Goal: Task Accomplishment & Management: Manage account settings

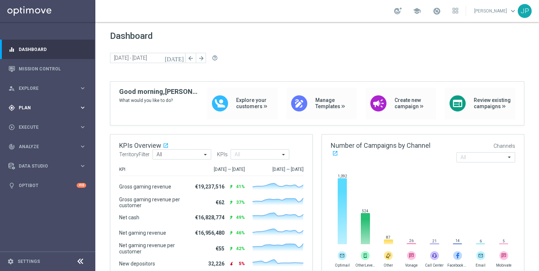
click at [59, 101] on div "gps_fixed Plan keyboard_arrow_right" at bounding box center [47, 107] width 95 height 19
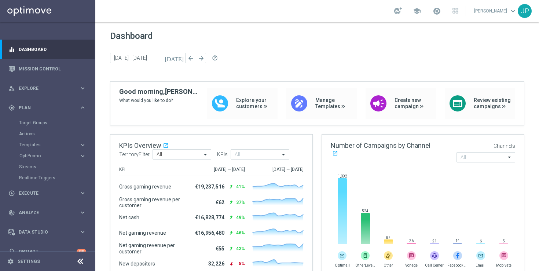
click at [48, 126] on div "Target Groups" at bounding box center [56, 122] width 75 height 11
click at [37, 123] on link "Target Groups" at bounding box center [47, 123] width 57 height 6
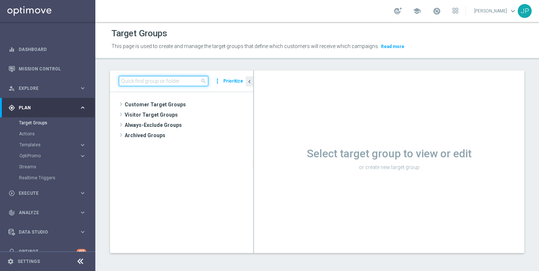
click at [161, 77] on input at bounding box center [163, 81] width 89 height 10
paste input "UK_SPORTSBOOK_APP | Stakes last 90 days"
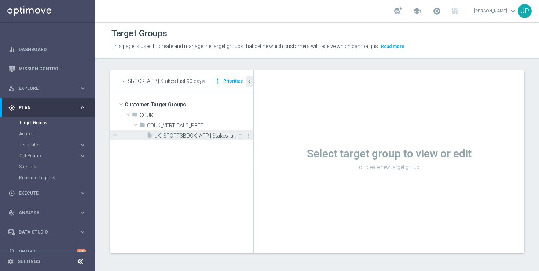
click at [202, 136] on span "UK_SPORTSBOOK_APP | Stakes last 90 days" at bounding box center [195, 136] width 82 height 6
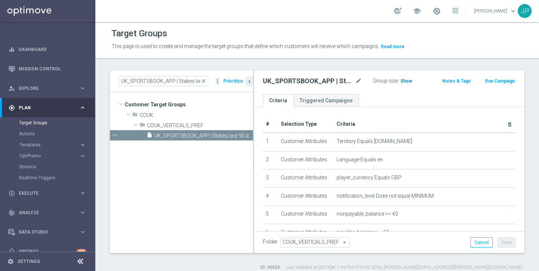
click at [405, 78] on h3 "Show" at bounding box center [405, 81] width 13 height 8
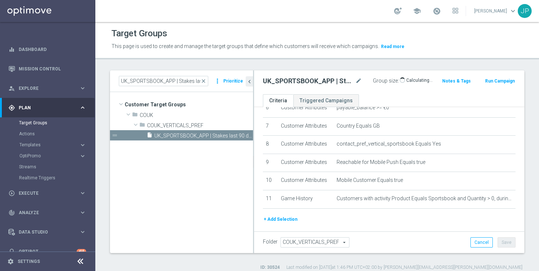
scroll to position [143, 0]
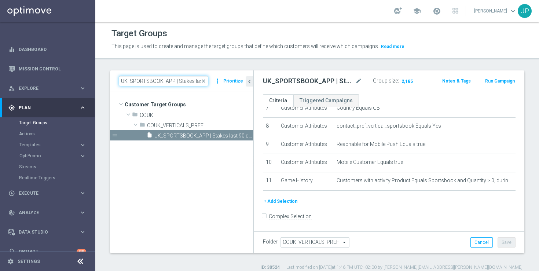
click at [185, 81] on input "UK_SPORTSBOOK_APP | Stakes last 90 days" at bounding box center [163, 81] width 89 height 10
drag, startPoint x: 185, startPoint y: 81, endPoint x: 273, endPoint y: 88, distance: 87.8
click at [273, 88] on as-split "UK_SPORTSBOOK_APP | Stakes last 90 days close more_vert Prioritize Customer Tar…" at bounding box center [317, 161] width 414 height 182
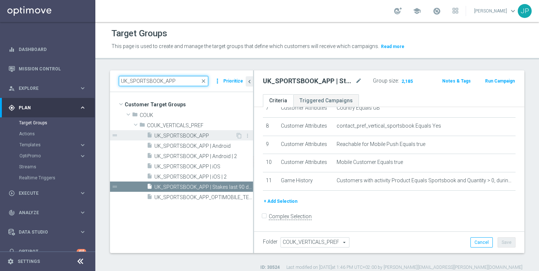
type input "UK_SPORTSBOOK_APP"
click at [189, 136] on span "UK_SPORTSBOOK_APP" at bounding box center [194, 136] width 81 height 6
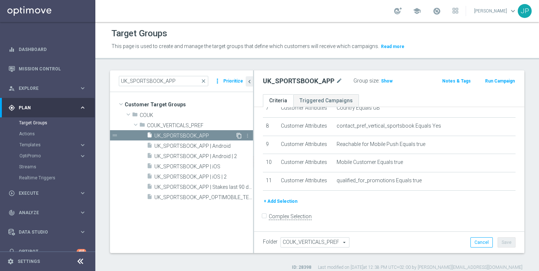
click at [237, 135] on icon "content_copy" at bounding box center [239, 136] width 6 height 6
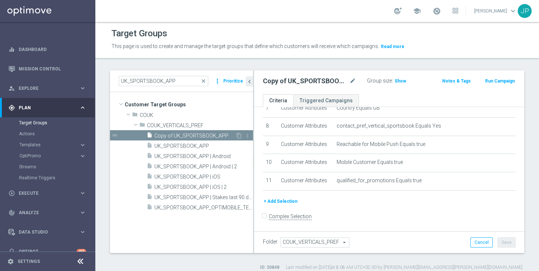
click at [203, 133] on span "Copy of UK_SPORTSBOOK_APP" at bounding box center [194, 136] width 81 height 6
click at [286, 201] on button "+ Add Selection" at bounding box center [280, 201] width 35 height 8
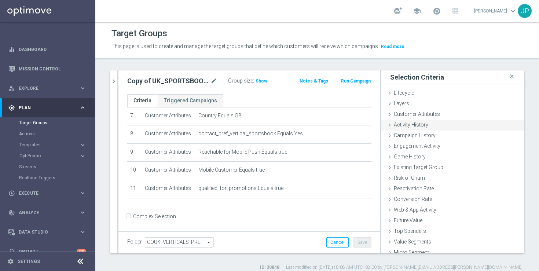
click at [390, 125] on icon at bounding box center [390, 125] width 6 height 6
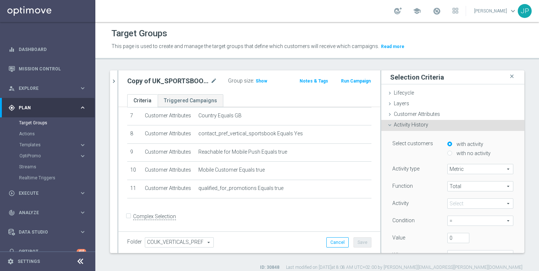
click at [471, 170] on span "Metric" at bounding box center [479, 169] width 65 height 10
click at [496, 150] on div "with no activity" at bounding box center [480, 153] width 66 height 9
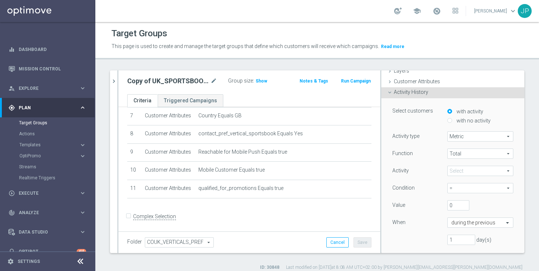
scroll to position [36, 0]
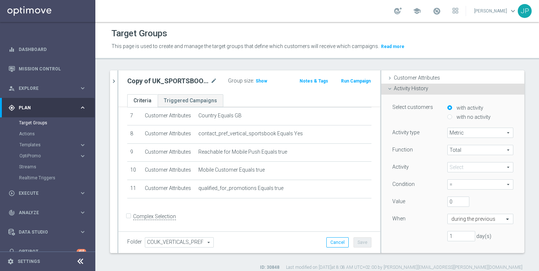
click at [391, 89] on icon at bounding box center [390, 89] width 6 height 6
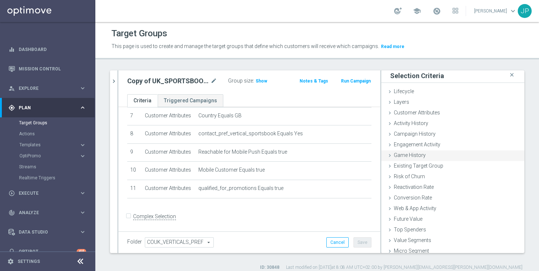
scroll to position [0, 0]
click at [391, 114] on icon at bounding box center [390, 114] width 6 height 6
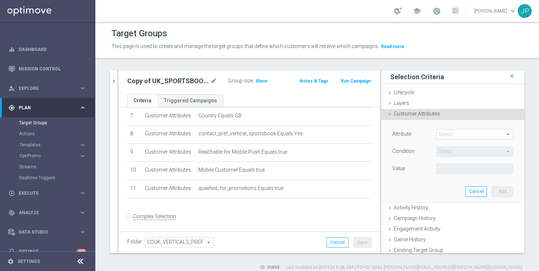
click at [460, 132] on span at bounding box center [474, 134] width 76 height 10
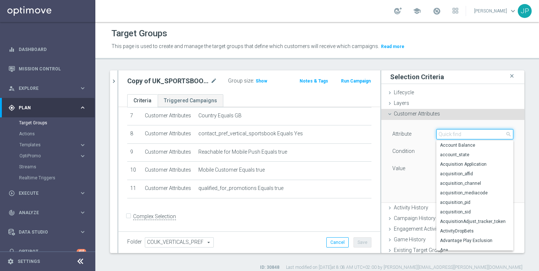
click at [479, 134] on input "search" at bounding box center [474, 134] width 77 height 10
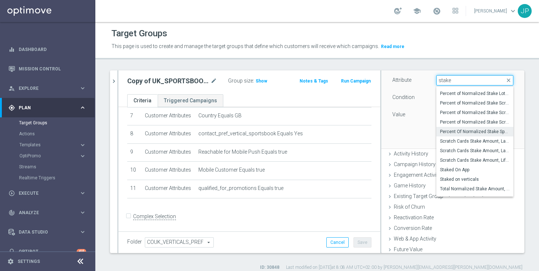
scroll to position [339, 0]
click at [470, 80] on input "stake" at bounding box center [474, 80] width 77 height 10
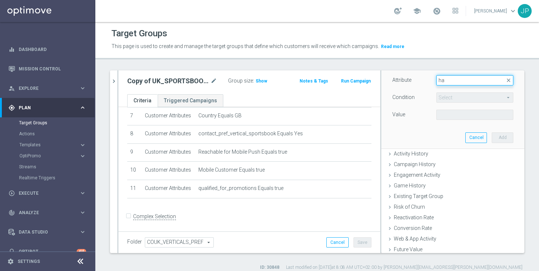
type input "h"
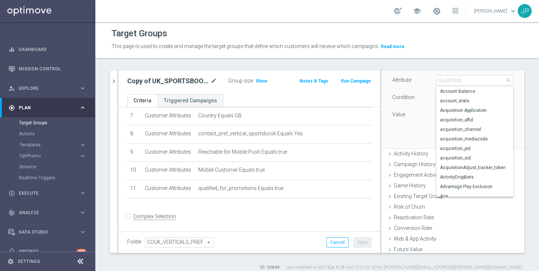
click at [432, 101] on div "Select arrow_drop_down search" at bounding box center [475, 97] width 88 height 10
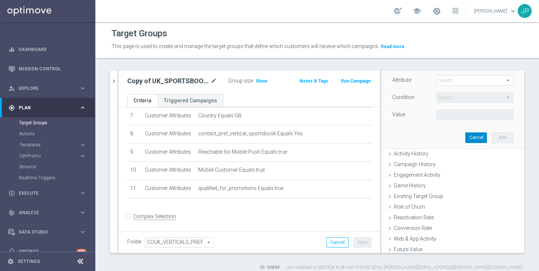
click at [481, 137] on button "Cancel" at bounding box center [476, 137] width 22 height 10
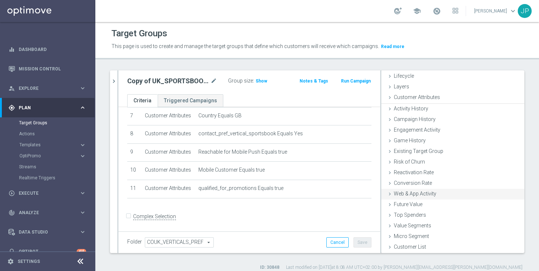
scroll to position [16, 0]
click at [388, 140] on icon at bounding box center [390, 141] width 6 height 6
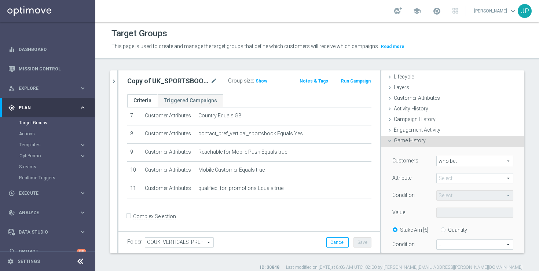
click at [469, 161] on span "who bet" at bounding box center [474, 161] width 76 height 10
click at [476, 144] on div "Game History done" at bounding box center [452, 141] width 143 height 11
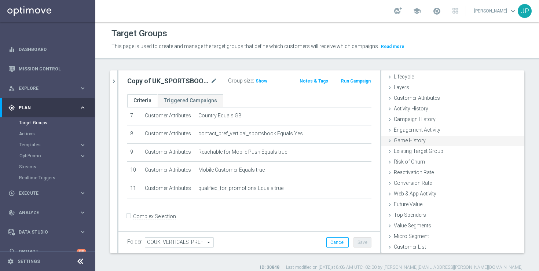
click at [390, 141] on icon at bounding box center [390, 141] width 6 height 6
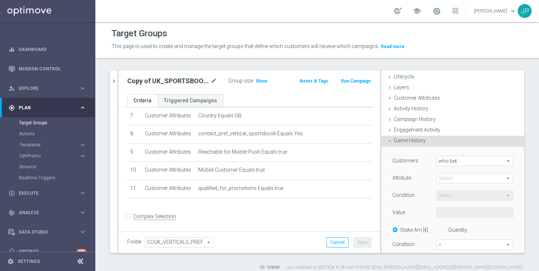
click at [461, 178] on span at bounding box center [474, 178] width 76 height 10
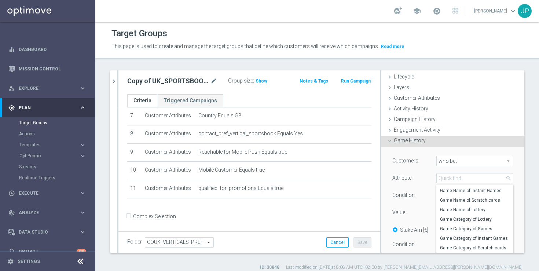
scroll to position [64, 0]
click at [469, 181] on input "search" at bounding box center [474, 178] width 77 height 10
type input "spo"
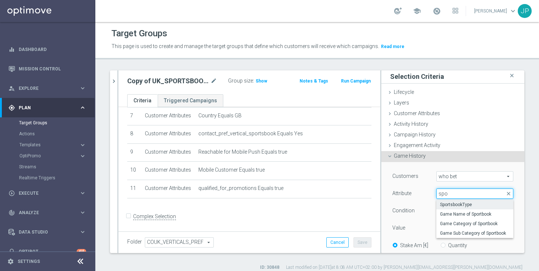
scroll to position [1, 0]
click at [481, 203] on span "SportsbookType" at bounding box center [475, 204] width 70 height 6
type input "SportsbookType"
type input "Equals"
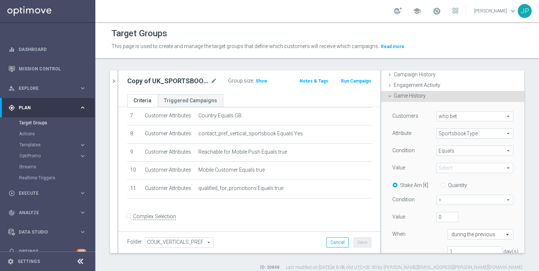
scroll to position [59, 0]
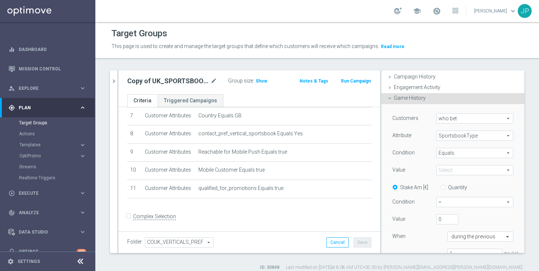
click at [489, 170] on span at bounding box center [474, 170] width 76 height 10
click at [481, 181] on span "sb_SPORTSBOOK" at bounding box center [475, 181] width 70 height 6
type input "sb_SPORTSBOOK"
click at [501, 190] on div "Stake Am [€] Quantity" at bounding box center [453, 186] width 132 height 9
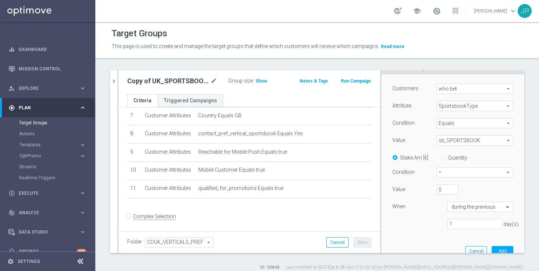
click at [494, 172] on span "=" at bounding box center [474, 172] width 76 height 10
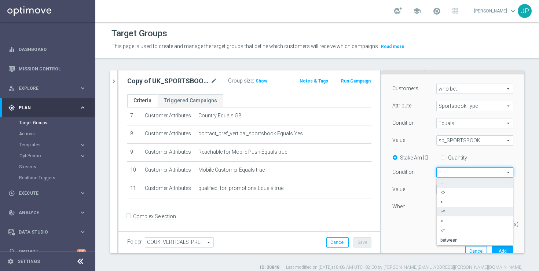
click at [484, 213] on span ">=" at bounding box center [474, 211] width 69 height 6
type input ">="
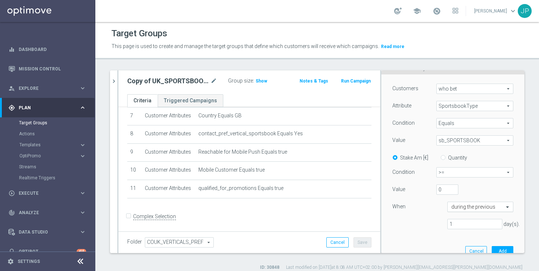
scroll to position [141, 0]
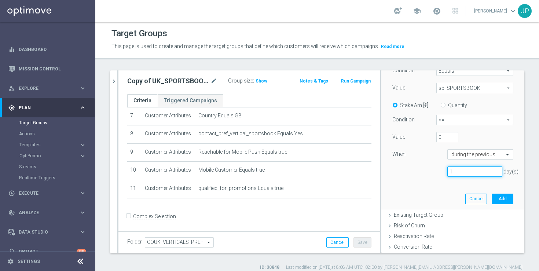
click at [467, 172] on input "1" at bounding box center [474, 171] width 55 height 10
type input "365"
click at [505, 200] on button "Add" at bounding box center [502, 198] width 22 height 10
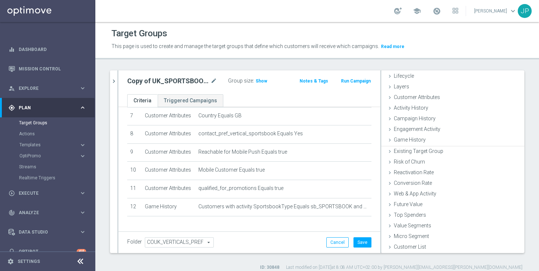
scroll to position [16, 0]
click at [258, 80] on span "Show" at bounding box center [261, 80] width 12 height 5
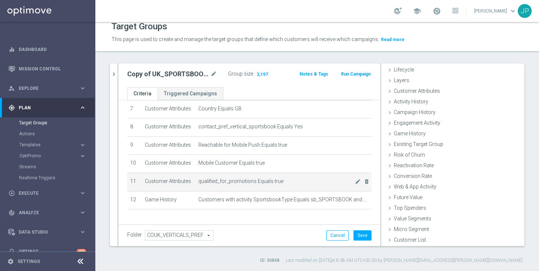
scroll to position [153, 0]
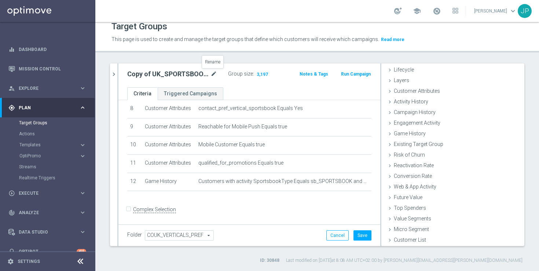
click at [214, 71] on icon "mode_edit" at bounding box center [213, 74] width 7 height 9
click at [148, 75] on input "Copy of UK_SPORTSBOOK_APP" at bounding box center [170, 75] width 86 height 10
click at [133, 74] on input "Copy of UK_SPORTSBOOK_APP" at bounding box center [170, 75] width 86 height 10
drag, startPoint x: 133, startPoint y: 74, endPoint x: 146, endPoint y: 75, distance: 13.6
click at [147, 75] on input "Copy of UK_SPORTSBOOK_APP" at bounding box center [170, 75] width 86 height 10
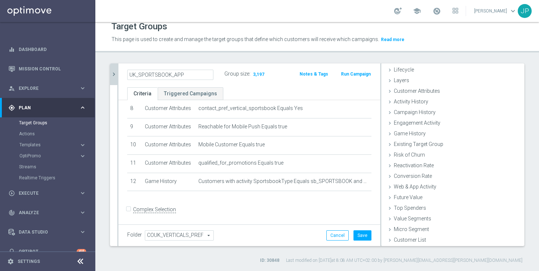
type input "UK_SPORTSBOOK_APP"
click at [116, 75] on icon "chevron_right" at bounding box center [113, 74] width 7 height 7
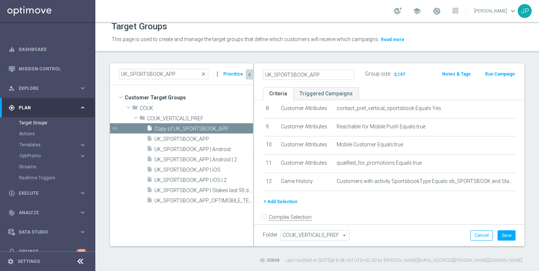
scroll to position [23, 0]
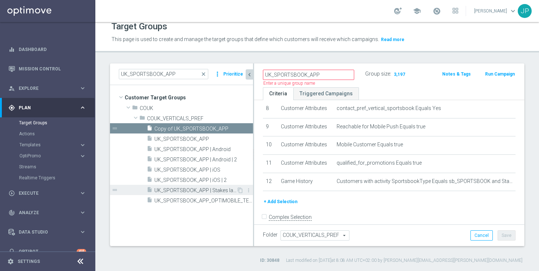
click at [203, 191] on span "UK_SPORTSBOOK_APP | Stakes last 90 days" at bounding box center [195, 190] width 82 height 6
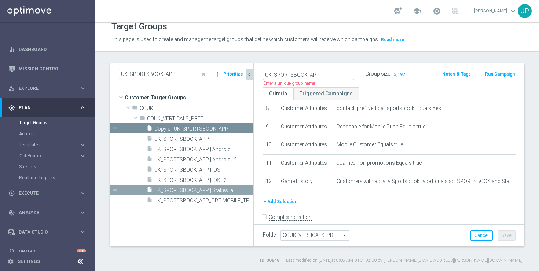
click at [176, 189] on span "UK_SPORTSBOOK_APP | Stakes last 90 days" at bounding box center [195, 190] width 82 height 6
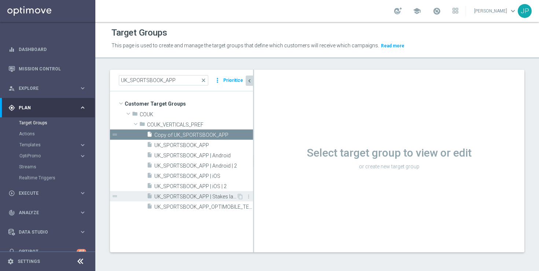
scroll to position [1, 0]
click at [205, 194] on span "UK_SPORTSBOOK_APP | Stakes last 90 days" at bounding box center [195, 196] width 82 height 6
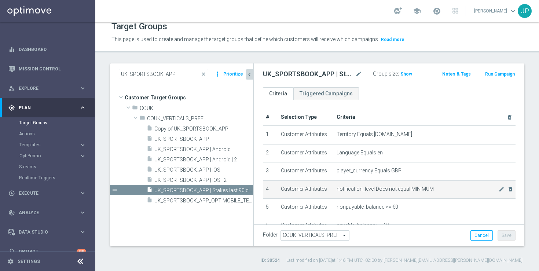
scroll to position [143, 0]
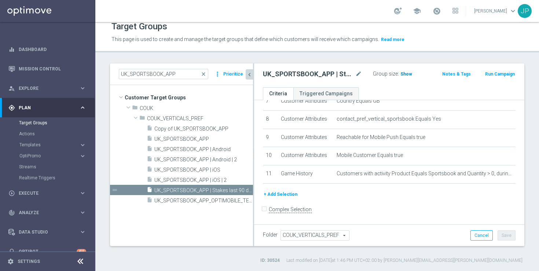
click at [406, 75] on span "Show" at bounding box center [406, 73] width 12 height 5
click at [189, 126] on span "Copy of UK_SPORTSBOOK_APP" at bounding box center [194, 129] width 81 height 6
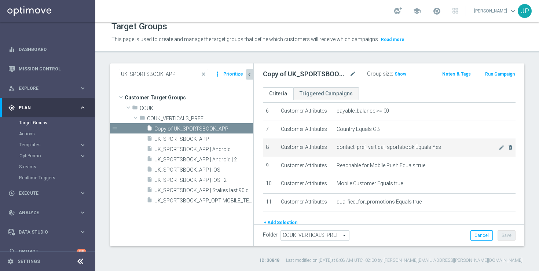
scroll to position [143, 0]
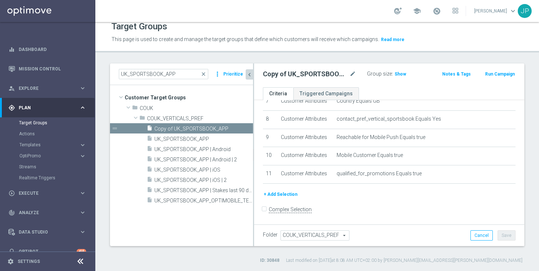
click at [285, 190] on button "+ Add Selection" at bounding box center [280, 194] width 35 height 8
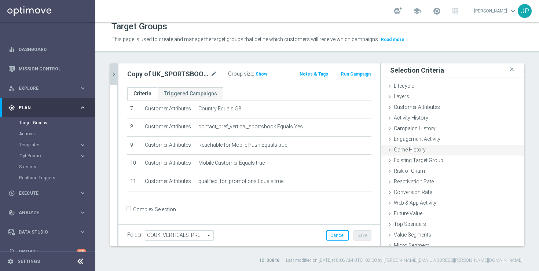
click at [390, 149] on icon at bounding box center [390, 150] width 6 height 6
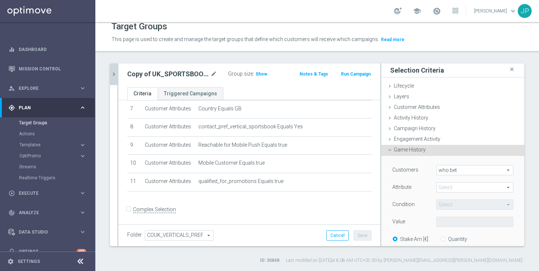
click at [461, 186] on span at bounding box center [474, 187] width 76 height 10
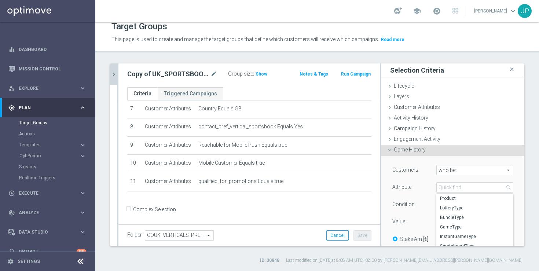
click at [474, 173] on span "who bet" at bounding box center [474, 170] width 76 height 10
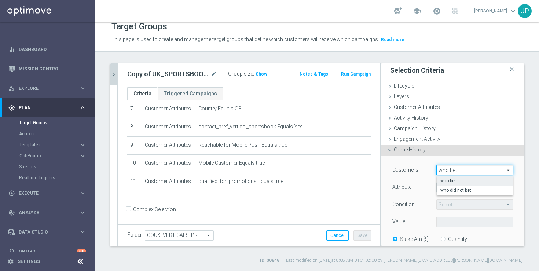
click at [471, 182] on span "who bet" at bounding box center [474, 181] width 69 height 6
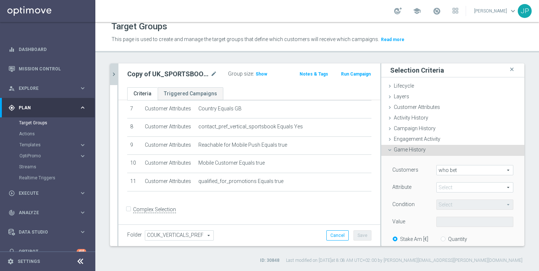
click at [464, 190] on span at bounding box center [474, 187] width 76 height 10
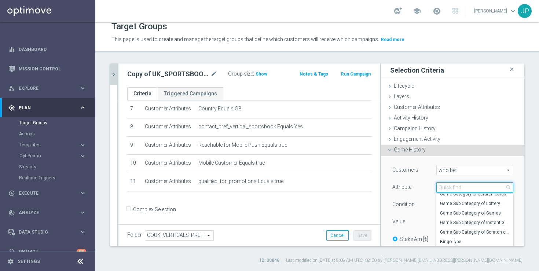
click at [473, 185] on input "search" at bounding box center [474, 187] width 77 height 10
type input "sports"
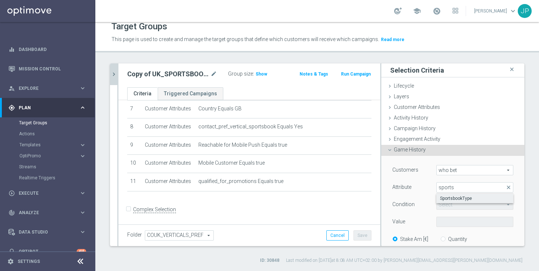
click at [475, 199] on span "SportsbookType" at bounding box center [475, 198] width 70 height 6
type input "SportsbookType"
type input "Equals"
click at [457, 224] on span at bounding box center [474, 222] width 76 height 10
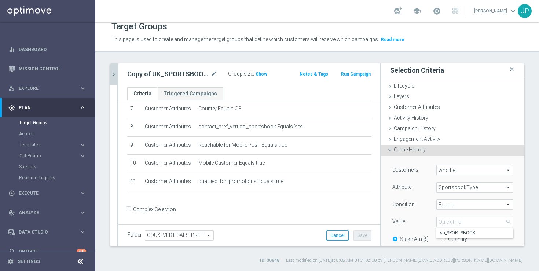
scroll to position [126, 0]
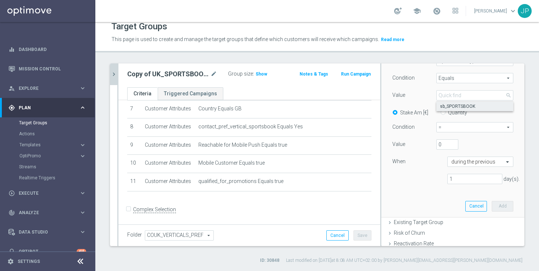
click at [479, 104] on span "sb_SPORTSBOOK" at bounding box center [475, 106] width 70 height 6
type input "sb_SPORTSBOOK"
click at [445, 111] on input "Quantity" at bounding box center [444, 111] width 5 height 5
radio input "true"
click at [461, 162] on input "text" at bounding box center [472, 162] width 43 height 7
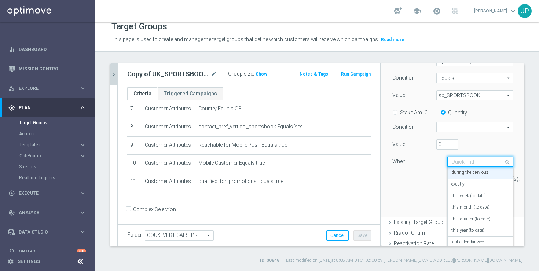
click at [469, 144] on div "0" at bounding box center [464, 144] width 66 height 10
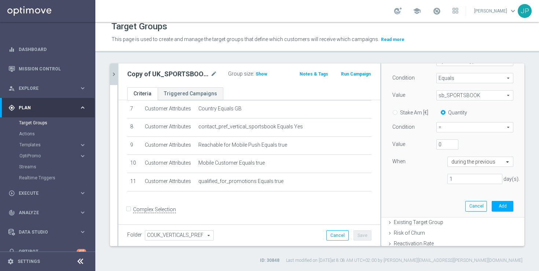
scroll to position [138, 0]
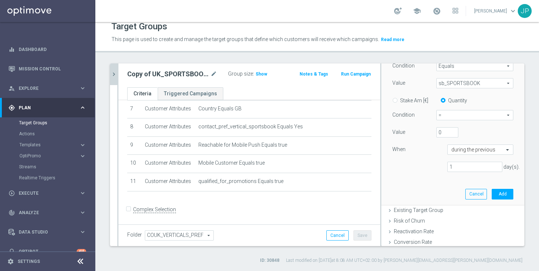
click at [492, 116] on span "=" at bounding box center [474, 115] width 76 height 10
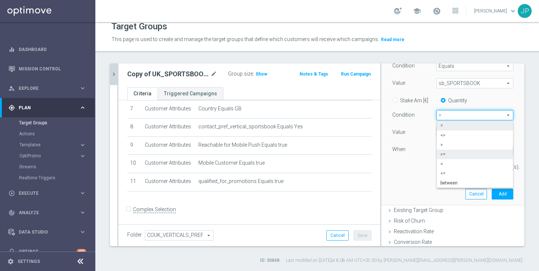
click at [472, 153] on span ">=" at bounding box center [474, 154] width 69 height 6
type input ">="
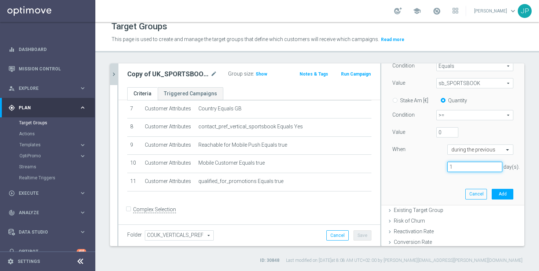
click at [465, 167] on input "1" at bounding box center [474, 167] width 55 height 10
type input "365"
click at [498, 191] on button "Add" at bounding box center [502, 194] width 22 height 10
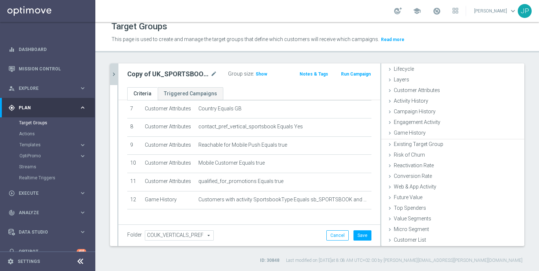
scroll to position [16, 0]
click at [258, 72] on span "Show" at bounding box center [261, 73] width 12 height 5
click at [211, 74] on icon "mode_edit" at bounding box center [213, 74] width 7 height 9
click at [148, 74] on input "Copy of UK_SPORTSBOOK_APP" at bounding box center [170, 75] width 86 height 10
drag, startPoint x: 147, startPoint y: 75, endPoint x: 124, endPoint y: 75, distance: 23.1
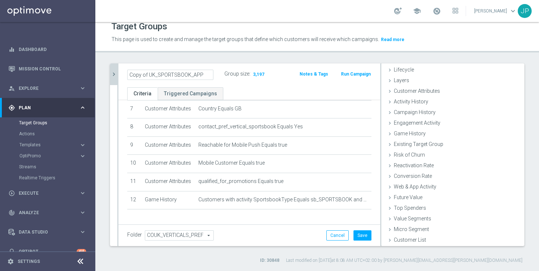
click at [124, 75] on div "Copy of UK_SPORTSBOOK_APP" at bounding box center [170, 75] width 97 height 10
click at [115, 78] on button "chevron_right" at bounding box center [113, 74] width 7 height 22
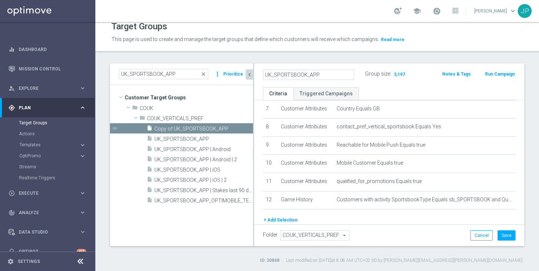
scroll to position [23, 0]
click at [335, 77] on input "UK_SPORTSBOOK_APP" at bounding box center [308, 75] width 91 height 10
type input "UK_SPORTSBOOK_APP | Stakes last 365 days"
click at [433, 83] on div "UK_SPORTSBOOK_APP | Stakes last 365 days Group size : 3,197 Notes & Tags Run Ca…" at bounding box center [389, 75] width 270 height 24
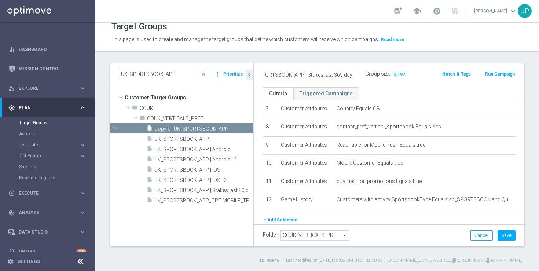
scroll to position [0, 0]
click at [511, 237] on button "Save" at bounding box center [506, 235] width 18 height 10
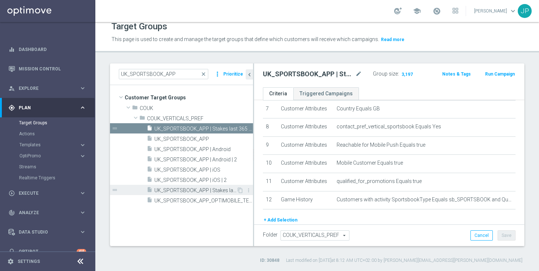
click at [214, 189] on span "UK_SPORTSBOOK_APP | Stakes last 90 days" at bounding box center [195, 190] width 82 height 6
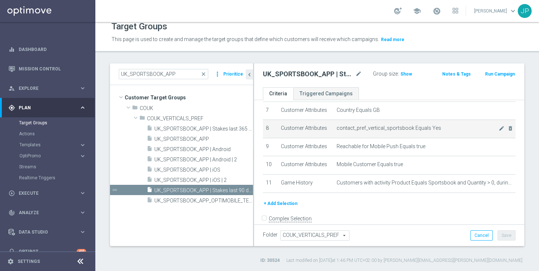
scroll to position [143, 0]
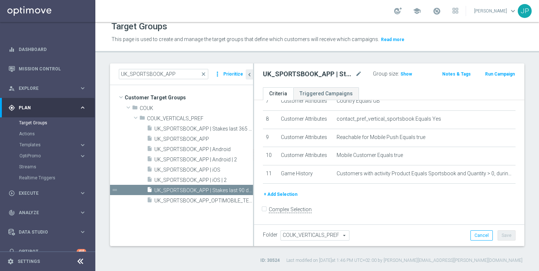
click at [279, 193] on button "+ Add Selection" at bounding box center [280, 194] width 35 height 8
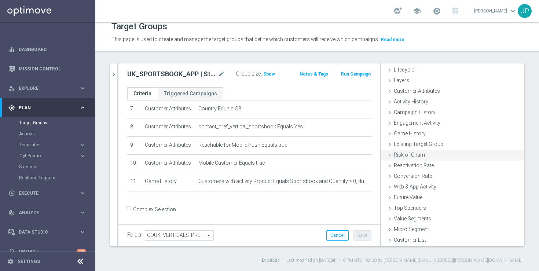
scroll to position [0, 0]
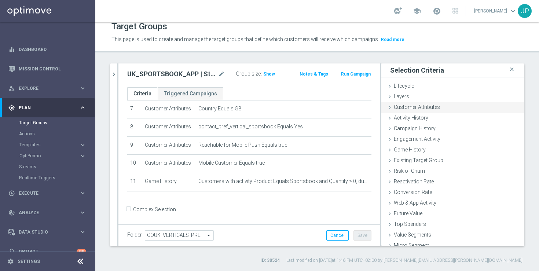
click at [389, 106] on icon at bounding box center [390, 107] width 6 height 6
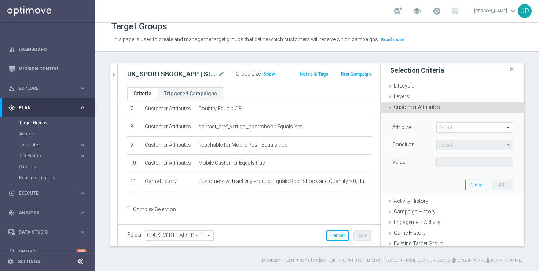
click at [457, 128] on span at bounding box center [474, 128] width 76 height 10
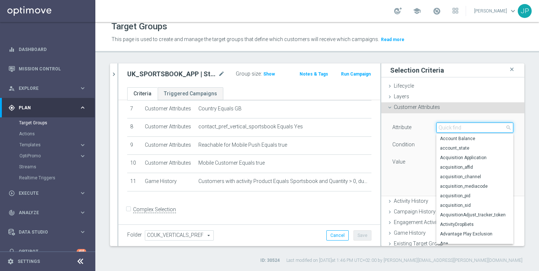
click at [464, 125] on input "search" at bounding box center [474, 127] width 77 height 10
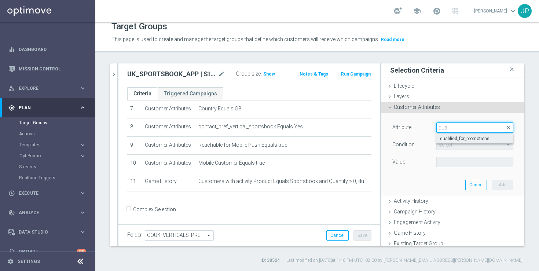
type input "quali"
click at [470, 138] on span "qualified_for_promotions" at bounding box center [475, 139] width 70 height 6
type input "qualified_for_promotions"
type input "Equals"
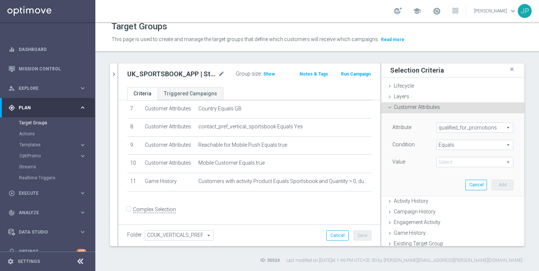
click at [462, 163] on span at bounding box center [474, 162] width 76 height 10
click at [452, 181] on span "true" at bounding box center [475, 183] width 70 height 6
type input "true"
click at [422, 188] on div "Attribute qualified_for_promotions qualified_for_promotions arrow_drop_down sea…" at bounding box center [453, 154] width 132 height 82
click at [496, 186] on button "Add" at bounding box center [502, 185] width 22 height 10
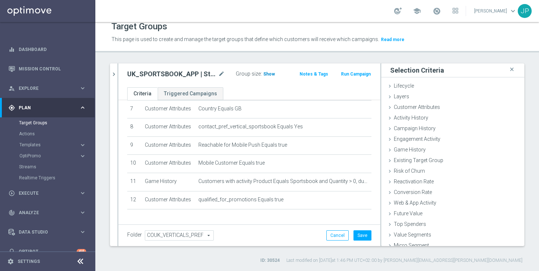
click at [269, 72] on span "Show" at bounding box center [269, 73] width 12 height 5
click at [364, 236] on button "Save" at bounding box center [362, 235] width 18 height 10
click at [114, 81] on button "chevron_right" at bounding box center [113, 74] width 7 height 22
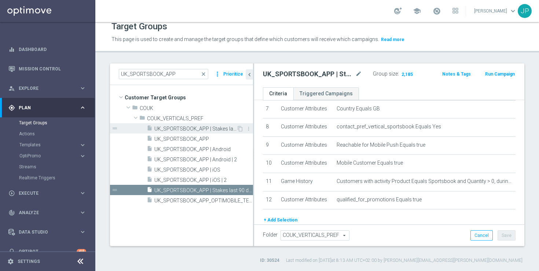
click at [219, 130] on span "UK_SPORTSBOOK_APP | Stakes last 365 days" at bounding box center [195, 129] width 82 height 6
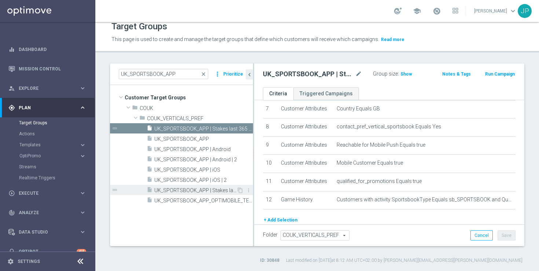
click at [196, 188] on span "UK_SPORTSBOOK_APP | Stakes last 90 days" at bounding box center [195, 190] width 82 height 6
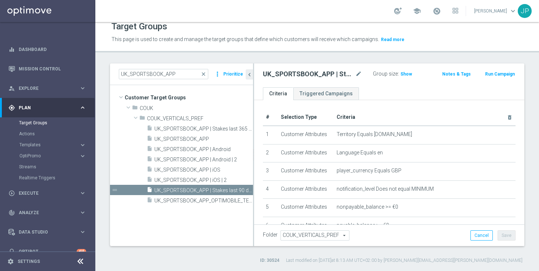
scroll to position [161, 0]
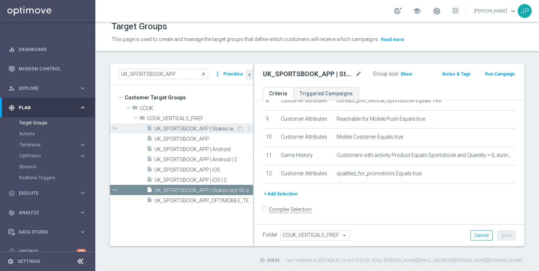
click at [218, 126] on span "UK_SPORTSBOOK_APP | Stakes last 365 days" at bounding box center [195, 129] width 82 height 6
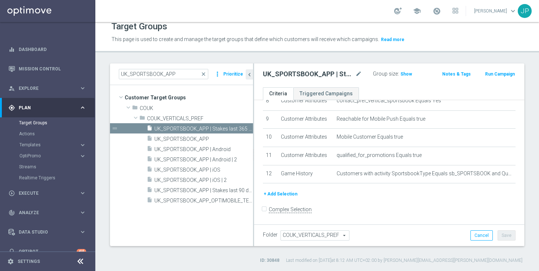
click at [324, 74] on h2 "UK_SPORTSBOOK_APP | Stakes last 365 days" at bounding box center [308, 74] width 91 height 9
click at [318, 73] on h2 "UK_SPORTSBOOK_APP | Stakes last 365 days" at bounding box center [308, 74] width 91 height 9
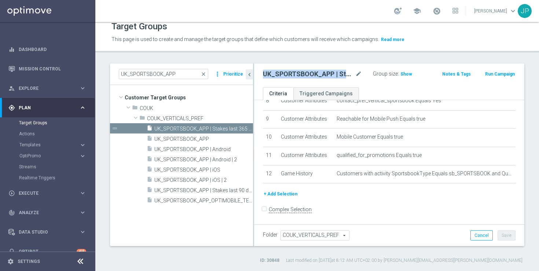
click at [318, 73] on h2 "UK_SPORTSBOOK_APP | Stakes last 365 days" at bounding box center [308, 74] width 91 height 9
copy div "UK_SPORTSBOOK_APP | Stakes last 365 days"
click at [298, 56] on div "Target Groups This page is used to create and manage the target groups that def…" at bounding box center [316, 146] width 443 height 249
click at [405, 74] on span "Show" at bounding box center [406, 73] width 12 height 5
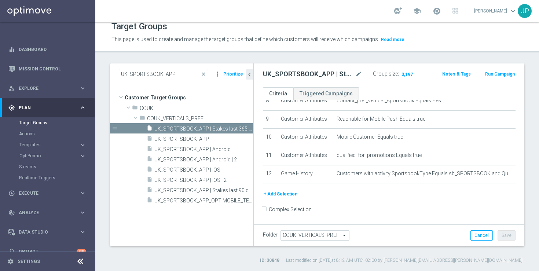
click at [81, 108] on icon "keyboard_arrow_right" at bounding box center [82, 107] width 7 height 7
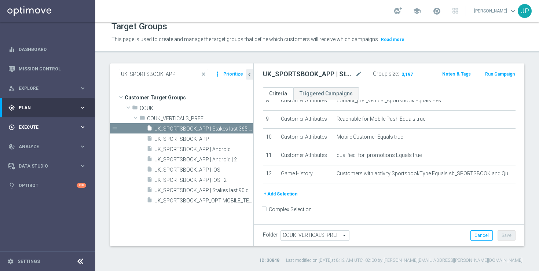
click at [38, 129] on span "Execute" at bounding box center [49, 127] width 60 height 4
click at [42, 140] on link "Campaign Builder" at bounding box center [47, 142] width 57 height 6
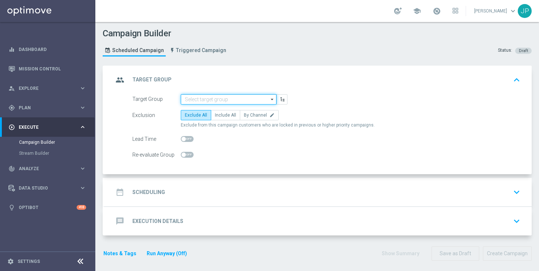
click at [244, 97] on input at bounding box center [229, 99] width 96 height 10
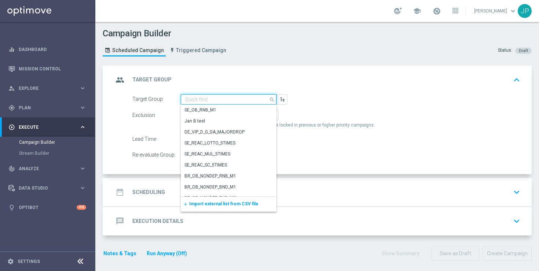
paste input "UK_CASINO_EMAIL | New, Active Games, Reactivated"
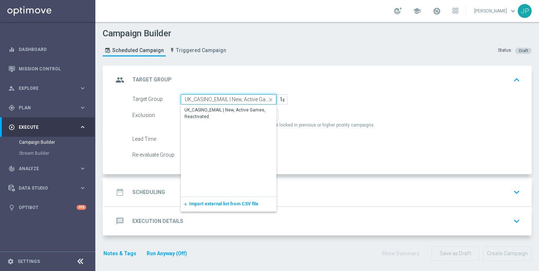
scroll to position [0, 35]
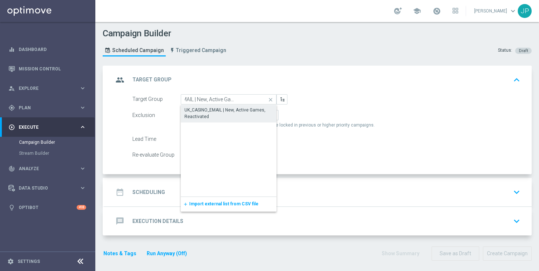
click at [232, 113] on div "UK_CASINO_EMAIL | New, Active Games, Reactivated" at bounding box center [228, 113] width 88 height 13
type input "UK_CASINO_EMAIL | New, Active Games, Reactivated"
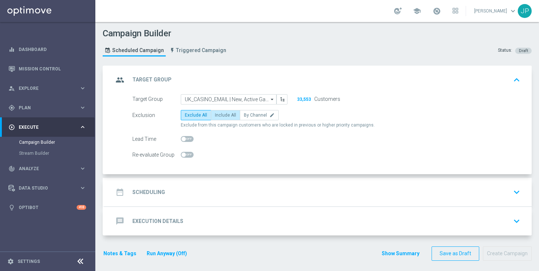
click at [231, 116] on span "Include All" at bounding box center [225, 114] width 21 height 5
click at [219, 116] on input "Include All" at bounding box center [217, 116] width 5 height 5
radio input "true"
click at [268, 195] on div "date_range Scheduling keyboard_arrow_down" at bounding box center [317, 192] width 409 height 14
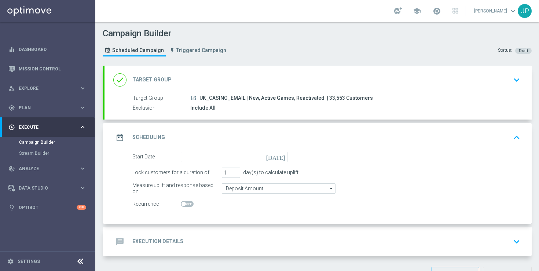
click at [279, 157] on icon "[DATE]" at bounding box center [277, 156] width 22 height 8
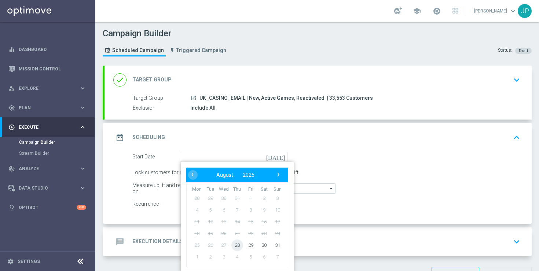
click at [237, 241] on span "28" at bounding box center [237, 245] width 12 height 12
type input "[DATE]"
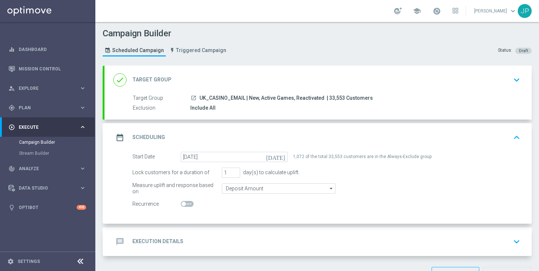
scroll to position [25, 0]
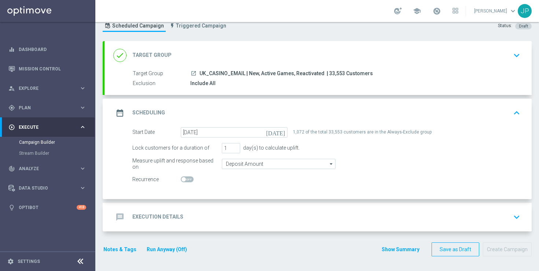
click at [377, 210] on div "message Execution Details keyboard_arrow_down" at bounding box center [317, 217] width 409 height 14
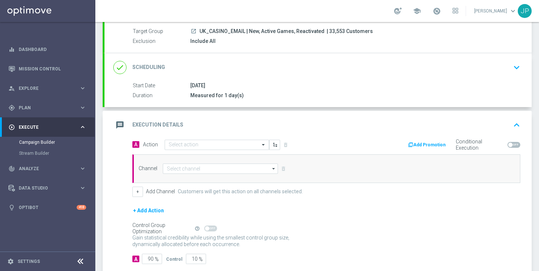
scroll to position [108, 0]
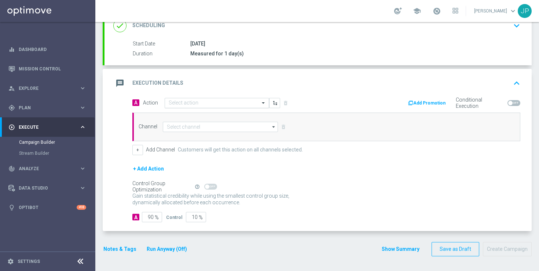
click at [218, 104] on input "text" at bounding box center [210, 103] width 82 height 6
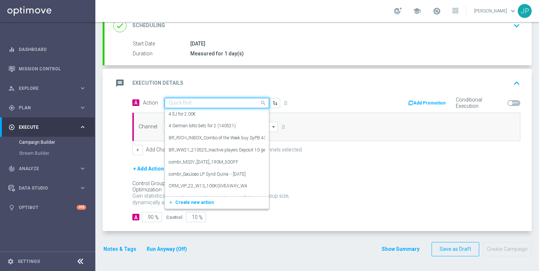
paste input "en_GB__250828_20K_CHAMPIONS_ROULETTE__NVIP_EMA_TAC_GM"
type input "en_GB__250828_20K_CHAMPIONS_ROULETTE__NVIP_EMA_TAC_GM"
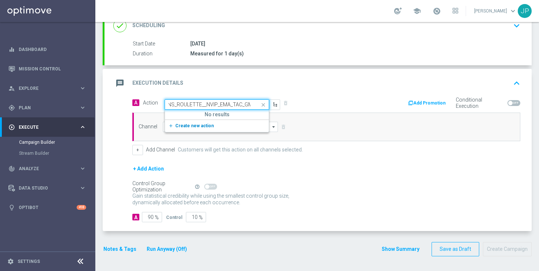
click at [204, 125] on span "Create new action" at bounding box center [194, 125] width 38 height 5
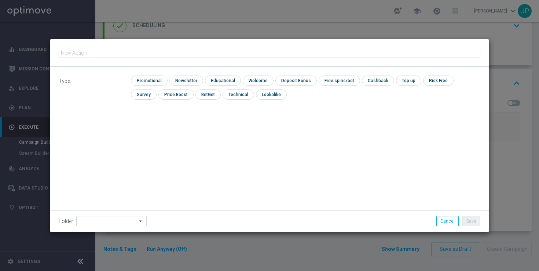
type input "en_GB__250828_20K_CHAMPIONS_ROULETTE__NVIP_EMA_TAC_GM"
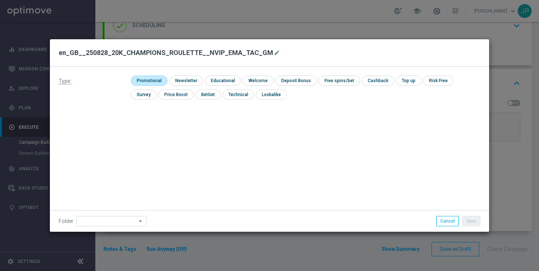
click at [159, 82] on input "checkbox" at bounding box center [148, 80] width 35 height 10
checkbox input "true"
click at [473, 218] on button "Save" at bounding box center [471, 221] width 18 height 10
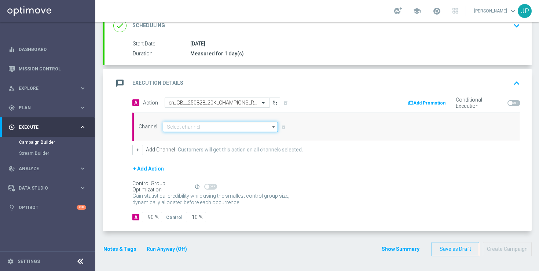
click at [217, 127] on input at bounding box center [220, 127] width 115 height 10
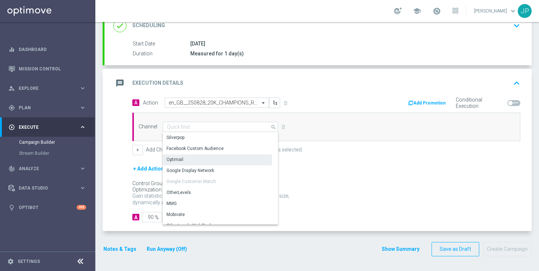
click at [232, 155] on div "Optimail" at bounding box center [217, 159] width 109 height 10
type input "Optimail"
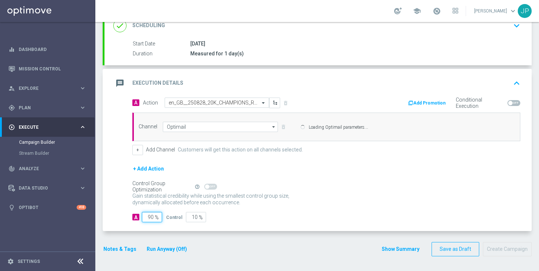
click at [151, 217] on input "90" at bounding box center [152, 217] width 20 height 10
type input "0"
type input "100"
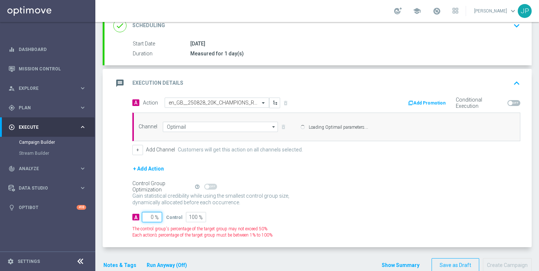
type input "10"
type input "90"
type input "100"
type input "0"
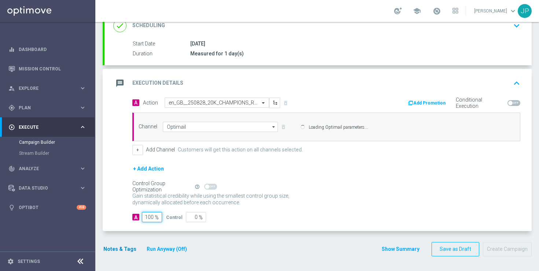
type input "100"
click at [120, 248] on button "Notes & Tags" at bounding box center [120, 248] width 34 height 9
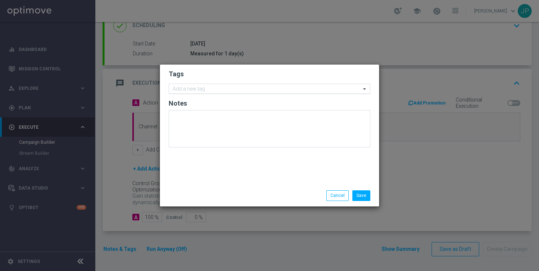
click at [256, 85] on div "Add a new tag" at bounding box center [265, 88] width 192 height 9
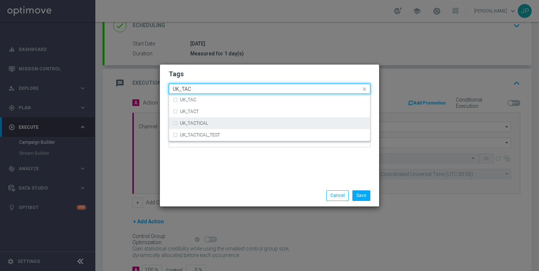
click at [278, 123] on div "UK_TACTICAL" at bounding box center [273, 123] width 186 height 4
type input "UK_TAC"
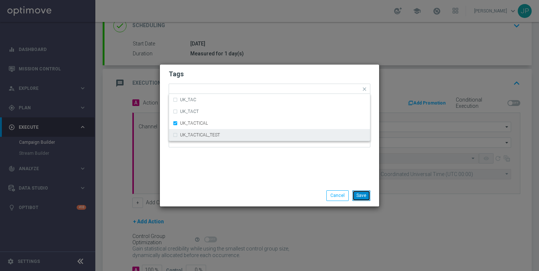
click at [369, 200] on button "Save" at bounding box center [361, 195] width 18 height 10
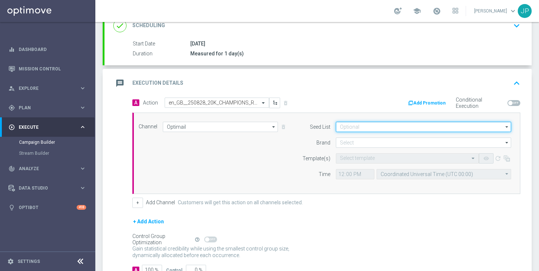
click at [380, 131] on input at bounding box center [423, 127] width 175 height 10
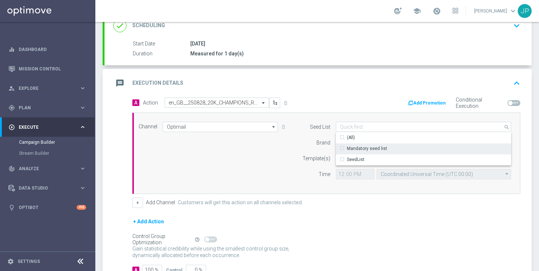
click at [379, 149] on div "Mandatory seed list" at bounding box center [367, 148] width 40 height 7
click at [392, 212] on form "A Action Select action en_GB__250828_20K_CHAMPIONS_ROULETTE__NVIP_EMA_TAC_GM de…" at bounding box center [326, 186] width 388 height 178
type input "Mandatory seed list"
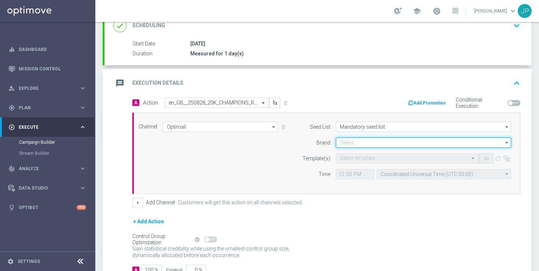
click at [365, 141] on input at bounding box center [423, 142] width 175 height 10
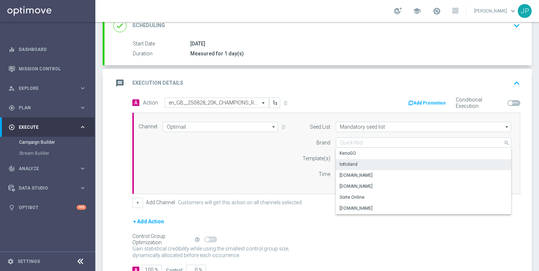
click at [361, 163] on div "lottoland" at bounding box center [423, 164] width 175 height 10
type input "lottoland"
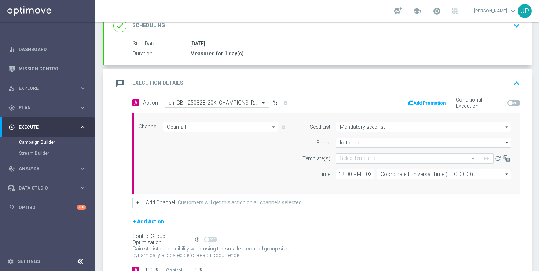
click at [351, 203] on div "+ Add Channel Customers will get this action on all channels selected." at bounding box center [326, 202] width 388 height 10
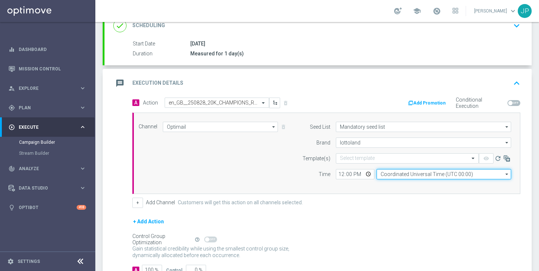
click at [423, 176] on input "Coordinated Universal Time (UTC 00:00)" at bounding box center [443, 174] width 134 height 10
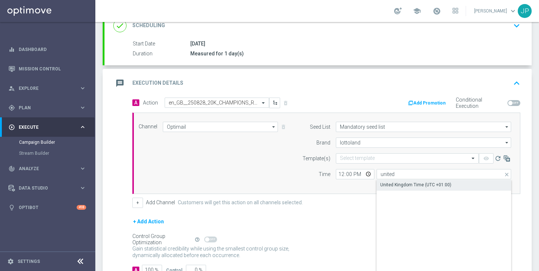
click at [430, 185] on div "United Kingdom Time (UTC +01:00)" at bounding box center [415, 184] width 71 height 7
type input "United Kingdom Time (UTC +01:00)"
click at [418, 221] on div "+ Add Action" at bounding box center [326, 226] width 388 height 18
click at [399, 156] on input "text" at bounding box center [400, 158] width 120 height 6
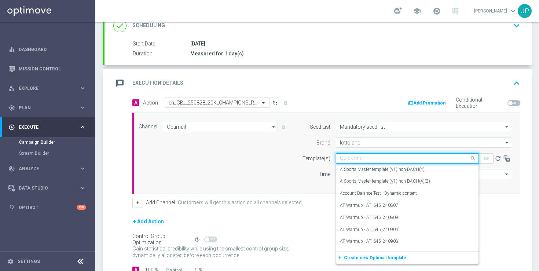
paste input "en_GB__250828_20K_CHAMPIONS_ROULETTE__NVIP_EMA_TAC_GM"
type input "en_GB__250828_20K_CHAMPIONS_ROULETTE__NVIP_EMA_TAC_GM"
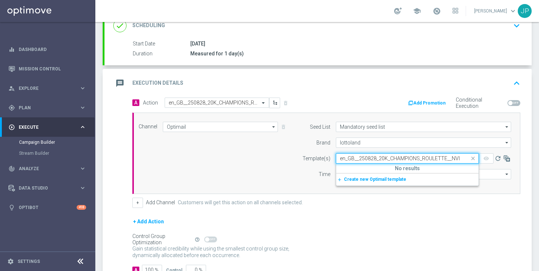
scroll to position [0, 36]
click at [472, 158] on span at bounding box center [473, 158] width 9 height 9
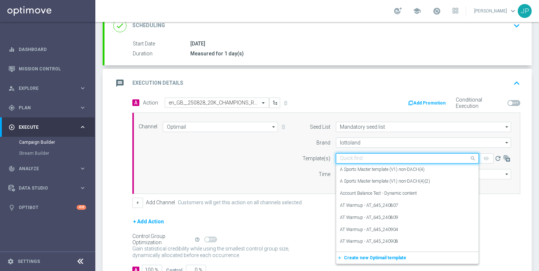
paste input "en_GB__250828_20K_CHAMPIONS_ROULETTE__NVIP_EMA_TAC_GM"
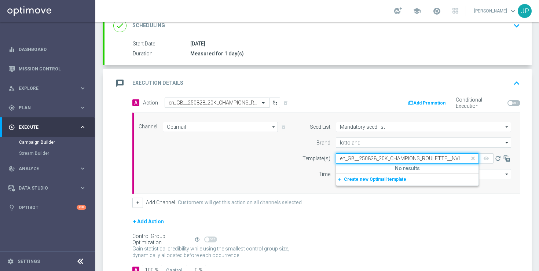
scroll to position [0, 36]
type input "en_GB__250828_20K_CHAMPIONS_ROULETTE__NVIP_EMA_TAC_GM"
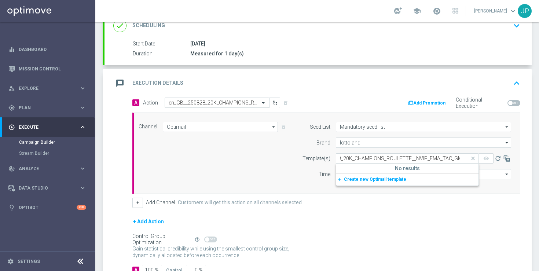
scroll to position [0, 0]
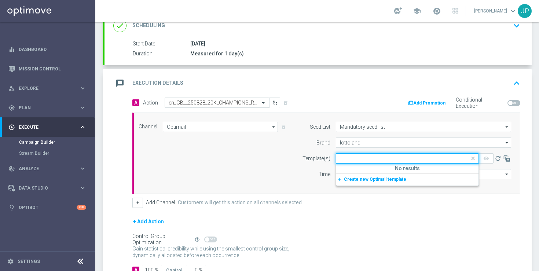
click at [470, 156] on span at bounding box center [473, 158] width 9 height 9
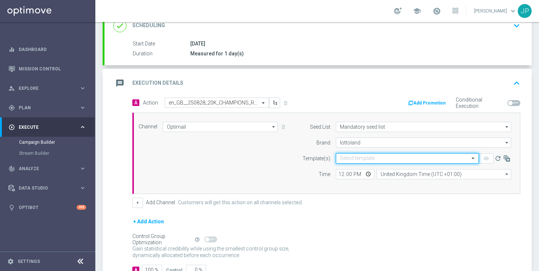
click at [439, 157] on input "text" at bounding box center [400, 158] width 120 height 6
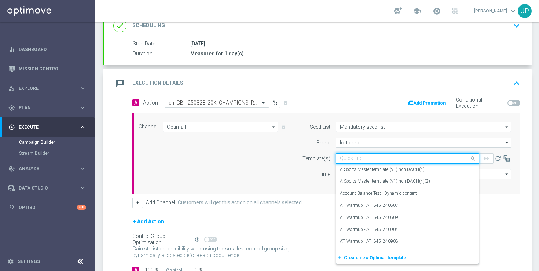
paste input "en_GB__250828_20K_CHAMPIONS_ROULETTE__NVIP_EMA_TAC_GM"
type input "en_GB__250828_20K_CHAMPIONS_ROULETTE__NVIP_EMA_TAC_GM"
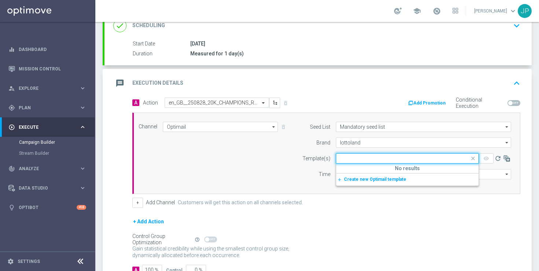
click at [470, 157] on span at bounding box center [473, 158] width 9 height 9
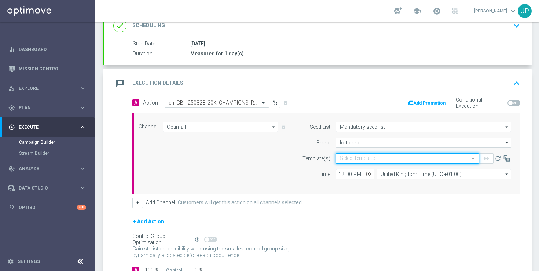
scroll to position [161, 0]
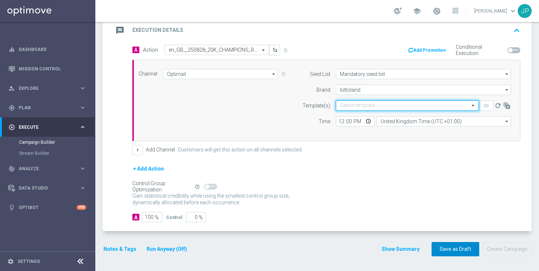
click at [451, 248] on button "Save as Draft" at bounding box center [455, 249] width 48 height 14
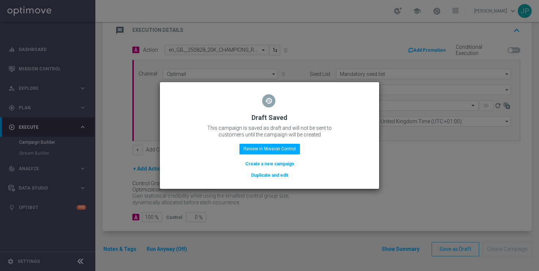
click at [274, 143] on div "restore Draft Saved This campaign is saved as draft and will not be sent to cus…" at bounding box center [270, 134] width 202 height 90
click at [275, 146] on button "Review in Mission Control" at bounding box center [269, 149] width 60 height 10
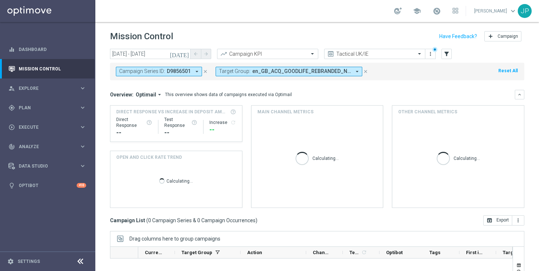
click at [363, 72] on icon "close" at bounding box center [365, 71] width 5 height 5
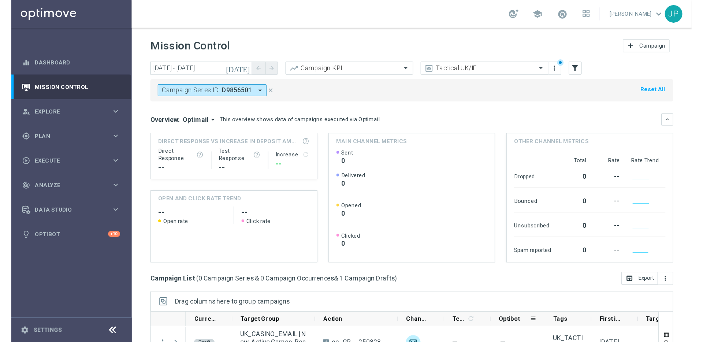
scroll to position [90, 0]
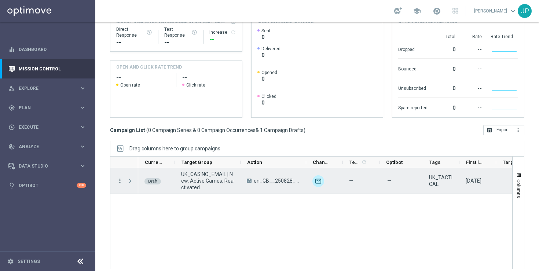
click at [121, 182] on icon "more_vert" at bounding box center [120, 180] width 7 height 7
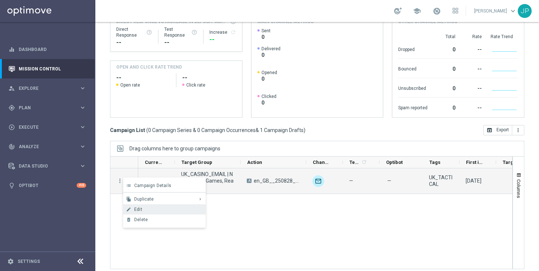
click at [154, 207] on div "Edit" at bounding box center [168, 209] width 68 height 5
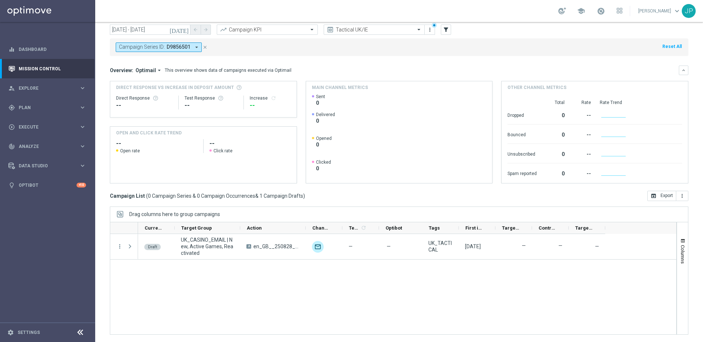
scroll to position [24, 0]
click at [68, 107] on span "Plan" at bounding box center [49, 108] width 60 height 4
click at [44, 124] on link "Target Groups" at bounding box center [47, 123] width 57 height 6
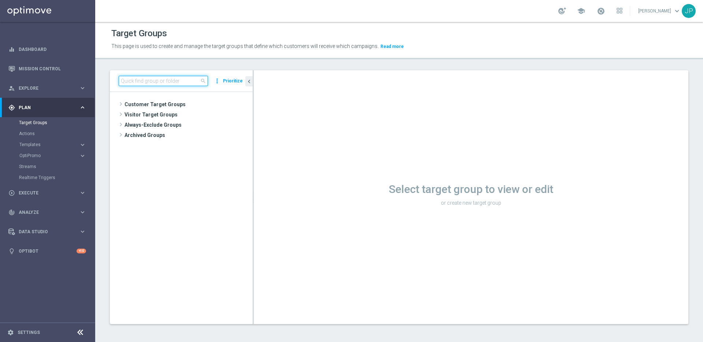
click at [161, 81] on input at bounding box center [163, 81] width 89 height 10
paste input "EMAIL - IE_OPT | ALL | No Dorm"
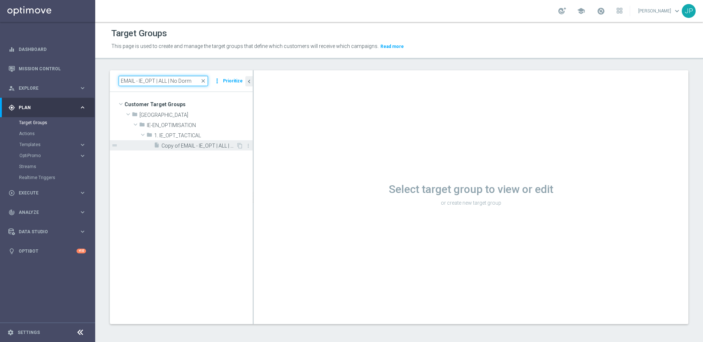
type input "EMAIL - IE_OPT | ALL | No Dorm"
click at [218, 148] on span "Copy of EMAIL - IE_OPT | ALL | No Dorm" at bounding box center [199, 146] width 75 height 6
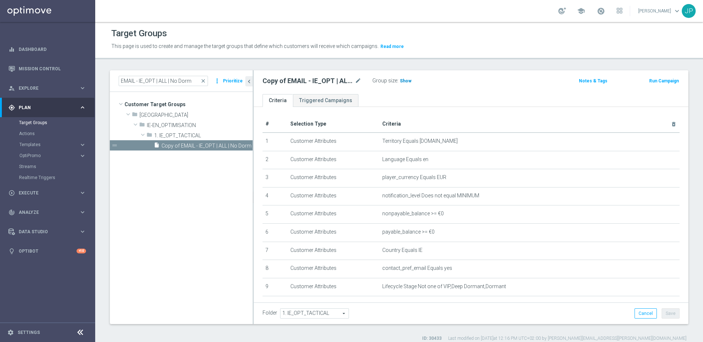
click at [402, 78] on span "Show" at bounding box center [406, 80] width 12 height 5
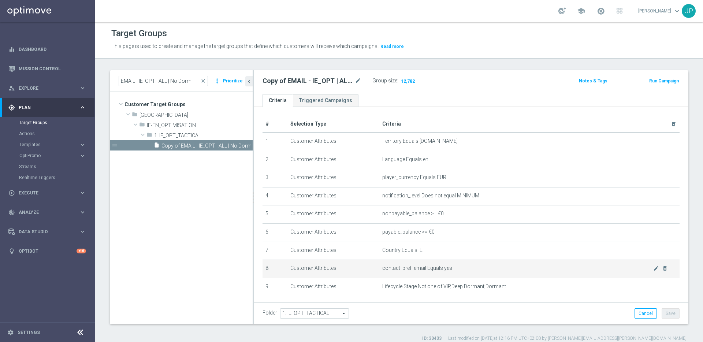
scroll to position [8, 0]
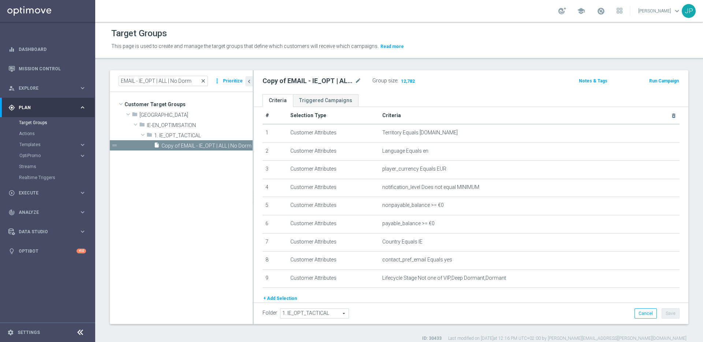
click at [204, 81] on span "close" at bounding box center [203, 81] width 6 height 6
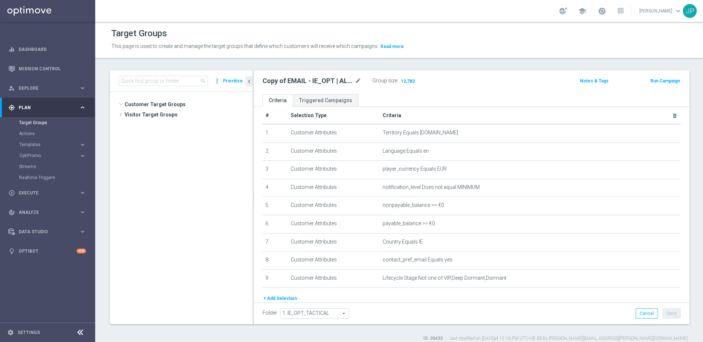
scroll to position [294, 0]
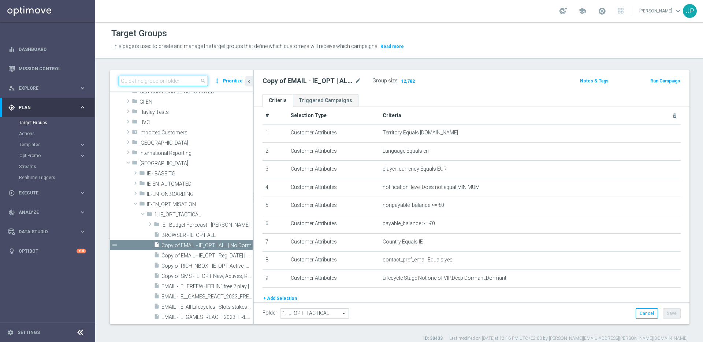
click at [189, 82] on input at bounding box center [163, 81] width 89 height 10
paste input "EMAIL - IE_OPT | ALL | No Dorm"
type input "EMAIL - IE_OPT | ALL | No Dorm"
click at [284, 59] on header "Target Groups This page is used to create and manage the target groups that def…" at bounding box center [399, 40] width 609 height 37
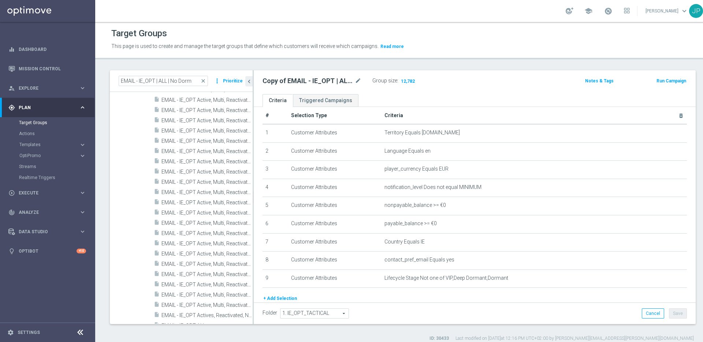
scroll to position [1434, 0]
click at [205, 81] on span "close" at bounding box center [203, 81] width 6 height 6
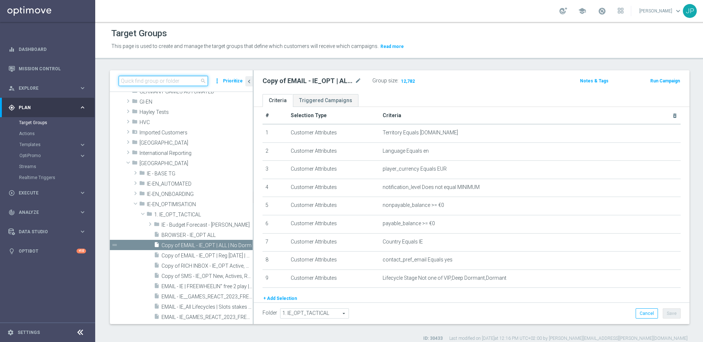
click at [176, 81] on input at bounding box center [163, 81] width 89 height 10
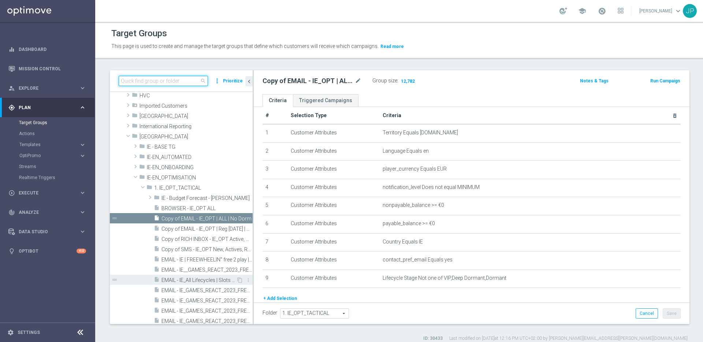
scroll to position [317, 0]
click at [172, 82] on input at bounding box center [163, 81] width 89 height 10
paste input "EMAIL - IE_OPT | ALL | No Dorm"
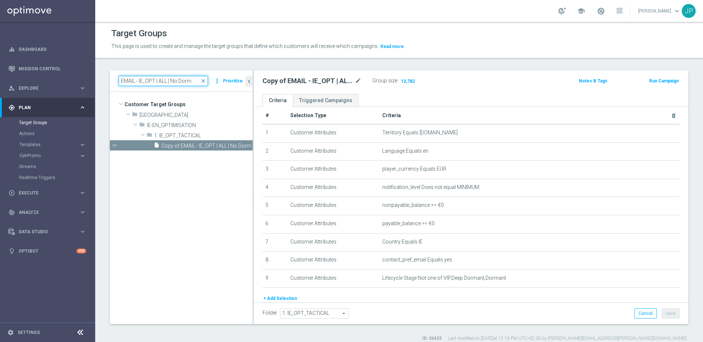
scroll to position [0, 0]
type input "EMAIL - IE_OPT | ALL | No Dorm"
click at [199, 145] on span "Copy of EMAIL - IE_OPT | ALL | No Dorm" at bounding box center [199, 146] width 75 height 6
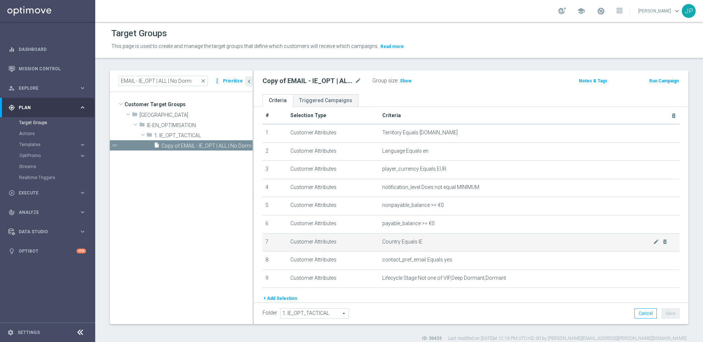
scroll to position [35, 0]
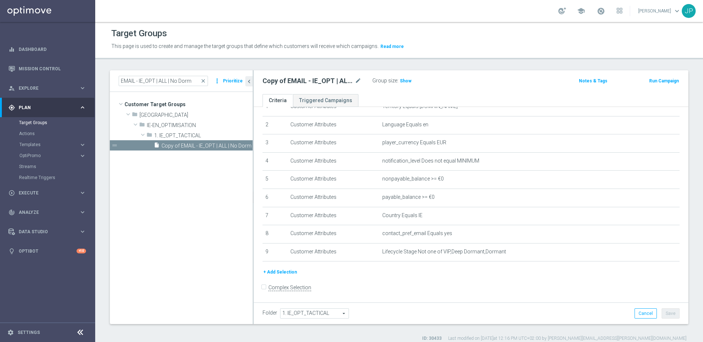
click at [327, 81] on h2 "Copy of EMAIL - IE_OPT | ALL | No Dorm" at bounding box center [308, 81] width 91 height 9
click at [359, 81] on icon "mode_edit" at bounding box center [358, 81] width 7 height 9
click at [325, 81] on input "Copy of EMAIL - IE_OPT | ALL | No Dorm" at bounding box center [312, 82] width 99 height 10
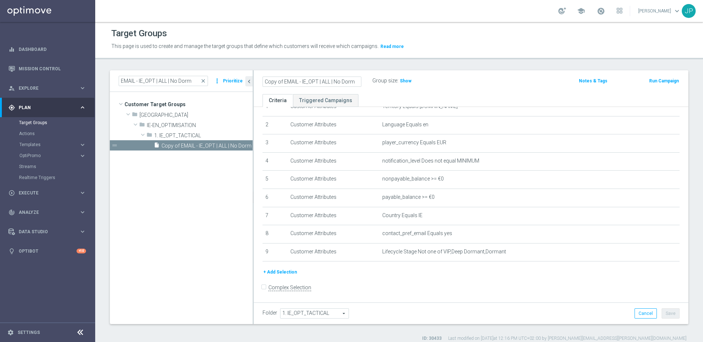
click at [325, 81] on input "Copy of EMAIL - IE_OPT | ALL | No Dorm" at bounding box center [312, 82] width 99 height 10
click at [283, 81] on input "Copy of EMAIL - IE_OPT | ALL | No Dorm" at bounding box center [312, 82] width 99 height 10
type input "EMAIL - IE_OPT | ALL | No Dorm"
click at [451, 56] on header "Target Groups This page is used to create and manage the target groups that def…" at bounding box center [399, 40] width 608 height 37
click at [314, 78] on h2 "EMAIL - IE_OPT | ALL | No Dorm" at bounding box center [308, 81] width 91 height 9
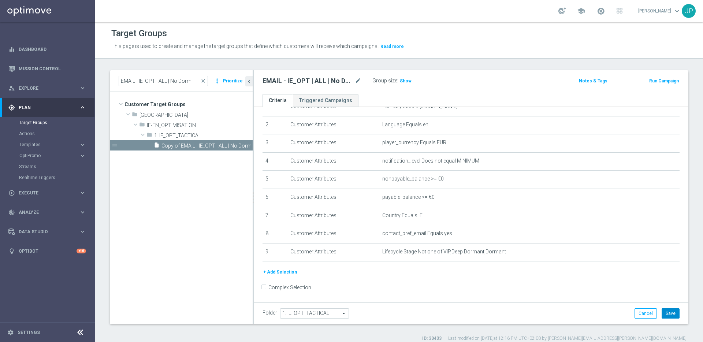
click at [538, 270] on button "Save" at bounding box center [671, 314] width 18 height 10
click at [185, 82] on input "EMAIL - IE_OPT | ALL | No Dorm" at bounding box center [163, 81] width 89 height 10
click at [170, 80] on input "EMAIL - IE_OPT | ALL | No Dorm" at bounding box center [163, 81] width 89 height 10
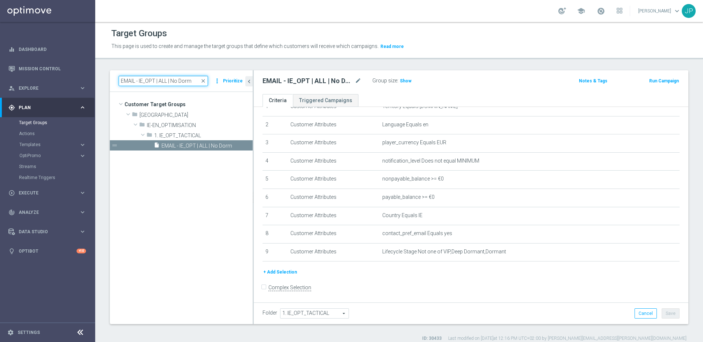
click at [170, 80] on input "EMAIL - IE_OPT | ALL | No Dorm" at bounding box center [163, 81] width 89 height 10
click at [47, 107] on span "Plan" at bounding box center [49, 108] width 60 height 4
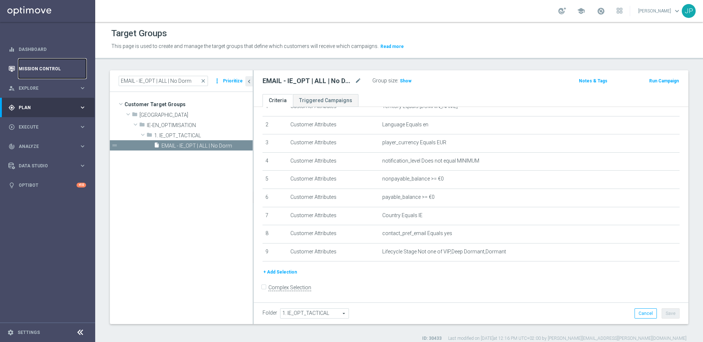
click at [54, 71] on link "Mission Control" at bounding box center [52, 68] width 67 height 19
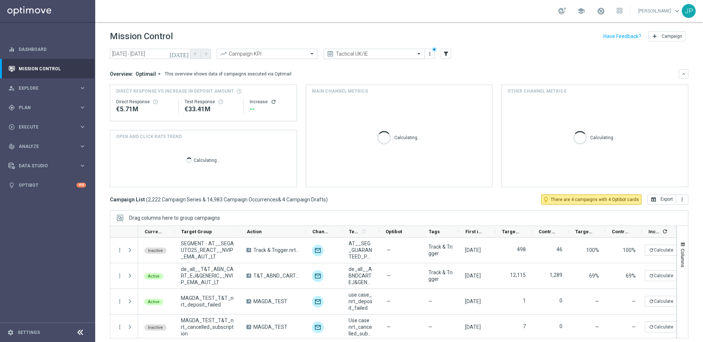
click at [415, 55] on div at bounding box center [374, 54] width 100 height 6
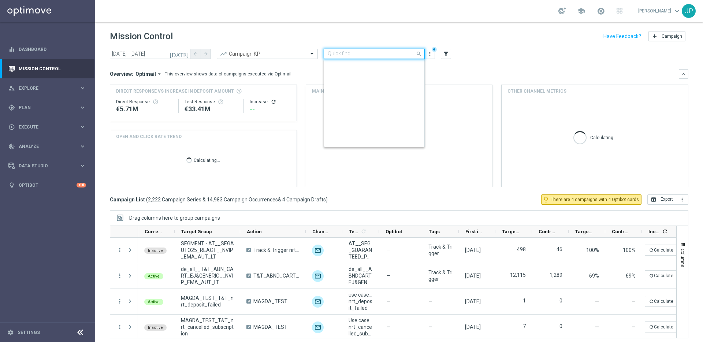
scroll to position [157, 0]
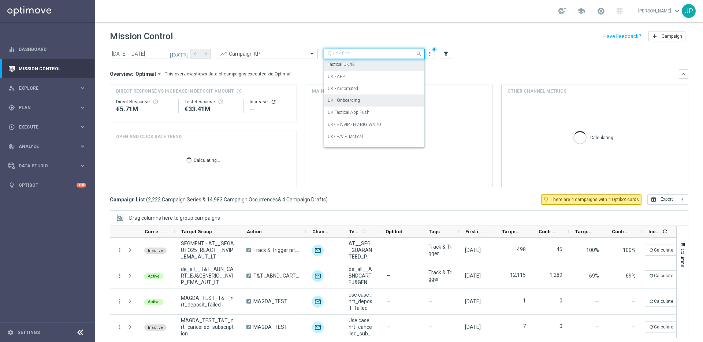
click at [372, 106] on div "UK - Onboarding" at bounding box center [374, 101] width 93 height 12
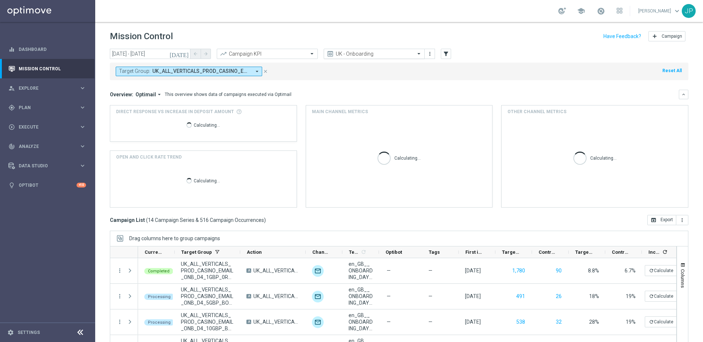
click at [404, 49] on div "UK - Onboarding" at bounding box center [374, 54] width 101 height 10
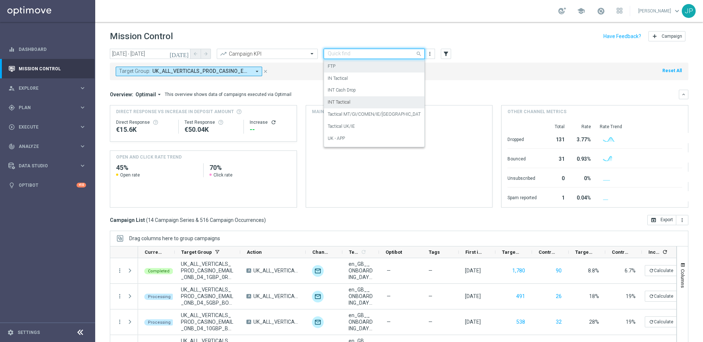
scroll to position [128, 0]
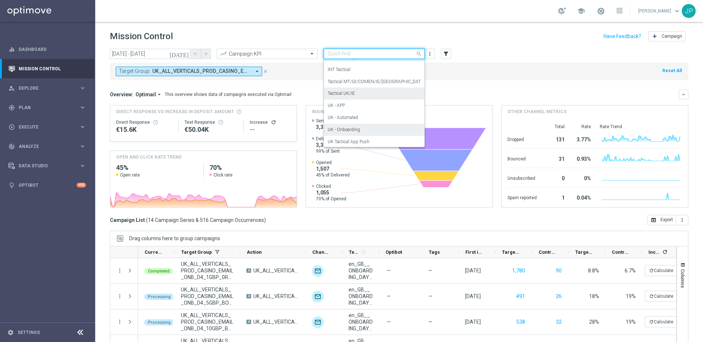
click at [380, 90] on div "Tactical UK/IE" at bounding box center [374, 94] width 93 height 12
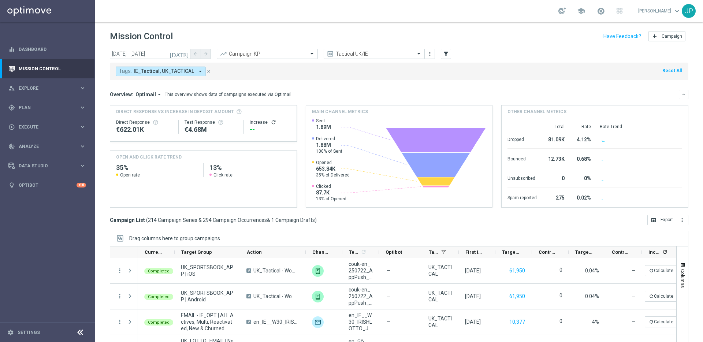
click at [188, 54] on icon "[DATE]" at bounding box center [180, 54] width 20 height 7
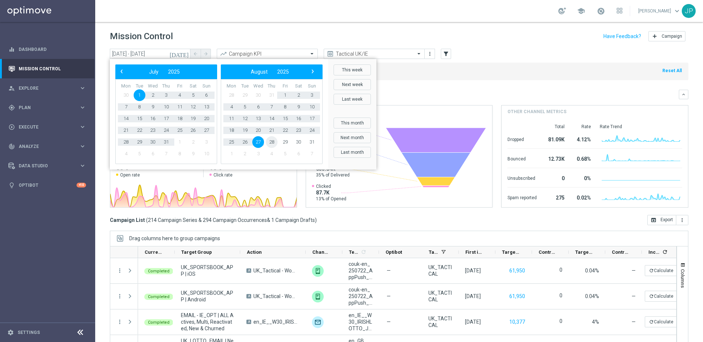
click at [272, 141] on span "28" at bounding box center [272, 142] width 12 height 12
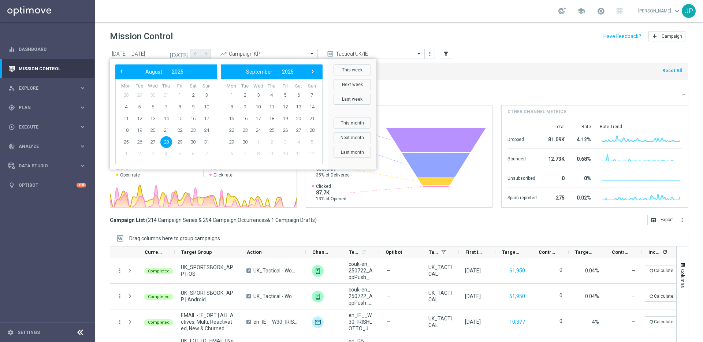
click at [167, 141] on span "28" at bounding box center [166, 142] width 12 height 12
type input "28 Aug 2025 - 28 Aug 2025"
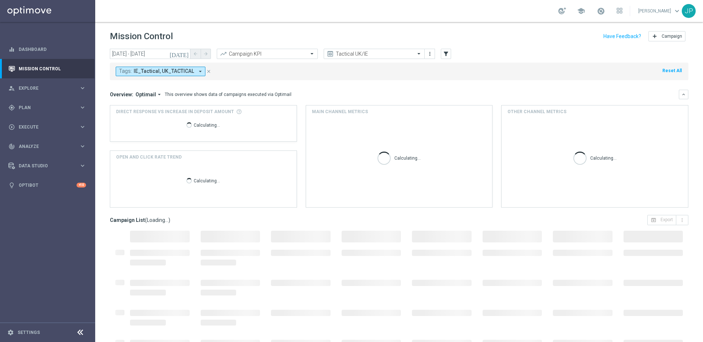
scroll to position [24, 0]
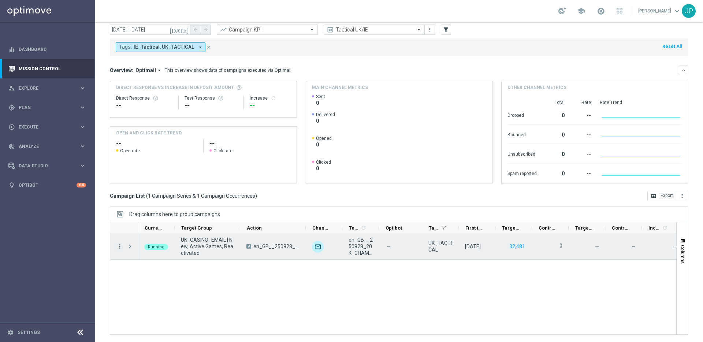
click at [120, 247] on icon "more_vert" at bounding box center [120, 246] width 7 height 7
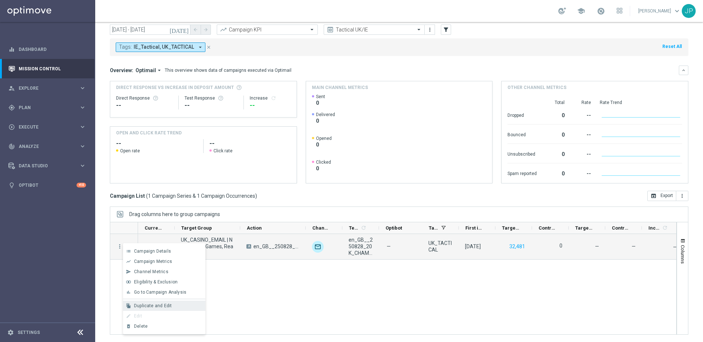
click at [179, 270] on div "Duplicate and Edit" at bounding box center [168, 305] width 68 height 5
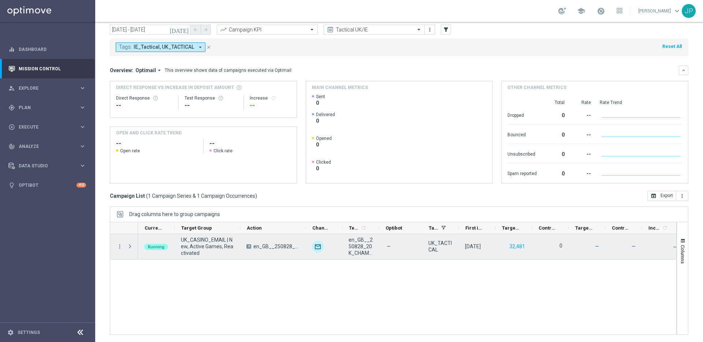
click at [129, 247] on span "Press SPACE to select this row." at bounding box center [130, 247] width 7 height 6
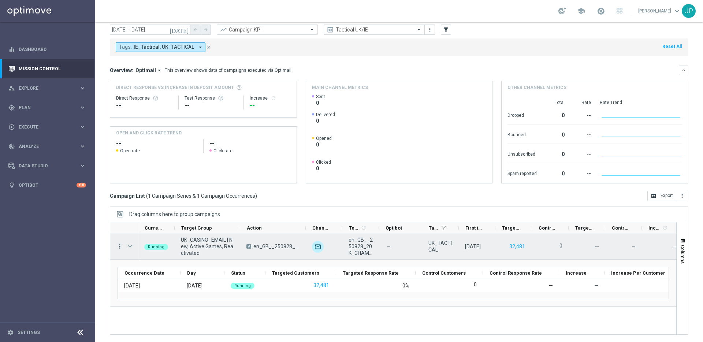
click at [120, 248] on icon "more_vert" at bounding box center [120, 246] width 7 height 7
click at [152, 250] on span "Campaign Details" at bounding box center [152, 251] width 37 height 5
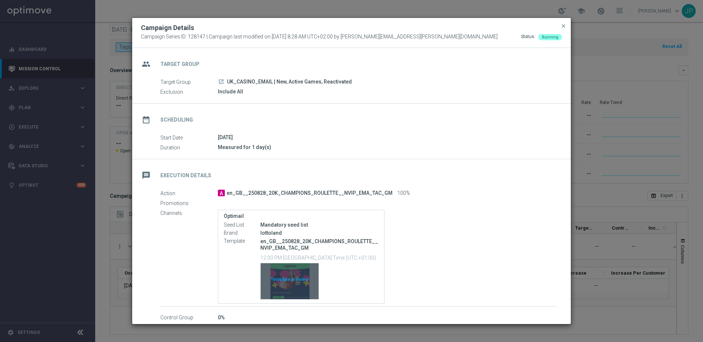
click at [291, 270] on div "Template preview" at bounding box center [290, 281] width 58 height 36
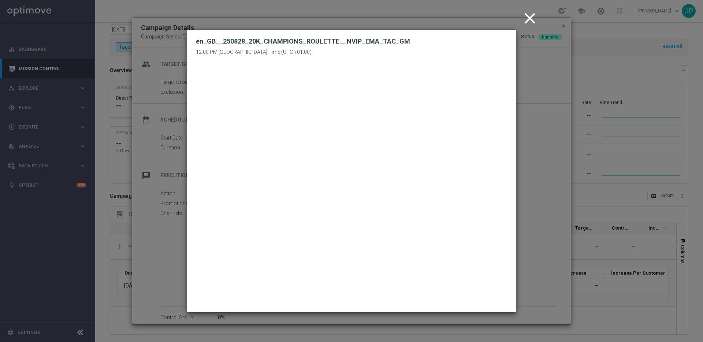
click at [533, 18] on icon "close" at bounding box center [530, 18] width 18 height 18
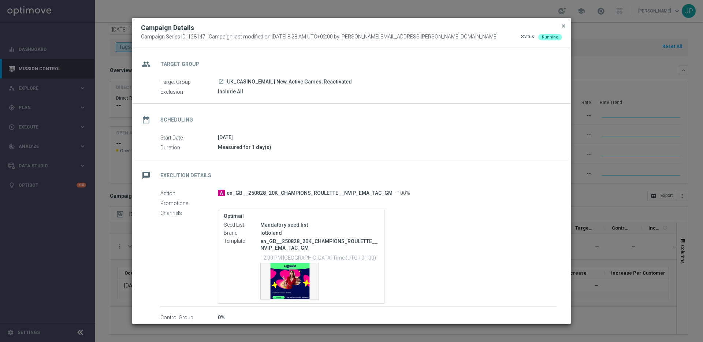
click at [538, 24] on span "close" at bounding box center [564, 26] width 6 height 6
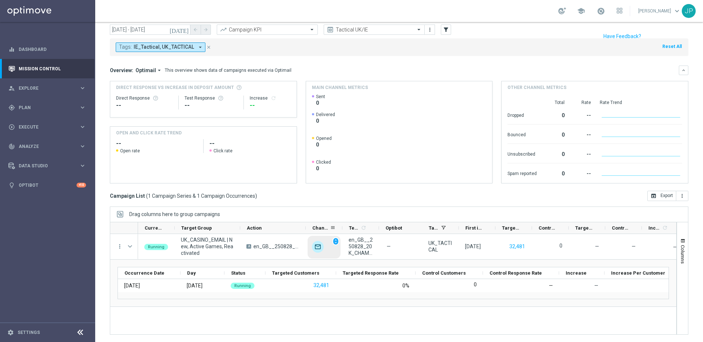
scroll to position [0, 0]
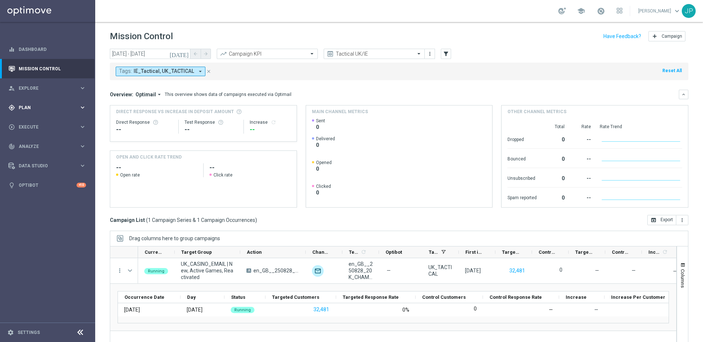
click at [61, 107] on span "Plan" at bounding box center [49, 108] width 60 height 4
click at [67, 111] on div "gps_fixed Plan" at bounding box center [43, 107] width 71 height 7
click at [57, 128] on span "Execute" at bounding box center [49, 127] width 60 height 4
click at [37, 145] on link "Campaign Builder" at bounding box center [47, 142] width 57 height 6
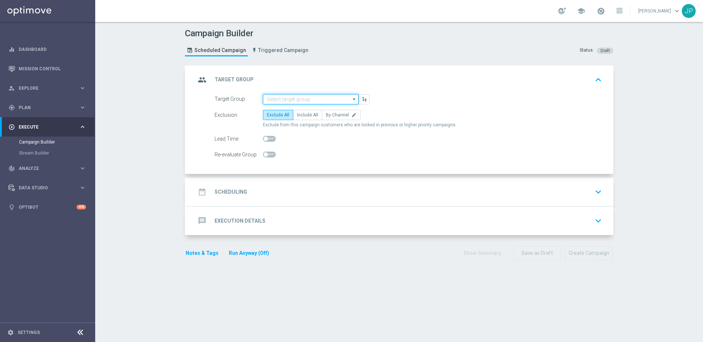
click at [289, 101] on input at bounding box center [311, 99] width 96 height 10
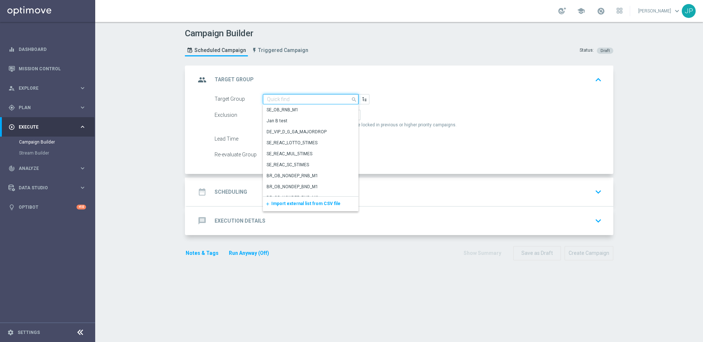
paste input "EMAIL - IE_OPT | ALL | No Dorm"
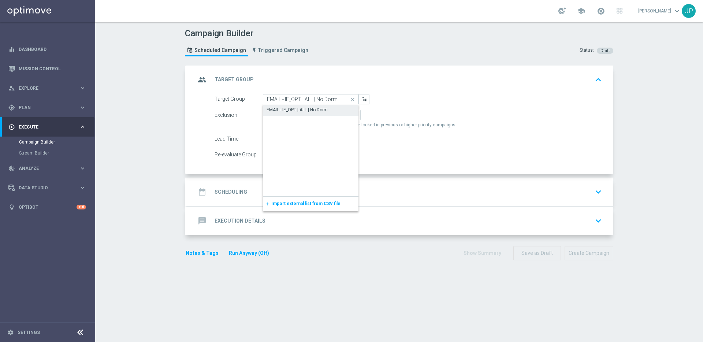
click at [294, 111] on div "EMAIL - IE_OPT | ALL | No Dorm" at bounding box center [297, 110] width 61 height 7
type input "EMAIL - IE_OPT | ALL | No Dorm"
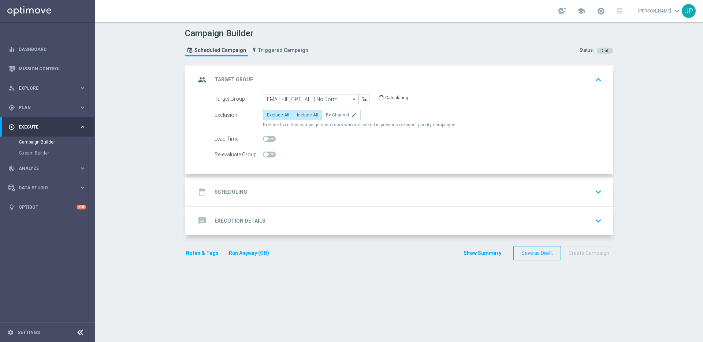
click at [304, 114] on span "Include All" at bounding box center [307, 114] width 21 height 5
click at [302, 114] on input "Include All" at bounding box center [299, 116] width 5 height 5
radio input "true"
click at [358, 191] on div "date_range Scheduling keyboard_arrow_down" at bounding box center [400, 192] width 409 height 14
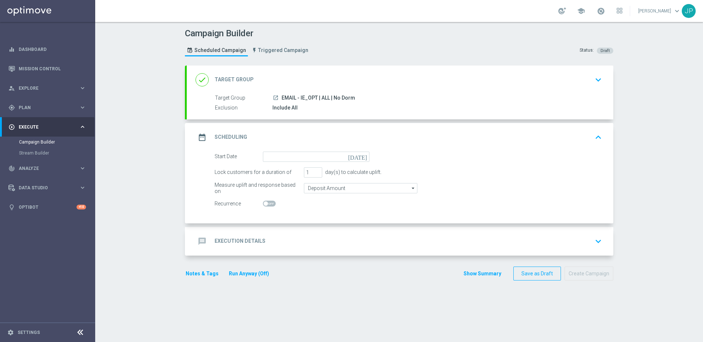
click at [363, 153] on icon "[DATE]" at bounding box center [359, 156] width 22 height 8
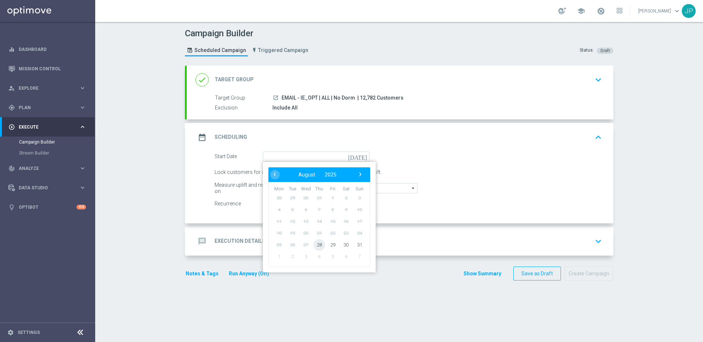
click at [324, 247] on span "28" at bounding box center [320, 245] width 12 height 12
type input "[DATE]"
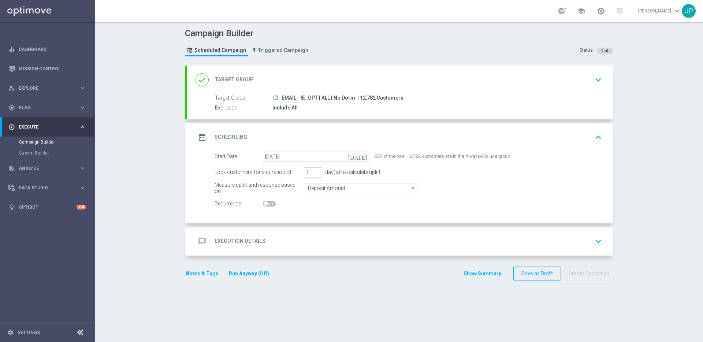
click at [538, 241] on div "message Execution Details keyboard_arrow_down" at bounding box center [400, 241] width 409 height 14
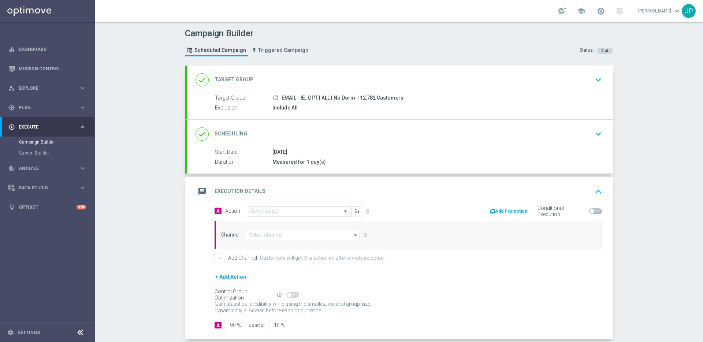
click at [294, 213] on input "text" at bounding box center [292, 211] width 82 height 6
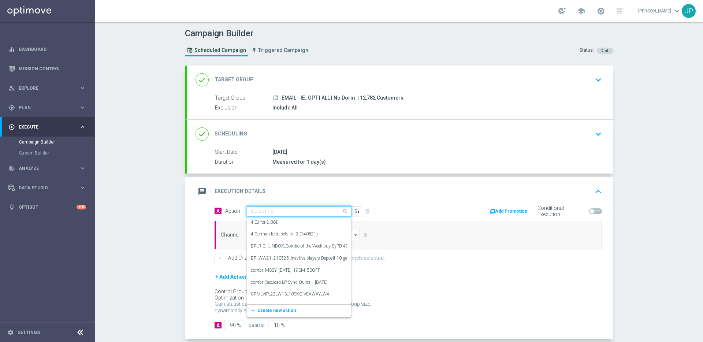
paste input "en_IE__250828_20K_CHAMPIONS_ROULETTE__NVIP_EMA_TAC_GM"
type input "en_IE__250828_20K_CHAMPIONS_ROULETTE__NVIP_EMA_TAC_GM"
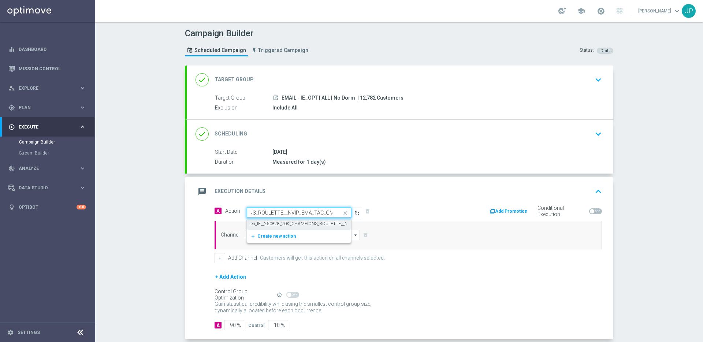
click at [293, 225] on label "en_IE__250828_20K_CHAMPIONS_ROULETTE__NVIP_EMA_TAC_GM" at bounding box center [318, 224] width 134 height 6
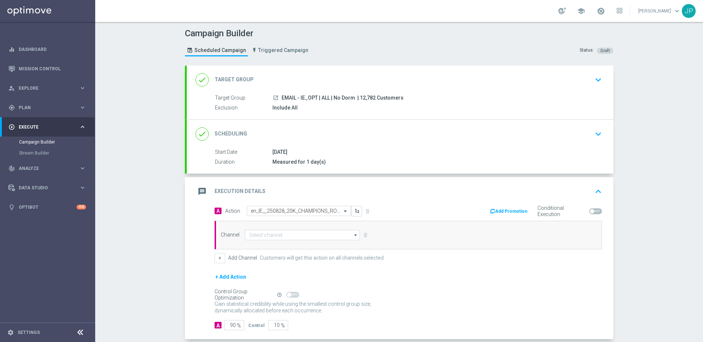
scroll to position [0, 0]
click at [292, 237] on input at bounding box center [302, 235] width 115 height 10
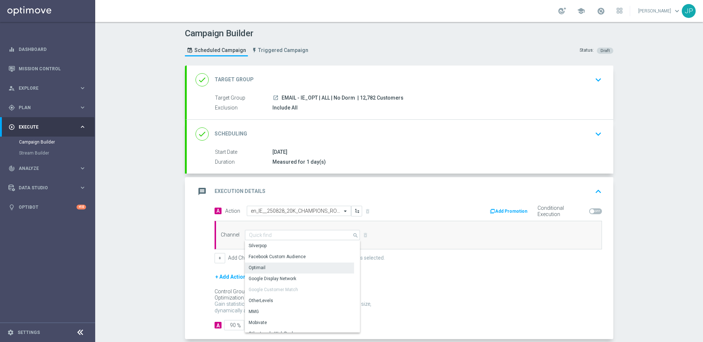
click at [296, 264] on div "Optimail" at bounding box center [299, 268] width 109 height 10
type input "Optimail"
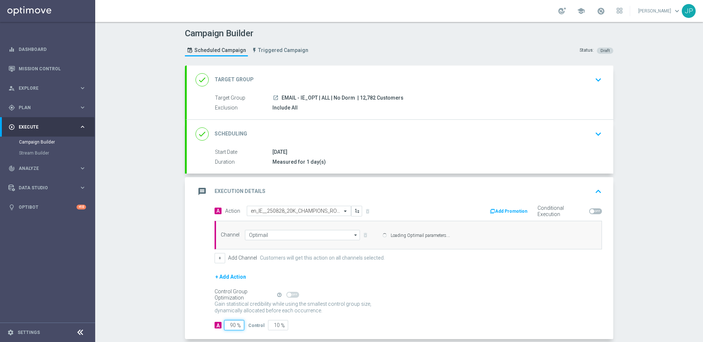
click at [234, 270] on form "A Action Select action en_IE__250828_20K_CHAMPIONS_ROULETTE__NVIP_EMA_TAC_GM de…" at bounding box center [409, 268] width 388 height 125
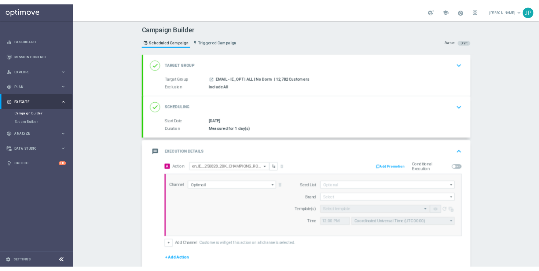
scroll to position [90, 0]
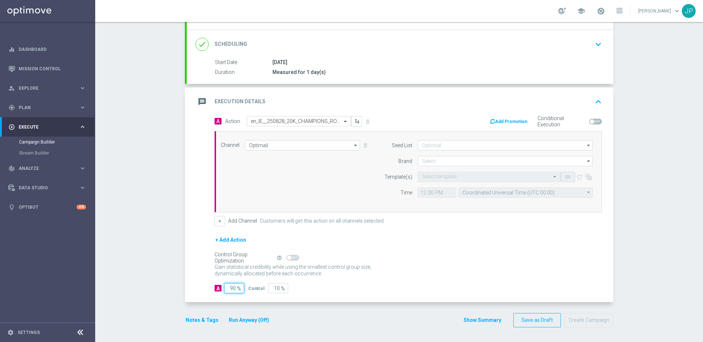
type input "9"
type input "91"
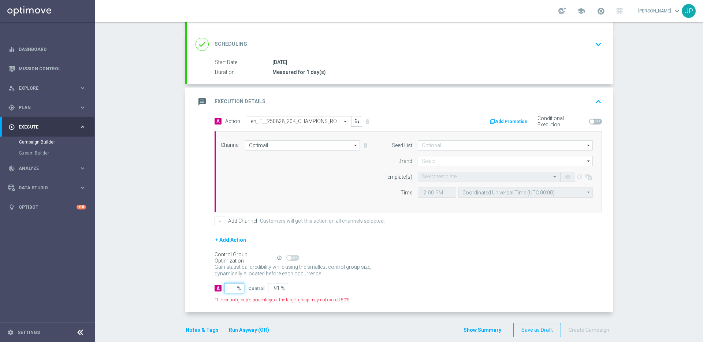
type input "100"
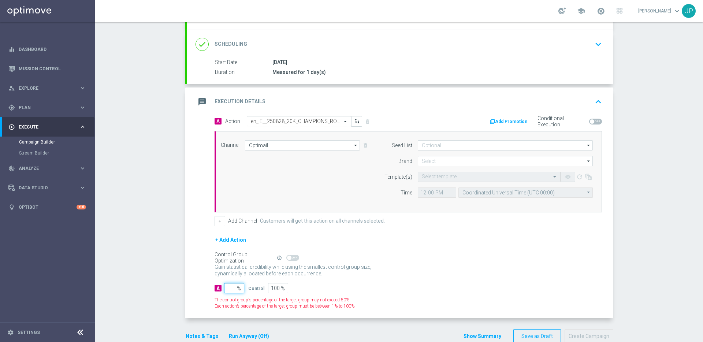
click at [236, 270] on input "number" at bounding box center [234, 288] width 20 height 10
type input "1"
type input "99"
type input "10"
type input "90"
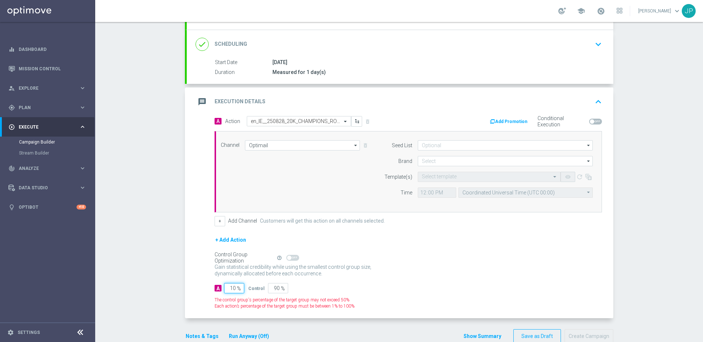
type input "100"
type input "0"
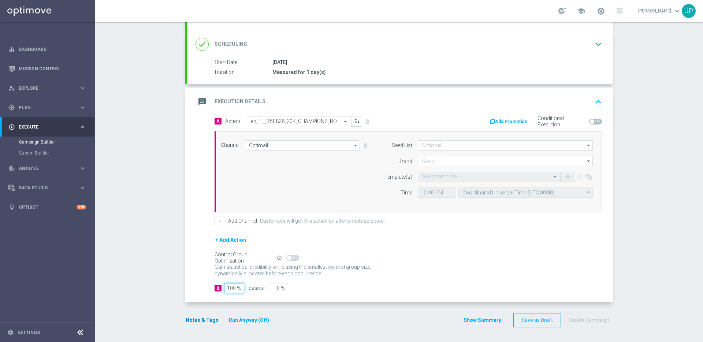
type input "100"
click at [210, 270] on button "Notes & Tags" at bounding box center [202, 320] width 34 height 9
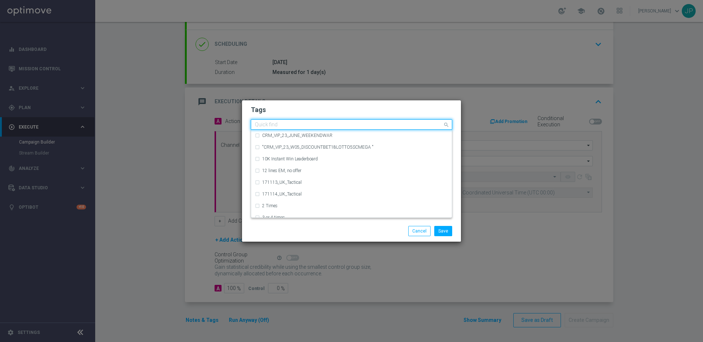
click at [295, 123] on input "text" at bounding box center [349, 125] width 188 height 6
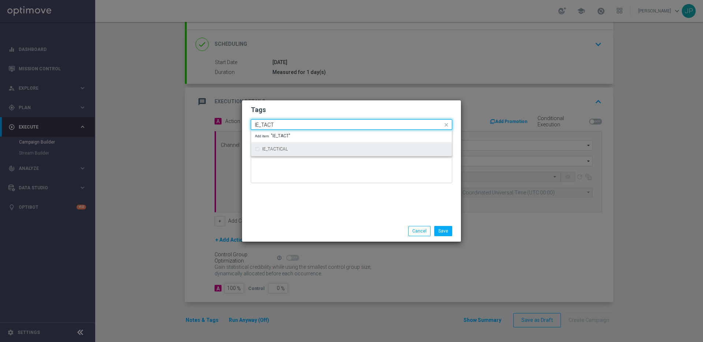
click at [285, 145] on div "IE_TACTICAL" at bounding box center [351, 149] width 193 height 12
type input "IE_TACT"
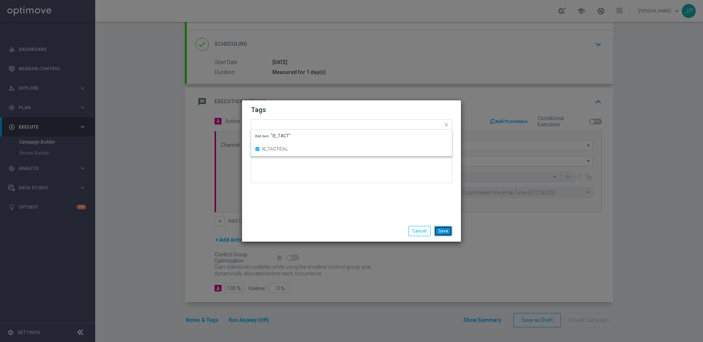
click at [449, 228] on button "Save" at bounding box center [444, 231] width 18 height 10
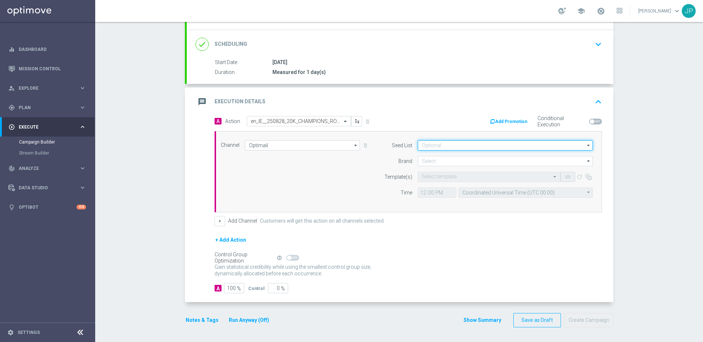
click at [476, 146] on input at bounding box center [505, 145] width 175 height 10
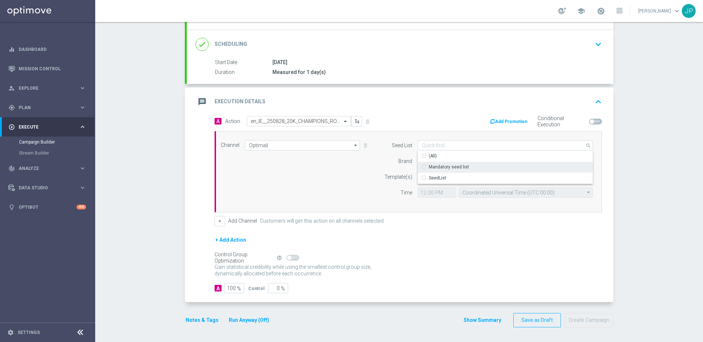
click at [466, 166] on div "Mandatory seed list" at bounding box center [449, 167] width 40 height 7
click at [383, 178] on div "Template(s)" at bounding box center [393, 177] width 37 height 10
type input "Mandatory seed list"
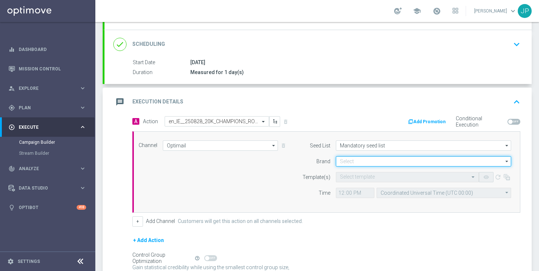
click at [384, 156] on input at bounding box center [423, 161] width 175 height 10
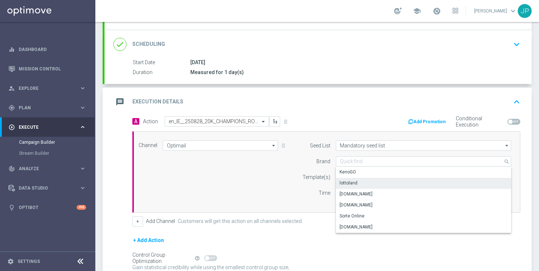
click at [361, 179] on div "lottoland" at bounding box center [423, 183] width 175 height 10
type input "lottoland"
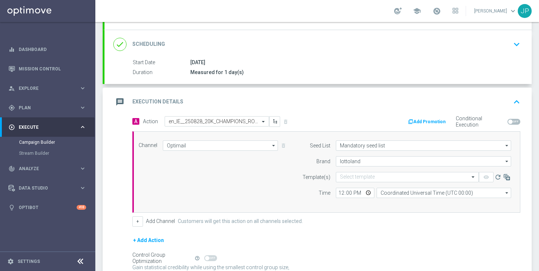
click at [419, 199] on div "Seed List Mandatory seed list Mandatory seed list arrow_drop_down Drag here to …" at bounding box center [404, 171] width 223 height 63
click at [425, 194] on input "Coordinated Universal Time (UTC 00:00)" at bounding box center [443, 193] width 134 height 10
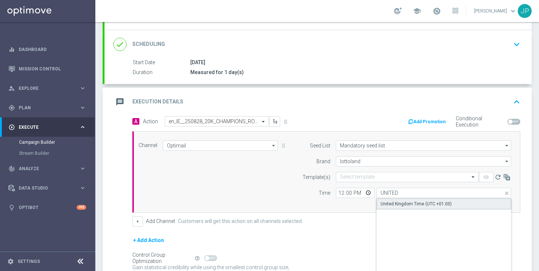
click at [444, 201] on div "United Kingdom Time (UTC +01:00)" at bounding box center [415, 203] width 71 height 7
type input "United Kingdom Time (UTC +01:00)"
click at [357, 223] on div "+ Add Channel Customers will get this action on all channels selected." at bounding box center [326, 221] width 388 height 10
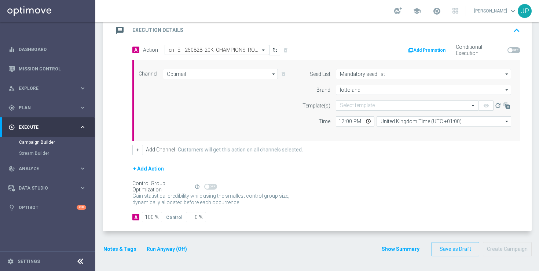
click at [116, 248] on button "Notes & Tags" at bounding box center [120, 248] width 34 height 9
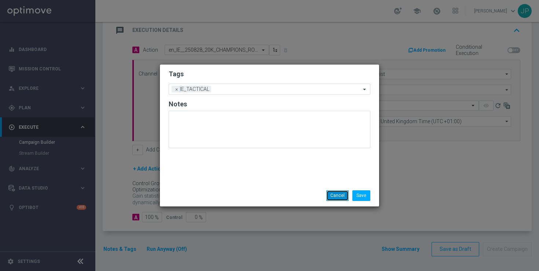
click at [346, 197] on button "Cancel" at bounding box center [337, 195] width 22 height 10
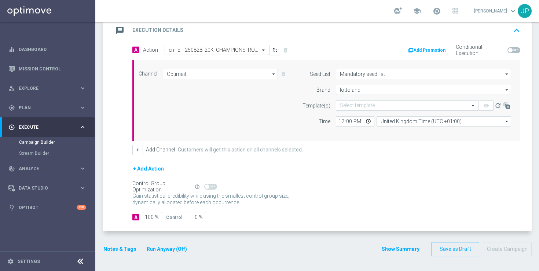
click at [401, 105] on input "text" at bounding box center [400, 106] width 120 height 6
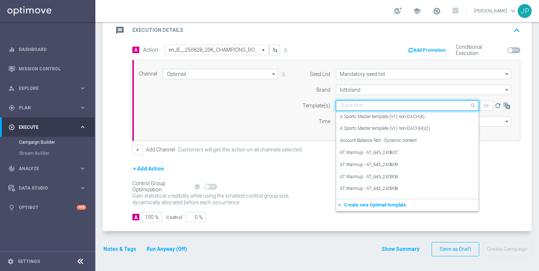
paste input "en_IE__250828_20K_CHAMPIONS_ROULETTE__NVIP_EMA_TAC_GM"
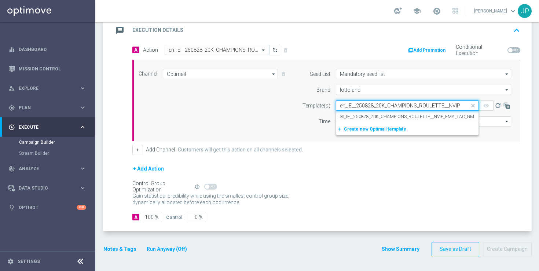
scroll to position [0, 33]
click at [399, 115] on label "en_IE__250828_20K_CHAMPIONS_ROULETTE__NVIP_EMA_TAC_GM" at bounding box center [407, 117] width 134 height 6
type input "en_IE__250828_20K_CHAMPIONS_ROULETTE__NVIP_EMA_TAC_GM"
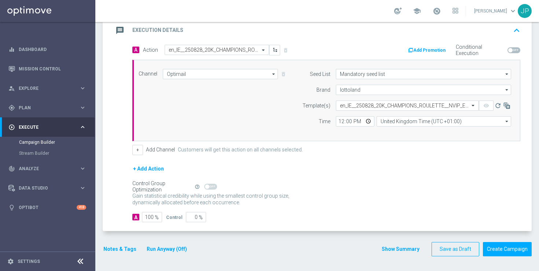
scroll to position [0, 0]
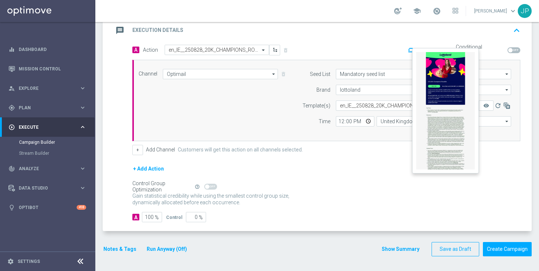
click at [487, 108] on button "remove_red_eye" at bounding box center [486, 105] width 15 height 10
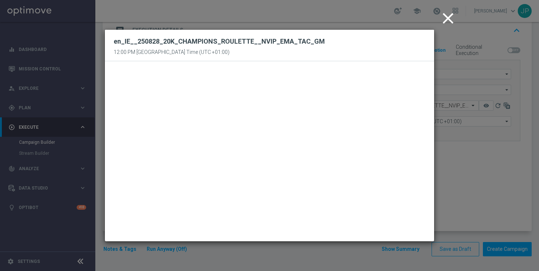
click at [444, 19] on icon "close" at bounding box center [448, 18] width 18 height 18
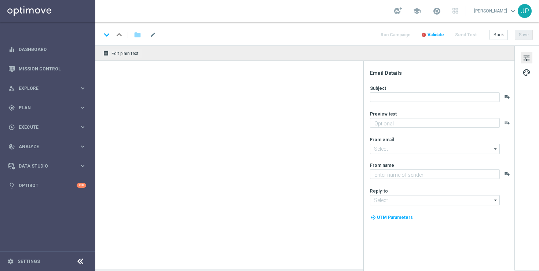
type textarea "Unlock your free spins!"
type textarea "Lottoland"
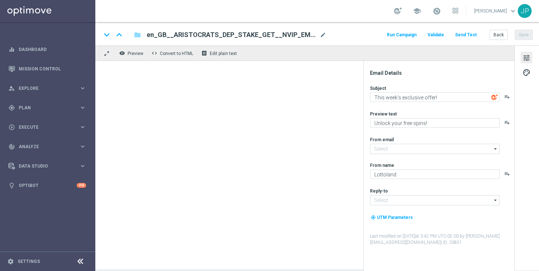
type input "[EMAIL_ADDRESS][DOMAIN_NAME]"
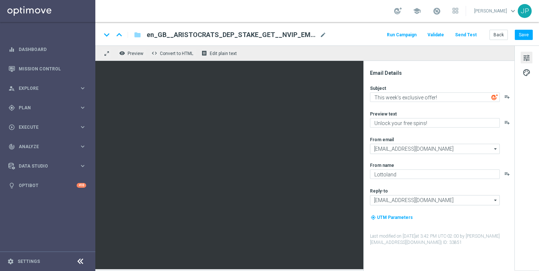
click at [467, 36] on button "Send Test" at bounding box center [466, 35] width 24 height 10
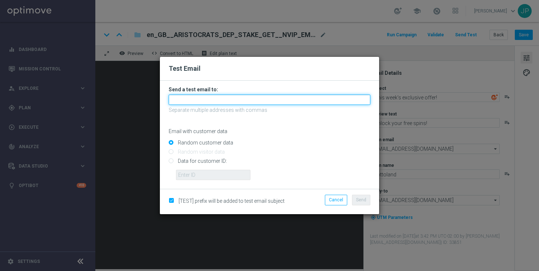
click at [270, 101] on input "text" at bounding box center [270, 100] width 202 height 10
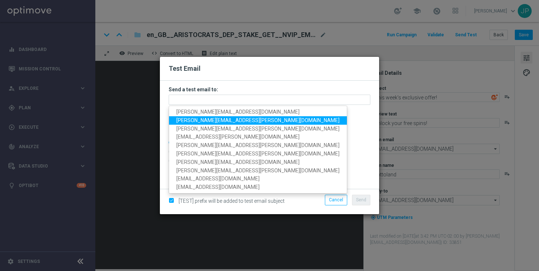
click at [196, 120] on span "james.parr@lottoland.com" at bounding box center [257, 120] width 163 height 6
type input "james.parr@lottoland.com"
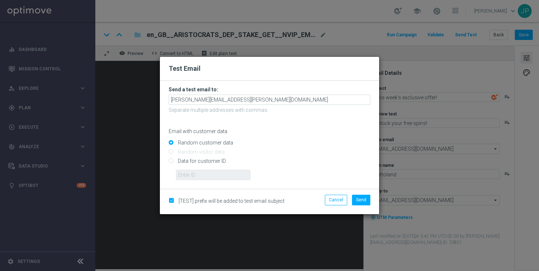
click at [215, 161] on input "Data for customer ID:" at bounding box center [270, 164] width 202 height 10
radio input "true"
click at [218, 174] on input "text" at bounding box center [213, 175] width 74 height 10
paste input "223901476"
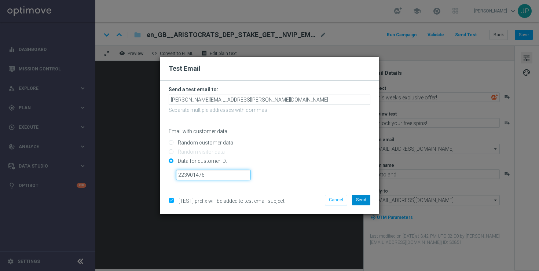
type input "223901476"
click at [361, 198] on span "Send" at bounding box center [361, 199] width 10 height 5
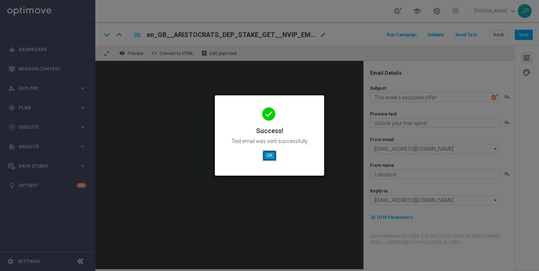
click at [267, 155] on button "OK" at bounding box center [269, 155] width 14 height 10
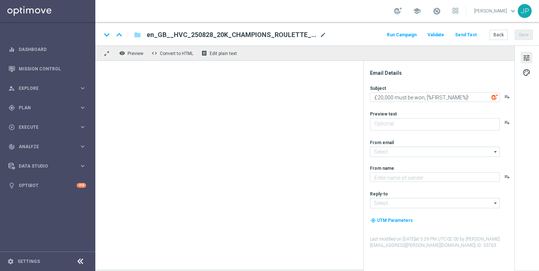
type textarea "The roulette wheel is calling! Ready to win £1,000 instantly with your very nex…"
type textarea "Lottoland"
type input "[EMAIL_ADDRESS][DOMAIN_NAME]"
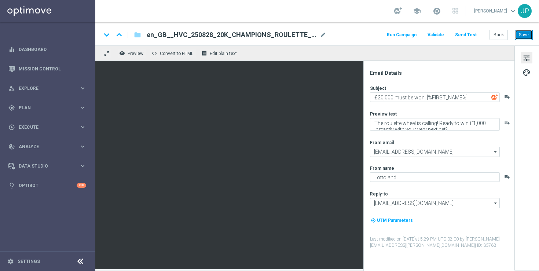
click at [529, 34] on button "Save" at bounding box center [523, 35] width 18 height 10
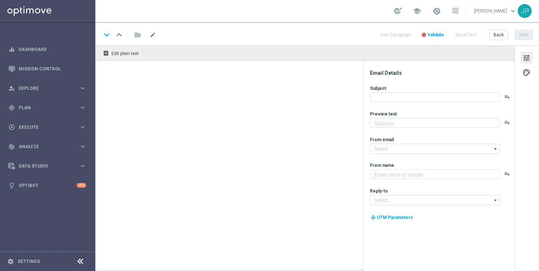
type textarea "The roulette wheel is calling! Ready to win €1,000 instantly with your very nex…"
type input "[EMAIL_ADDRESS][DOMAIN_NAME]"
type textarea "Lottoland"
type input "[EMAIL_ADDRESS][DOMAIN_NAME]"
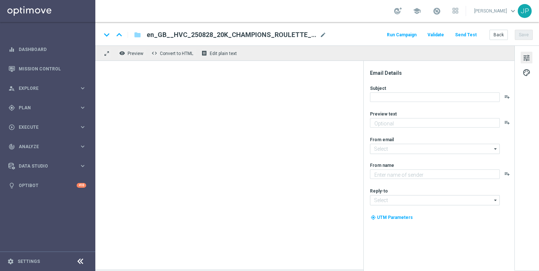
type textarea "The roulette wheel is calling! Ready to win £1,000 instantly with your very nex…"
type textarea "Lottoland"
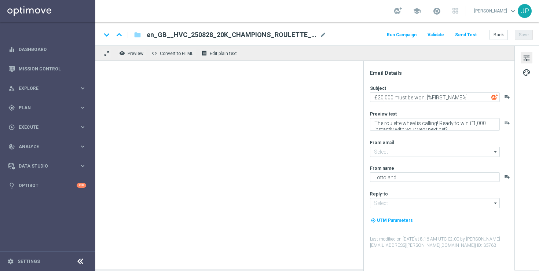
type input "[EMAIL_ADDRESS][DOMAIN_NAME]"
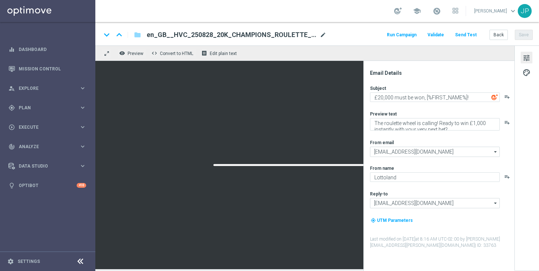
click at [322, 34] on span "mode_edit" at bounding box center [322, 35] width 7 height 7
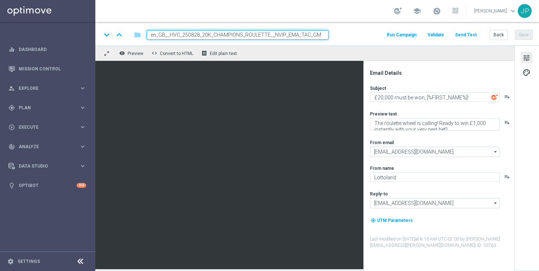
click at [284, 33] on input "en_GB__HVC_250828_20K_CHAMPIONS_ROULETTE__NVIP_EMA_TAC_GM" at bounding box center [238, 35] width 182 height 10
paste input
type input "en_GB__250828_20K_CHAMPIONS_ROULETTE__NVIP_EMA_TAC_GM"
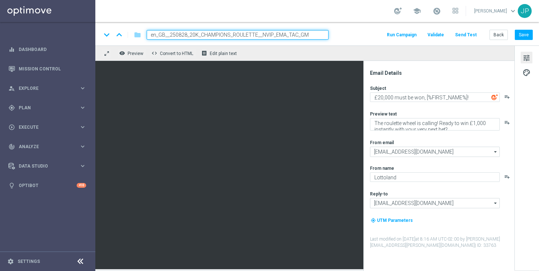
click at [343, 33] on div "keyboard_arrow_down keyboard_arrow_up folder en_GB__250828_20K_CHAMPIONS_ROULET…" at bounding box center [316, 35] width 431 height 10
click at [527, 36] on button "Save" at bounding box center [523, 35] width 18 height 10
click at [520, 33] on button "Save" at bounding box center [523, 35] width 18 height 10
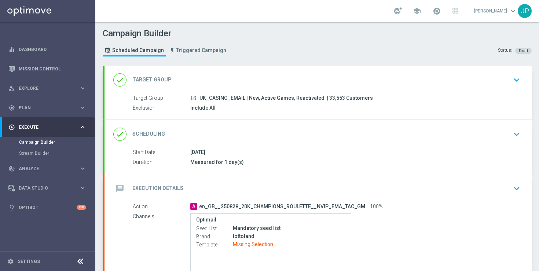
click at [481, 182] on div "message Execution Details keyboard_arrow_down" at bounding box center [317, 188] width 409 height 14
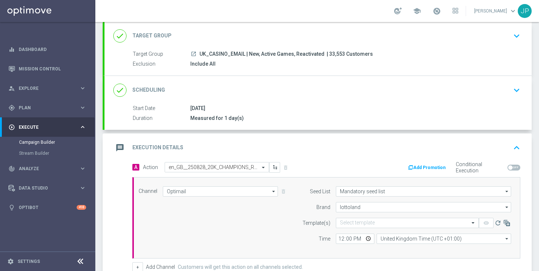
scroll to position [102, 0]
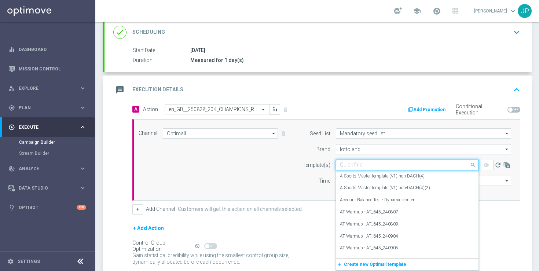
click at [398, 164] on input "text" at bounding box center [400, 165] width 120 height 6
paste input "en_GB__250828_20K_CHAMPIONS_ROULETTE__NVIP_EMA_TAC_GM"
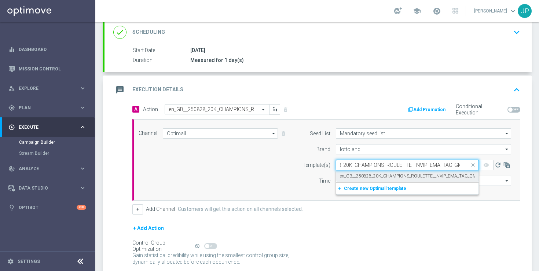
click at [400, 176] on label "en_GB__250828_20K_CHAMPIONS_ROULETTE__NVIP_EMA_TAC_GM" at bounding box center [408, 176] width 137 height 6
type input "en_GB__250828_20K_CHAMPIONS_ROULETTE__NVIP_EMA_TAC_GM"
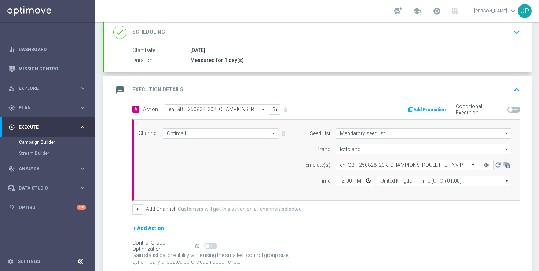
click at [405, 208] on div "+ Add Channel Customers will get this action on all channels selected." at bounding box center [326, 209] width 388 height 10
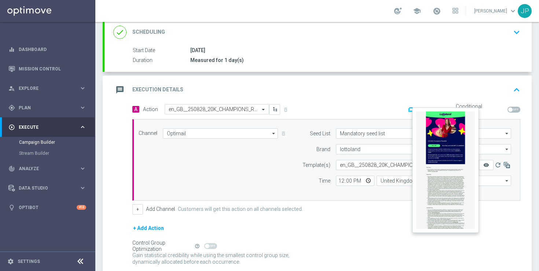
click at [488, 163] on icon "remove_red_eye" at bounding box center [486, 165] width 6 height 6
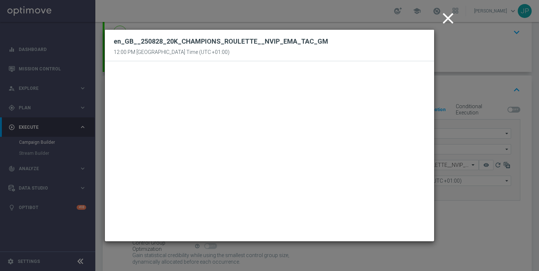
click at [448, 22] on icon "close" at bounding box center [448, 18] width 18 height 18
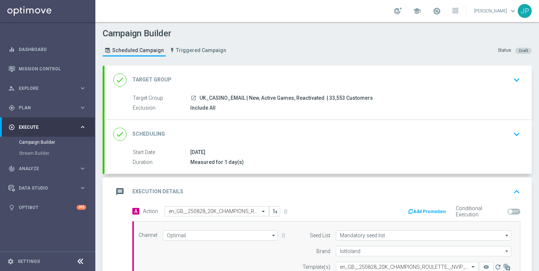
click at [327, 98] on span "| 33,553 Customers" at bounding box center [349, 98] width 46 height 7
drag, startPoint x: 327, startPoint y: 98, endPoint x: 337, endPoint y: 98, distance: 9.9
click at [337, 98] on span "| 33,553 Customers" at bounding box center [349, 98] width 46 height 7
copy span "33,553"
click at [378, 50] on div "Campaign Builder Scheduled Campaign Triggered Campaign Status: Draft" at bounding box center [317, 43] width 440 height 34
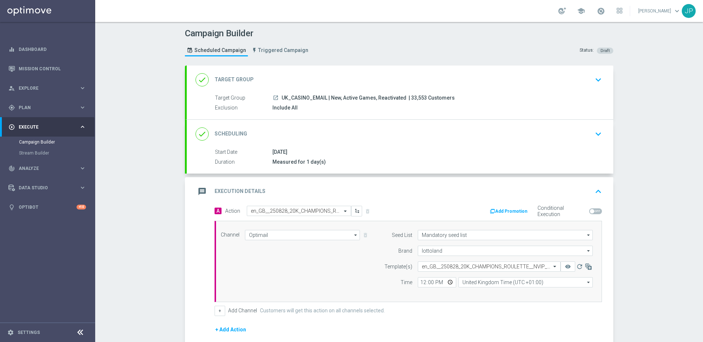
scroll to position [98, 0]
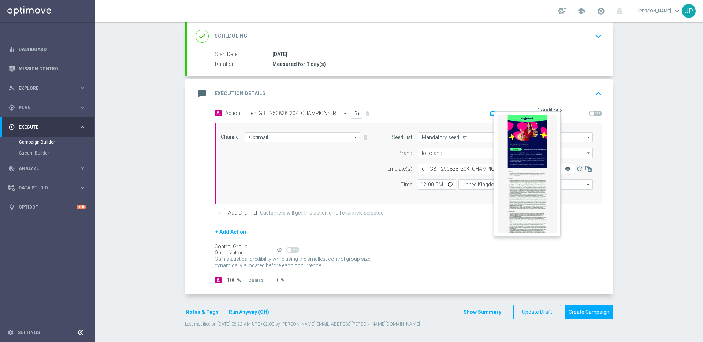
click at [538, 169] on icon "remove_red_eye" at bounding box center [568, 169] width 6 height 6
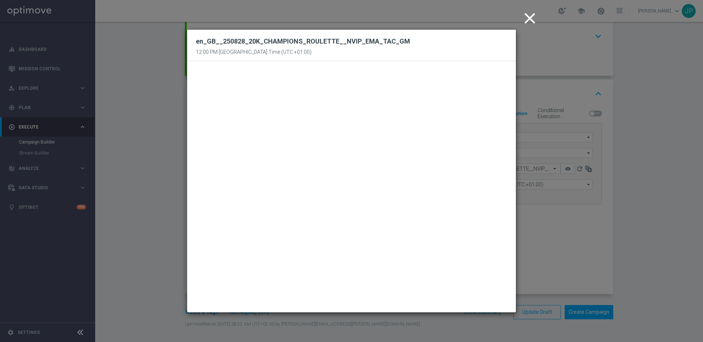
click at [532, 16] on icon "close" at bounding box center [530, 18] width 18 height 18
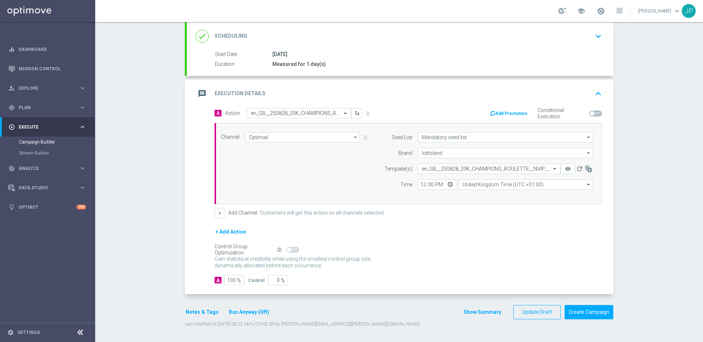
click at [203, 270] on button "Notes & Tags" at bounding box center [202, 312] width 34 height 9
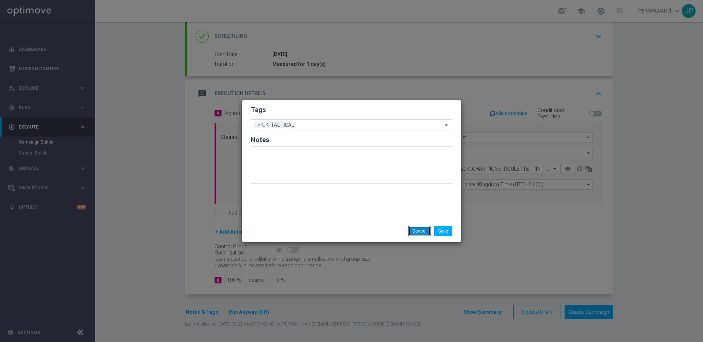
click at [425, 231] on button "Cancel" at bounding box center [420, 231] width 22 height 10
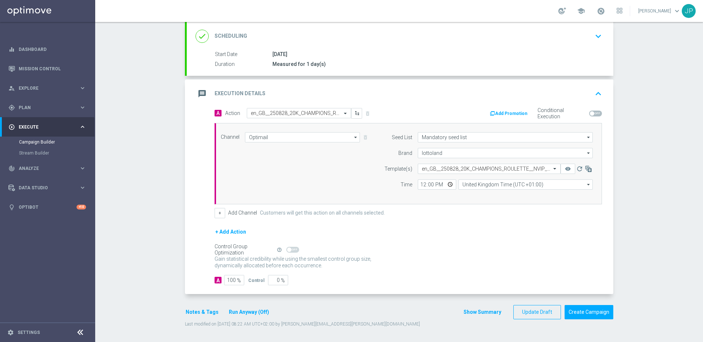
scroll to position [0, 0]
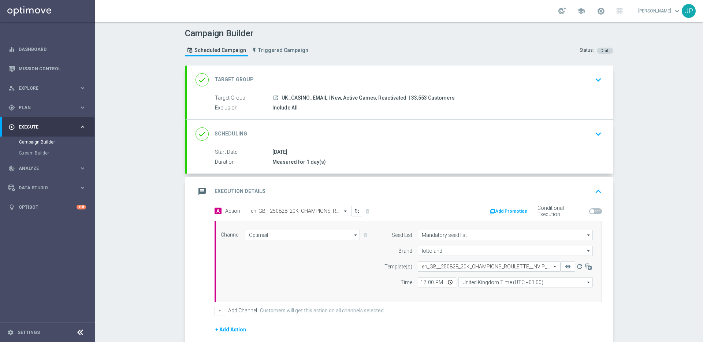
drag, startPoint x: 410, startPoint y: 98, endPoint x: 422, endPoint y: 98, distance: 12.5
click at [424, 98] on span "| 33,553 Customers" at bounding box center [432, 98] width 46 height 7
click at [413, 97] on span "| 33,553 Customers" at bounding box center [432, 98] width 46 height 7
click at [415, 97] on span "| 33,553 Customers" at bounding box center [432, 98] width 46 height 7
copy span "33,553"
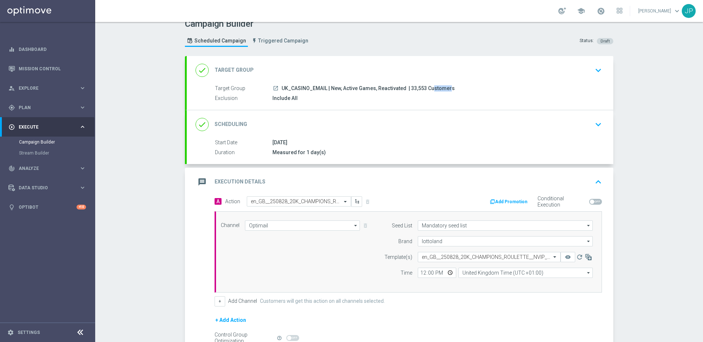
scroll to position [11, 0]
click at [538, 247] on div "Campaign Builder Scheduled Campaign Triggered Campaign Status: Draft done Targe…" at bounding box center [399, 182] width 608 height 320
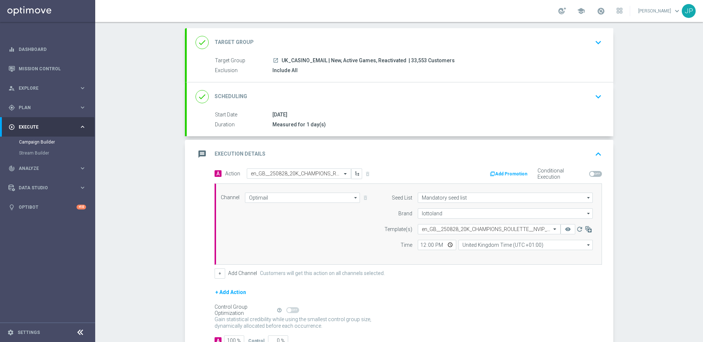
scroll to position [98, 0]
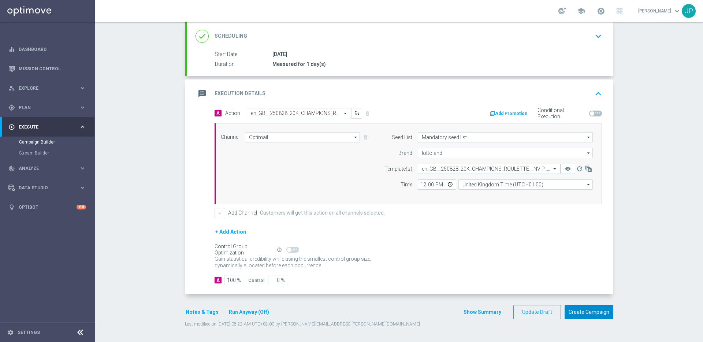
click at [538, 270] on button "Create Campaign" at bounding box center [589, 312] width 49 height 14
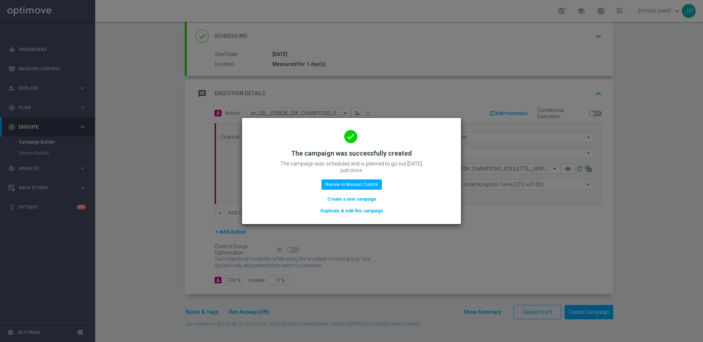
click at [364, 211] on button "Duplicate & edit this campaign" at bounding box center [352, 211] width 64 height 8
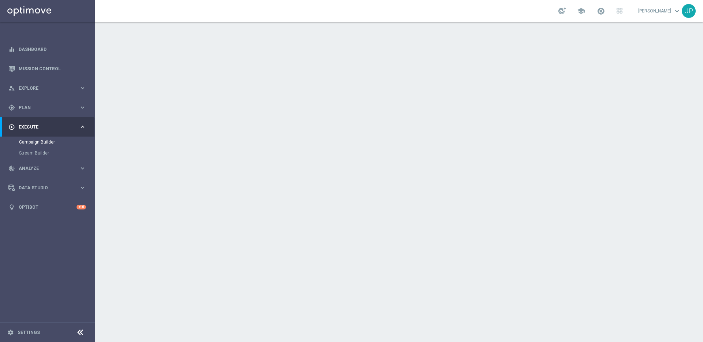
click at [483, 92] on div "done Target Group keyboard_arrow_down" at bounding box center [400, 80] width 427 height 29
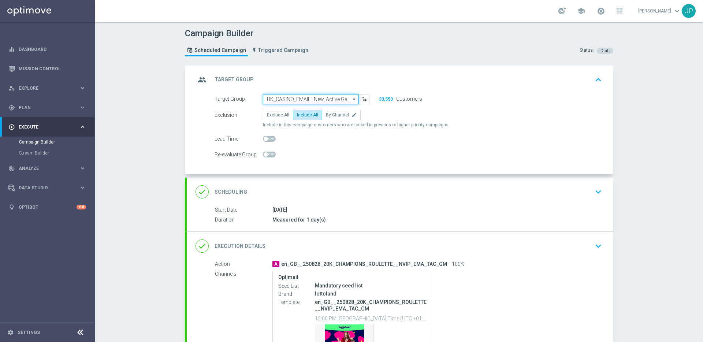
click at [334, 100] on input "UK_CASINO_EMAIL | New, Active Games, Reactivated" at bounding box center [311, 99] width 96 height 10
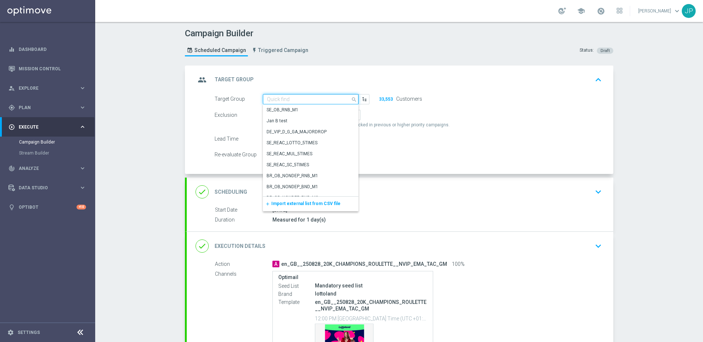
paste input "EMAIL - IE_OPT | ALL | No Dorm"
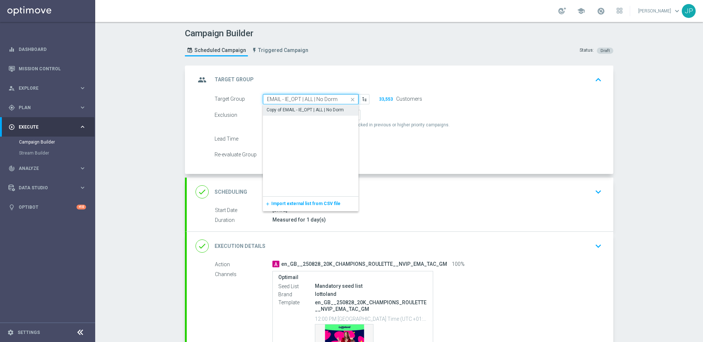
type input "EMAIL - IE_OPT | ALL | No Dorm"
click at [353, 100] on icon "close" at bounding box center [352, 100] width 11 height 10
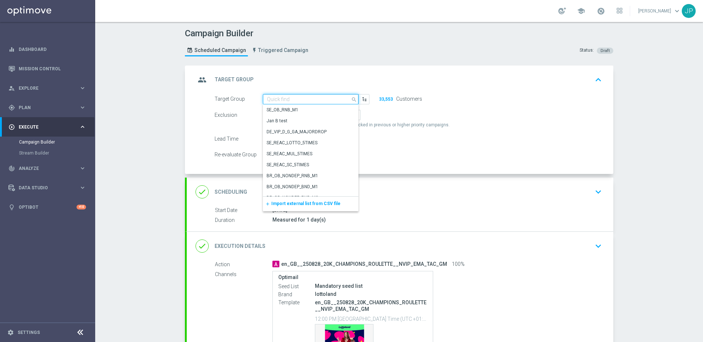
click at [309, 99] on input at bounding box center [311, 99] width 96 height 10
paste input "EMAIL - IE_OPT | ALL | No Dorm"
type input "EMAIL - IE_OPT | ALL | No Dorm"
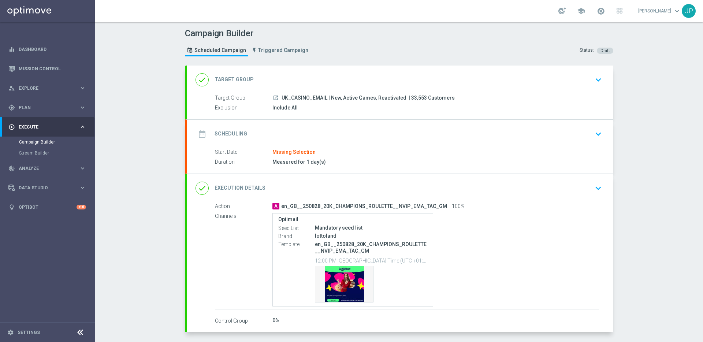
click at [562, 82] on div "done Target Group keyboard_arrow_down" at bounding box center [400, 80] width 409 height 14
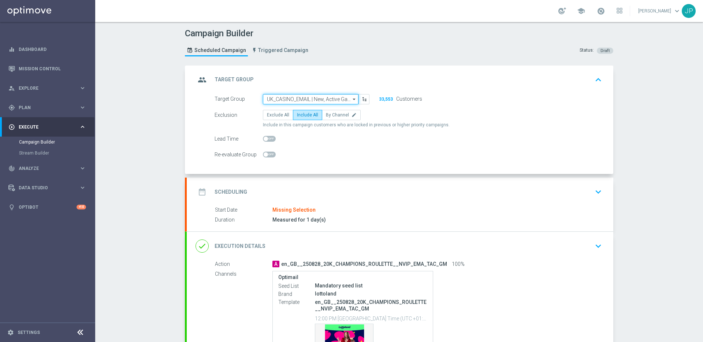
click at [324, 99] on input "UK_CASINO_EMAIL | New, Active Games, Reactivated" at bounding box center [311, 99] width 96 height 10
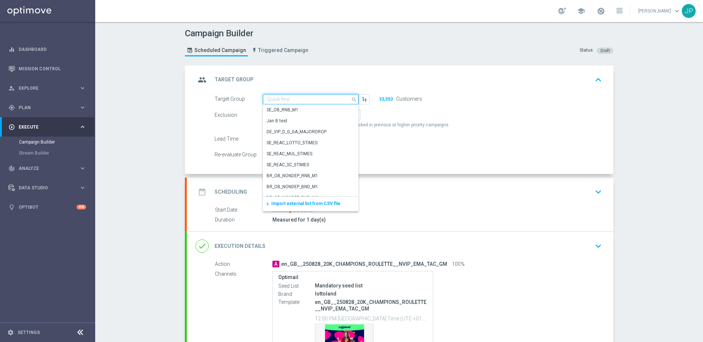
paste input "EMAIL - IE_OPT | ALL | No Dorm"
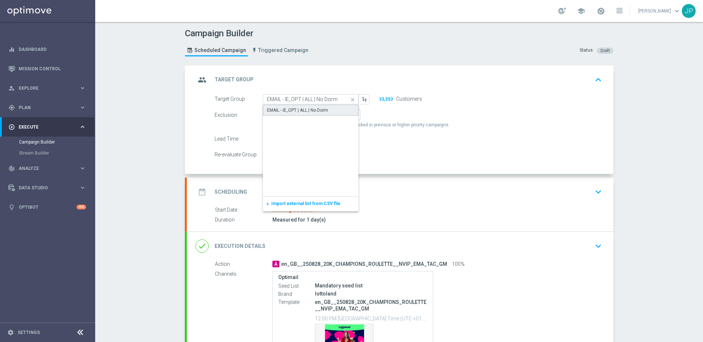
click at [324, 112] on div "EMAIL - IE_OPT | ALL | No Dorm" at bounding box center [297, 110] width 61 height 7
type input "EMAIL - IE_OPT | ALL | No Dorm"
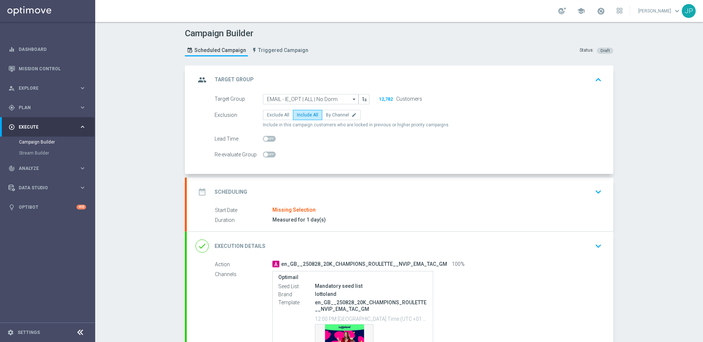
click at [483, 186] on div "date_range Scheduling keyboard_arrow_down" at bounding box center [400, 192] width 409 height 14
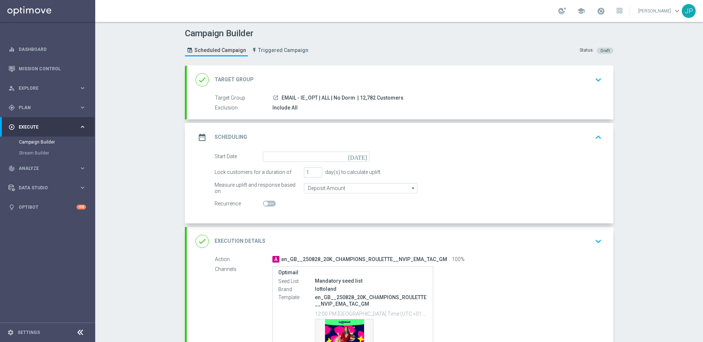
click at [366, 158] on icon "[DATE]" at bounding box center [359, 156] width 22 height 8
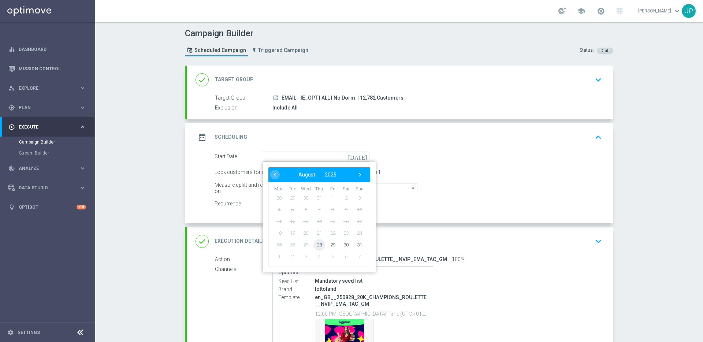
click at [321, 245] on span "28" at bounding box center [320, 245] width 12 height 12
type input "[DATE]"
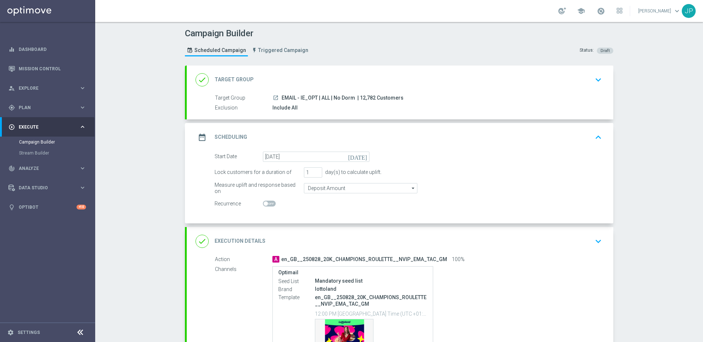
click at [362, 97] on span "| 12,782 Customers" at bounding box center [381, 98] width 46 height 7
click at [363, 97] on span "| 12,782 Customers" at bounding box center [381, 98] width 46 height 7
copy span "12,782"
click at [661, 173] on div "Campaign Builder Scheduled Campaign Triggered Campaign Status: Draft done Targe…" at bounding box center [399, 182] width 608 height 320
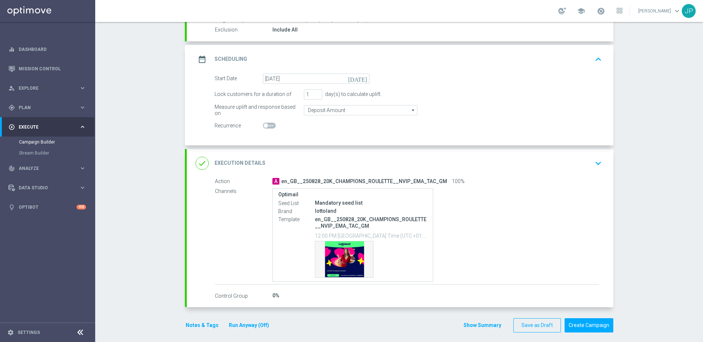
click at [585, 166] on div "done Execution Details keyboard_arrow_down" at bounding box center [400, 163] width 409 height 14
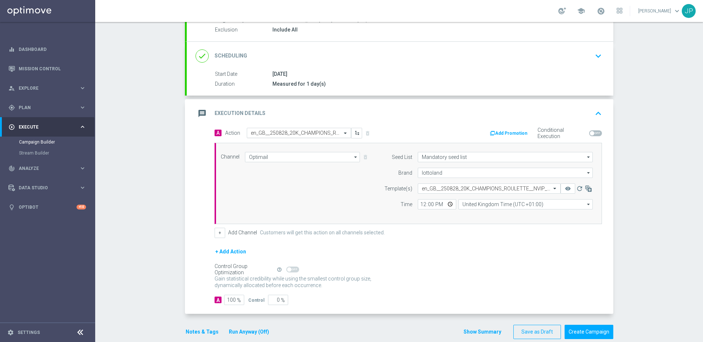
click at [307, 134] on input "text" at bounding box center [292, 133] width 82 height 6
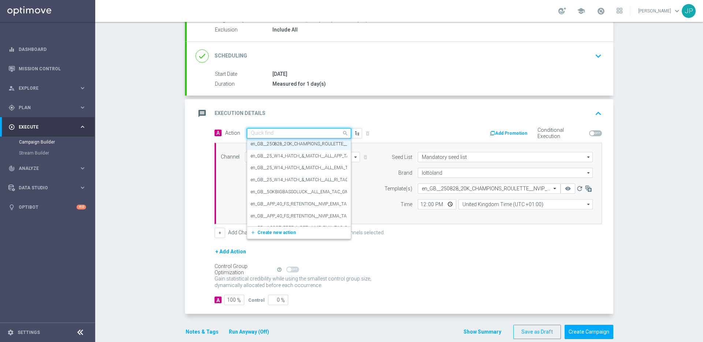
click at [305, 136] on input "text" at bounding box center [292, 133] width 82 height 6
click at [308, 132] on input "text" at bounding box center [292, 133] width 82 height 6
paste input "en_IE__250828_20K_CHAMPIONS_ROULETTE__NVIP_EMA_TAC_GM"
type input "en_IE__250828_20K_CHAMPIONS_ROULETTE__NVIP_EMA_TAC_GM"
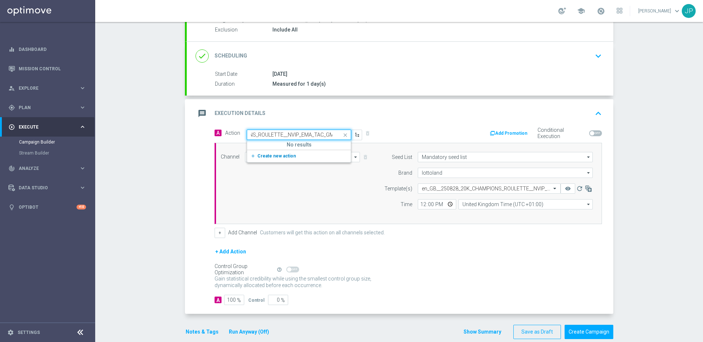
click at [285, 156] on span "Create new action" at bounding box center [277, 156] width 38 height 5
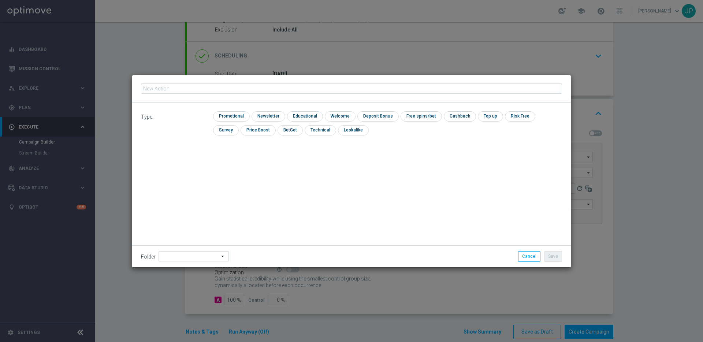
type input "en_IE__250828_20K_CHAMPIONS_ROULETTE__NVIP_EMA_TAC_GM"
click at [229, 113] on input "checkbox" at bounding box center [230, 116] width 35 height 10
checkbox input "true"
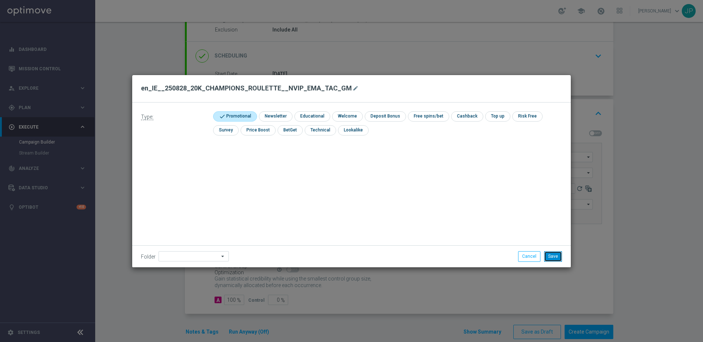
click at [554, 257] on button "Save" at bounding box center [553, 256] width 18 height 10
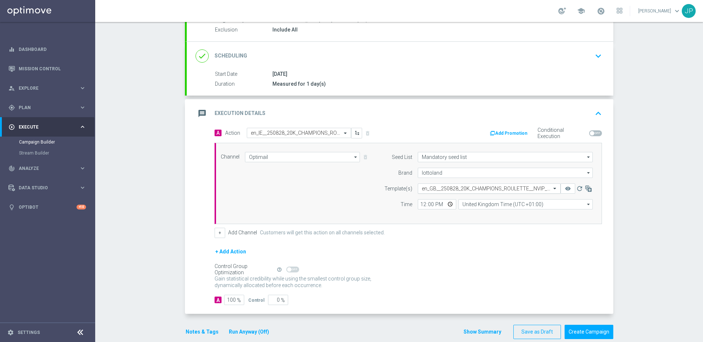
click at [505, 189] on input "text" at bounding box center [482, 189] width 120 height 6
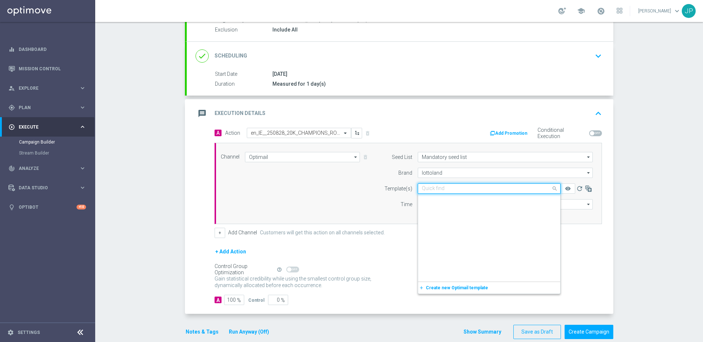
scroll to position [30941, 0]
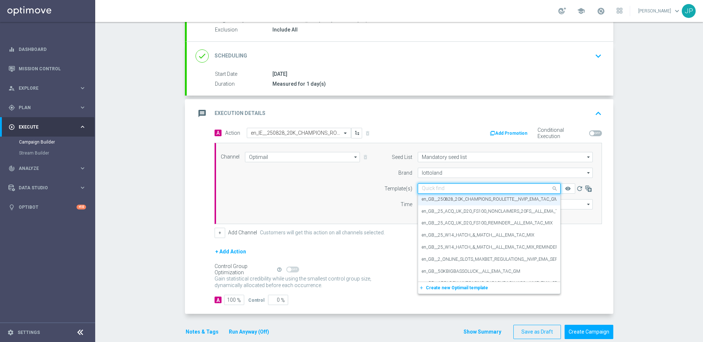
paste input "en_IE__250828_20K_CHAMPIONS_ROULETTE__NVIP_EMA_TAC_GM"
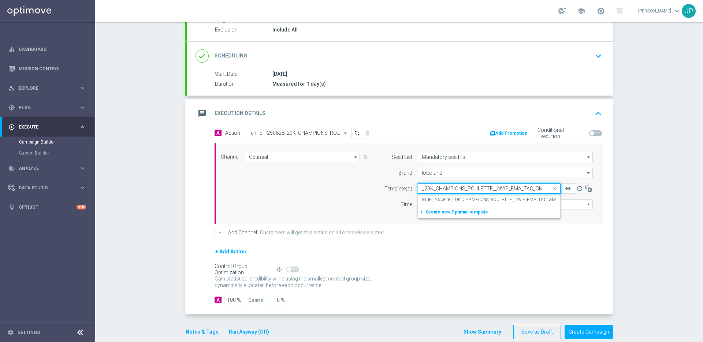
scroll to position [0, 0]
click at [502, 199] on label "en_IE__250828_20K_CHAMPIONS_ROULETTE__NVIP_EMA_TAC_GM" at bounding box center [489, 200] width 134 height 6
type input "en_IE__250828_20K_CHAMPIONS_ROULETTE__NVIP_EMA_TAC_GM"
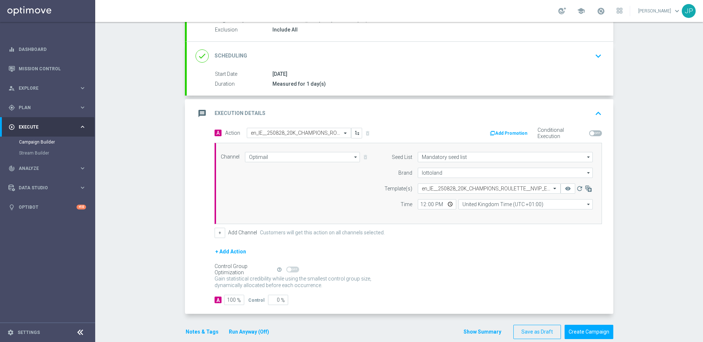
click at [209, 333] on button "Notes & Tags" at bounding box center [202, 332] width 34 height 9
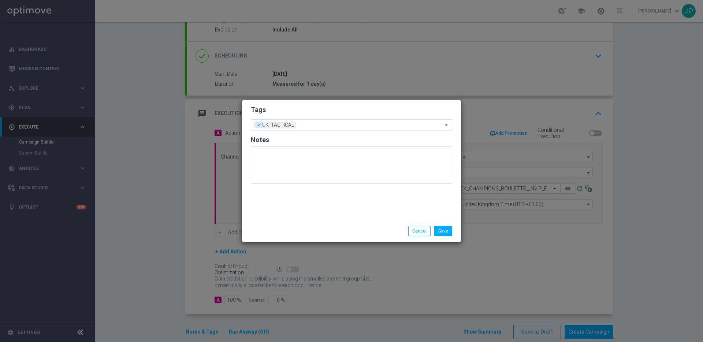
click at [259, 125] on span "×" at bounding box center [259, 125] width 7 height 7
click at [285, 123] on input "text" at bounding box center [349, 125] width 188 height 6
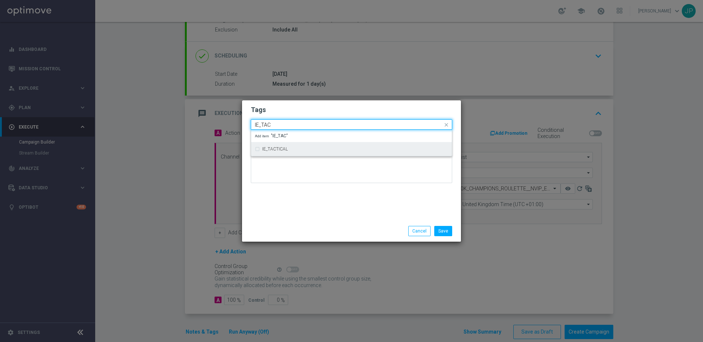
click at [268, 148] on label "IE_TACTICAL" at bounding box center [275, 149] width 26 height 4
type input "IE_TAC"
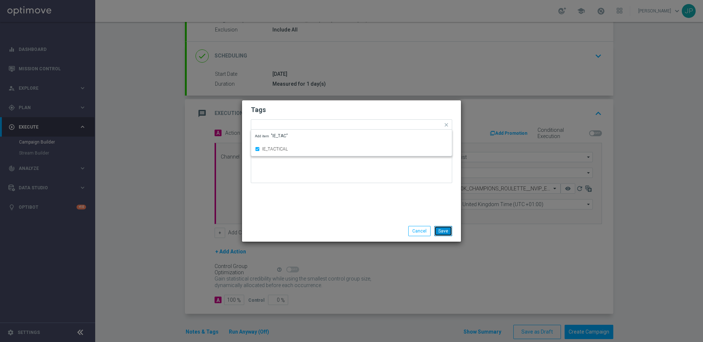
click at [441, 229] on button "Save" at bounding box center [444, 231] width 18 height 10
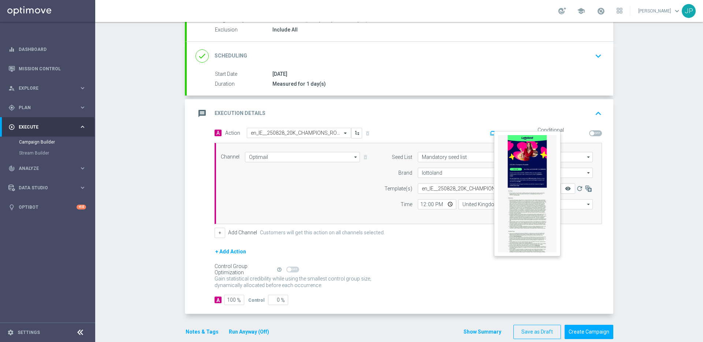
click at [567, 189] on icon "remove_red_eye" at bounding box center [568, 189] width 6 height 6
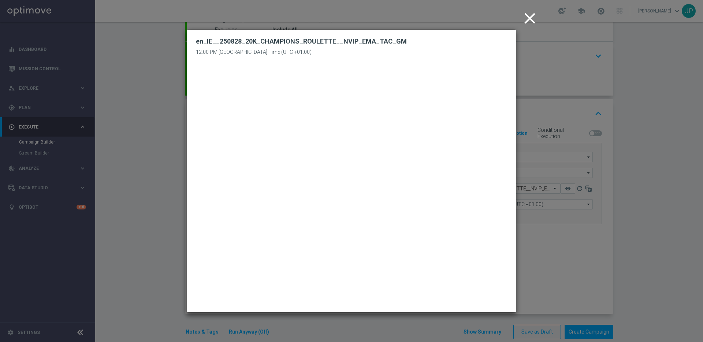
click at [531, 21] on icon "close" at bounding box center [530, 18] width 18 height 18
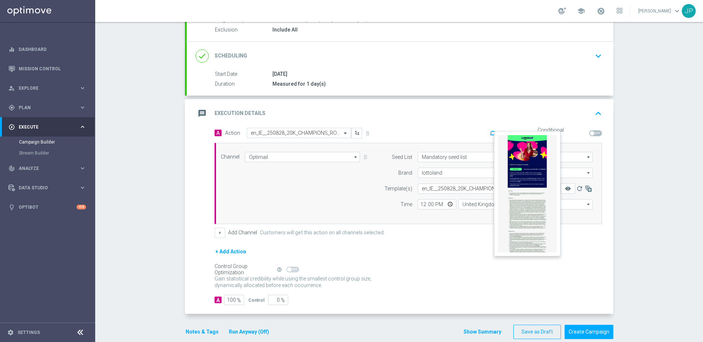
click at [568, 188] on icon "remove_red_eye" at bounding box center [568, 189] width 6 height 6
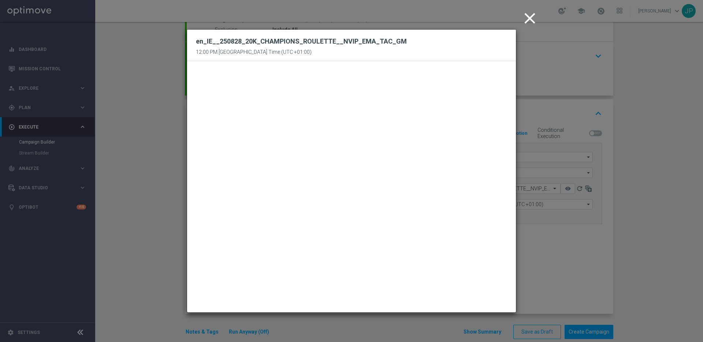
click at [532, 18] on icon "close" at bounding box center [530, 18] width 18 height 18
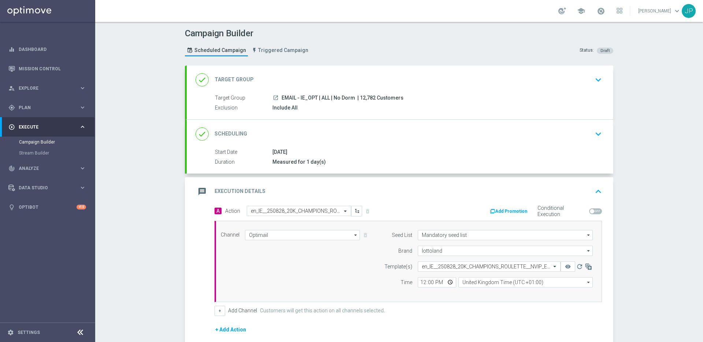
click at [566, 306] on div "+ Add Channel Customers will get this action on all channels selected." at bounding box center [409, 311] width 388 height 10
click at [554, 269] on span at bounding box center [555, 266] width 9 height 6
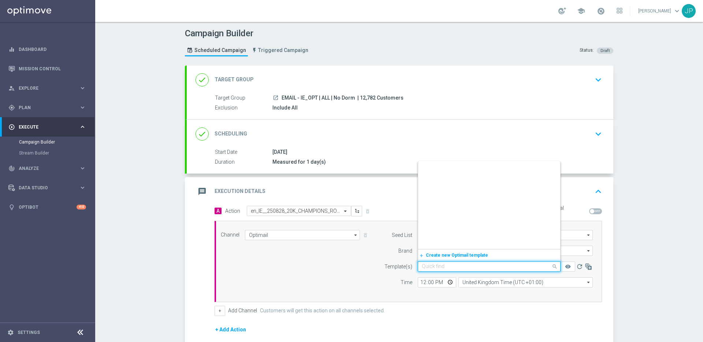
scroll to position [36539, 0]
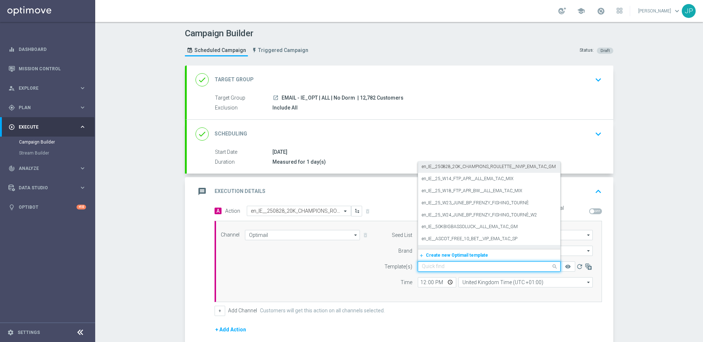
click at [482, 266] on input "text" at bounding box center [482, 267] width 120 height 6
paste input "en_IE__250828_20K_CHAMPIONS_ROULETTE__NVIP_EMA_TAC_GM"
type input "en_IE__250828_20K_CHAMPIONS_ROULETTE__NVIP_EMA_TAC_GM"
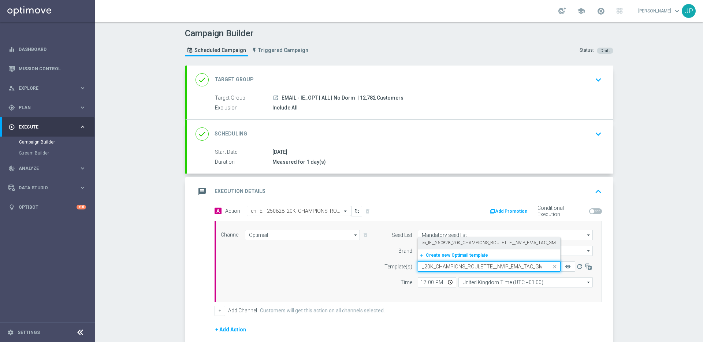
click at [498, 243] on label "en_IE__250828_20K_CHAMPIONS_ROULETTE__NVIP_EMA_TAC_GM" at bounding box center [489, 243] width 134 height 6
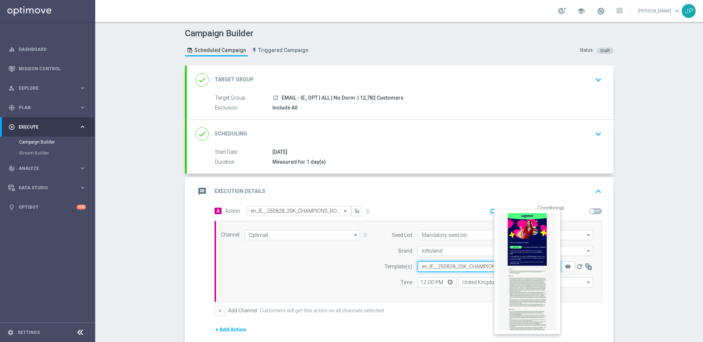
click at [570, 269] on icon "remove_red_eye" at bounding box center [568, 267] width 6 height 6
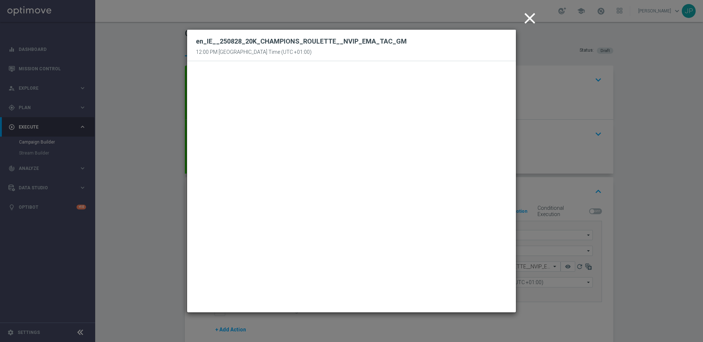
click at [524, 21] on icon "close" at bounding box center [530, 18] width 18 height 18
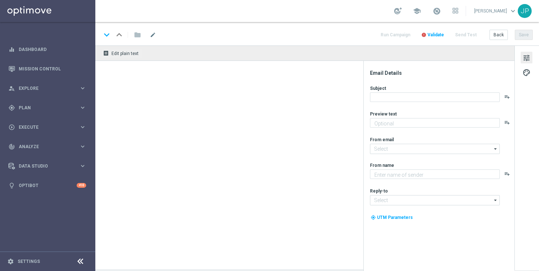
type textarea "The roulette wheel is calling! Ready to win €1,000 instantly with your very nex…"
type textarea "Lottoland"
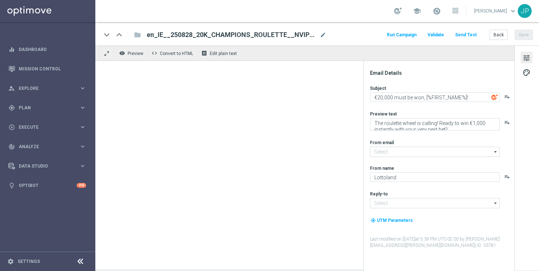
type input "[EMAIL_ADDRESS][DOMAIN_NAME]"
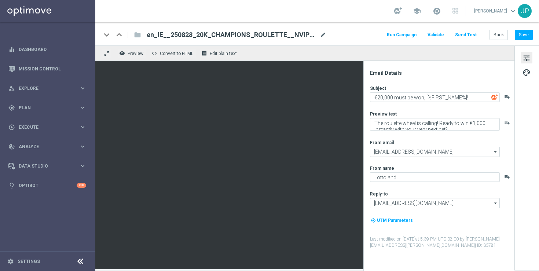
click at [322, 34] on span "mode_edit" at bounding box center [322, 35] width 7 height 7
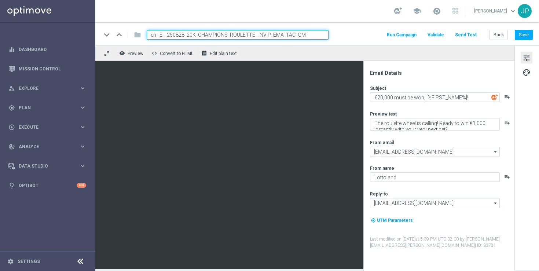
click at [289, 33] on input "en_IE__250828_20K_CHAMPIONS_ROULETTE__NVIP_EMA_TAC_GM" at bounding box center [238, 35] width 182 height 10
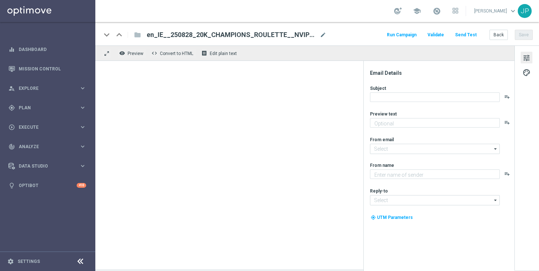
type textarea "The roulette wheel is calling! Ready to win €1,000 instantly with your very nex…"
type textarea "Lottoland"
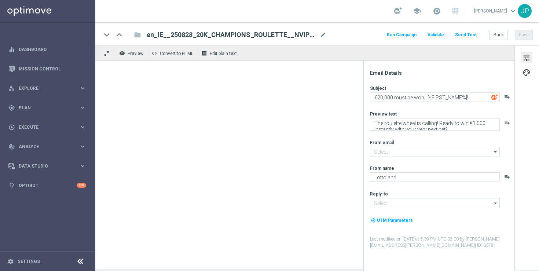
type input "[EMAIL_ADDRESS][DOMAIN_NAME]"
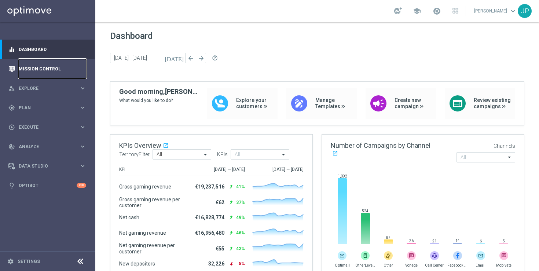
click at [68, 67] on link "Mission Control" at bounding box center [52, 68] width 67 height 19
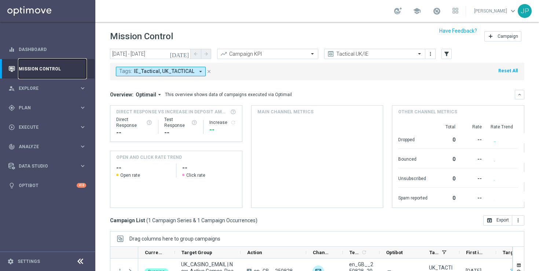
scroll to position [96, 0]
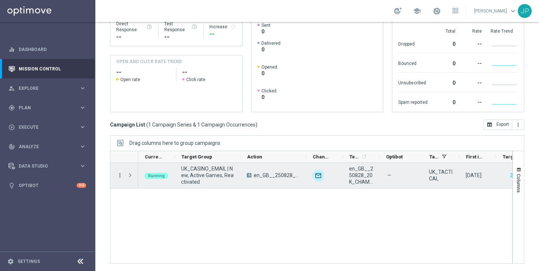
click at [121, 176] on icon "more_vert" at bounding box center [120, 175] width 7 height 7
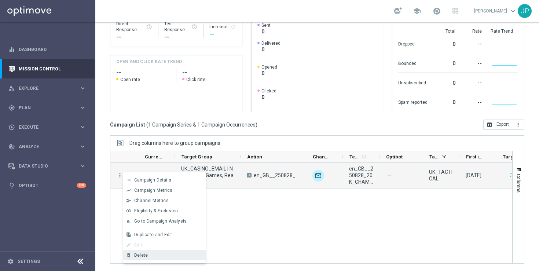
click at [155, 255] on div "Delete" at bounding box center [168, 254] width 68 height 5
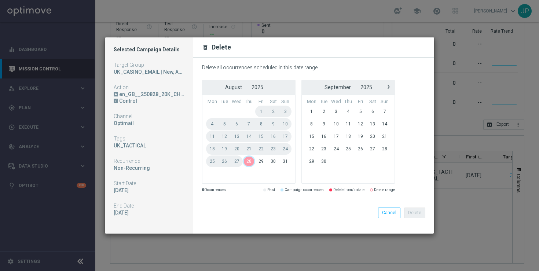
click at [251, 162] on span "28" at bounding box center [249, 161] width 12 height 12
click at [249, 162] on span "28" at bounding box center [249, 161] width 12 height 12
click at [418, 211] on button "Delete" at bounding box center [414, 212] width 21 height 10
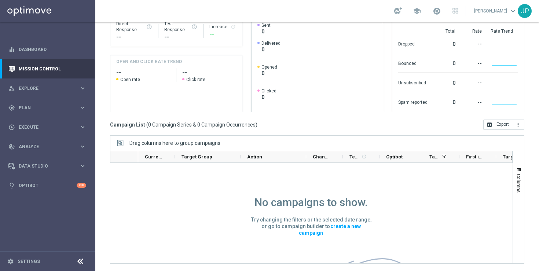
scroll to position [0, 0]
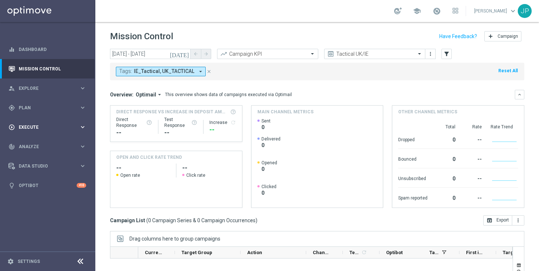
click at [49, 122] on div "play_circle_outline Execute keyboard_arrow_right" at bounding box center [47, 126] width 95 height 19
click at [42, 137] on div "Campaign Builder" at bounding box center [56, 142] width 75 height 11
click at [48, 140] on link "Campaign Builder" at bounding box center [47, 142] width 57 height 6
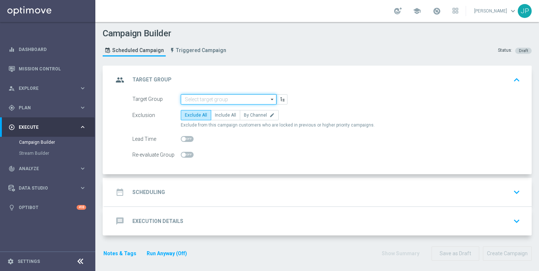
click at [216, 97] on input at bounding box center [229, 99] width 96 height 10
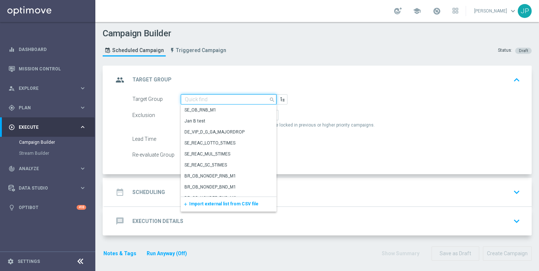
paste input "EMAIL - IE_OPT | ALL | No Dorm"
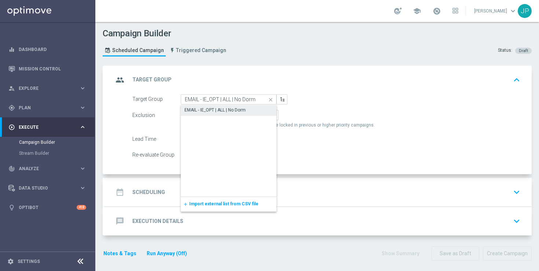
click at [222, 112] on div "EMAIL - IE_OPT | ALL | No Dorm" at bounding box center [214, 110] width 61 height 7
type input "EMAIL - IE_OPT | ALL | No Dorm"
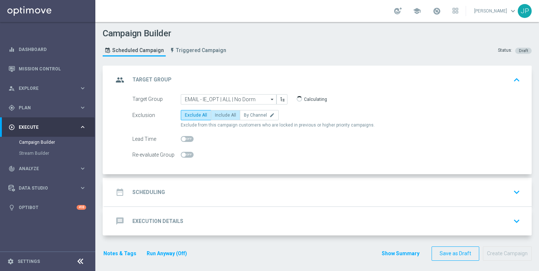
click at [226, 113] on span "Include All" at bounding box center [225, 114] width 21 height 5
click at [219, 114] on input "Include All" at bounding box center [217, 116] width 5 height 5
radio input "true"
click at [196, 199] on div "date_range Scheduling keyboard_arrow_down" at bounding box center [317, 192] width 427 height 29
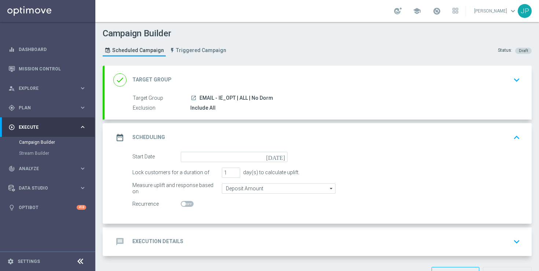
click at [285, 156] on icon "[DATE]" at bounding box center [277, 156] width 22 height 8
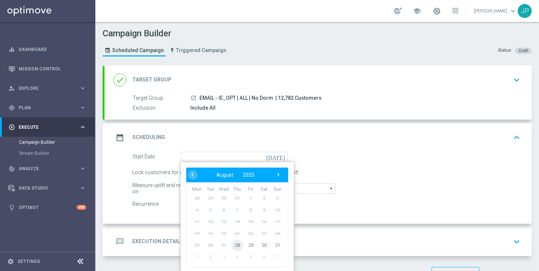
click at [238, 244] on span "28" at bounding box center [237, 245] width 12 height 12
type input "[DATE]"
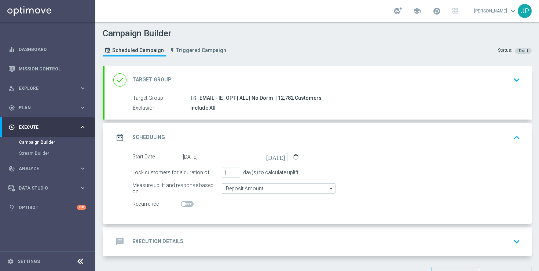
click at [259, 240] on div "message Execution Details keyboard_arrow_down" at bounding box center [317, 241] width 409 height 14
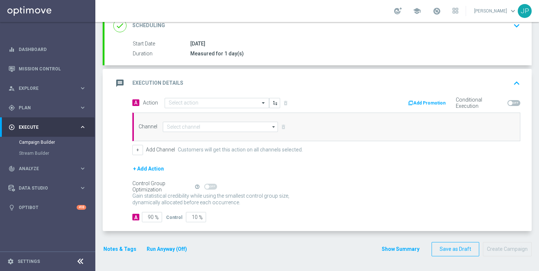
scroll to position [108, 0]
click at [230, 102] on input "text" at bounding box center [210, 103] width 82 height 6
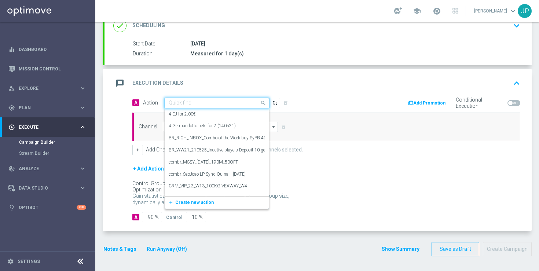
paste input "en_IE__250828_20K_CHAMPIONS_ROULETTE__NVIP_EMA_TAC_GM"
type input "en_IE__250828_20K_CHAMPIONS_ROULETTE__NVIP_EMA_TAC_GM"
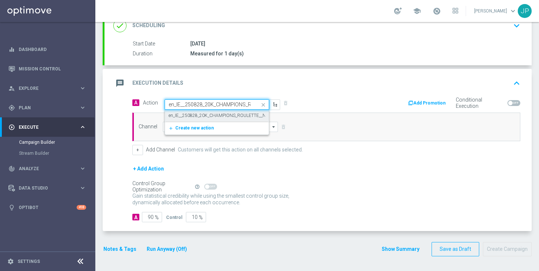
scroll to position [0, 72]
click at [226, 117] on label "en_IE__250828_20K_CHAMPIONS_ROULETTE__NVIP_EMA_TAC_GM" at bounding box center [236, 115] width 134 height 6
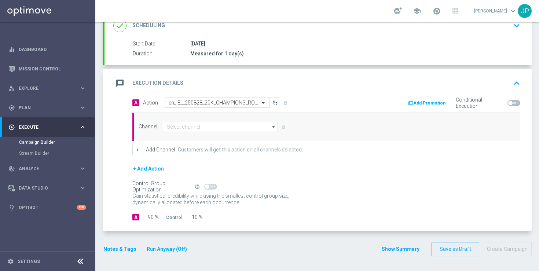
scroll to position [0, 0]
click at [225, 124] on input at bounding box center [220, 127] width 115 height 10
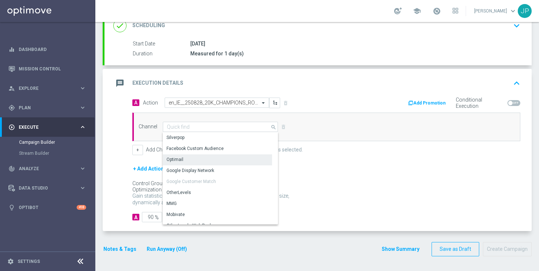
click at [198, 161] on div "Optimail" at bounding box center [217, 159] width 109 height 10
type input "Optimail"
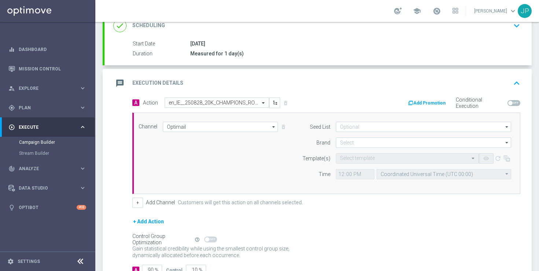
scroll to position [161, 0]
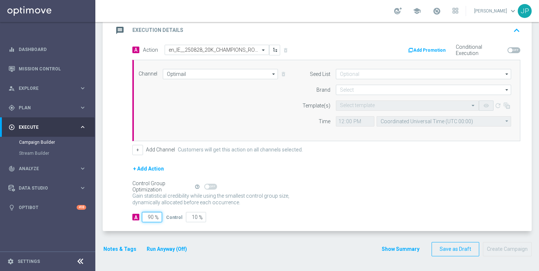
click at [151, 218] on input "90" at bounding box center [152, 217] width 20 height 10
type input "0"
type input "100"
type input "10"
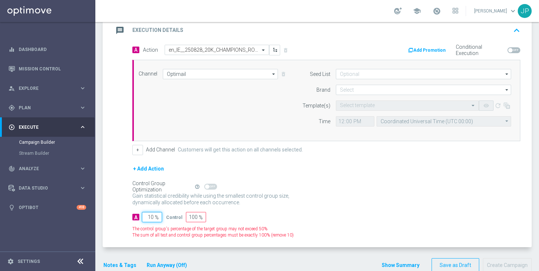
type input "90"
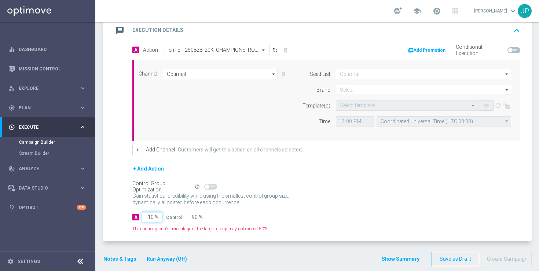
type input "100"
type input "0"
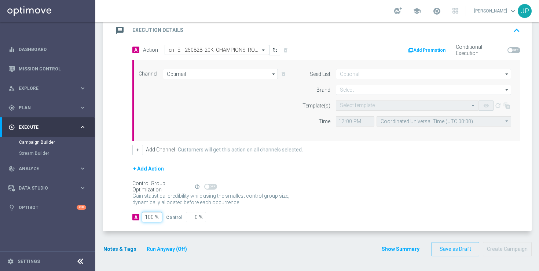
type input "100"
click at [121, 248] on button "Notes & Tags" at bounding box center [120, 248] width 34 height 9
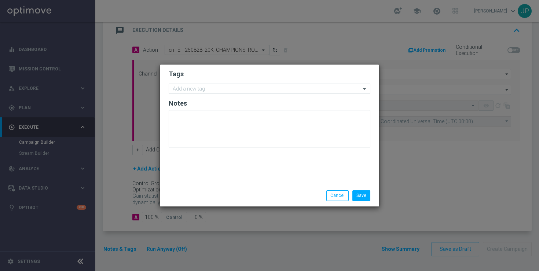
click at [217, 90] on input "text" at bounding box center [267, 89] width 188 height 6
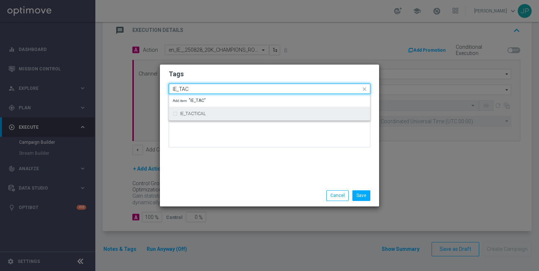
click at [192, 115] on label "IE_TACTICAL" at bounding box center [193, 113] width 26 height 4
type input "IE_TAC"
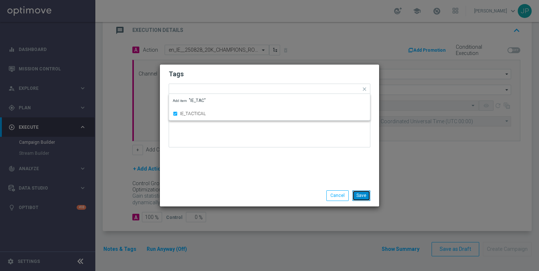
click at [364, 192] on button "Save" at bounding box center [361, 195] width 18 height 10
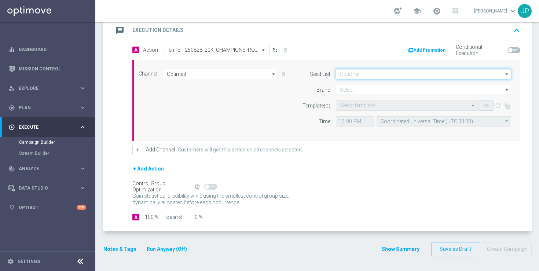
click at [354, 75] on input at bounding box center [423, 74] width 175 height 10
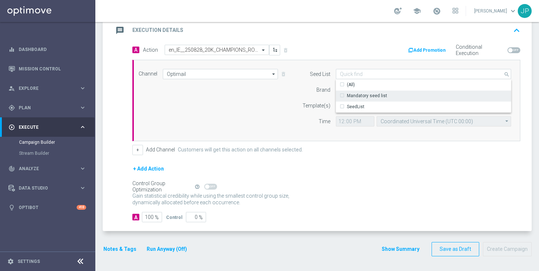
click at [350, 96] on div "Mandatory seed list" at bounding box center [367, 95] width 40 height 7
click at [300, 103] on div "Template(s)" at bounding box center [311, 105] width 37 height 10
type input "Mandatory seed list"
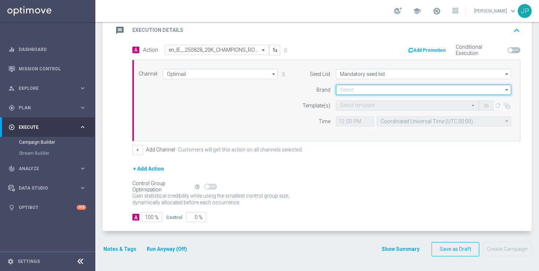
click at [350, 90] on input at bounding box center [423, 90] width 175 height 10
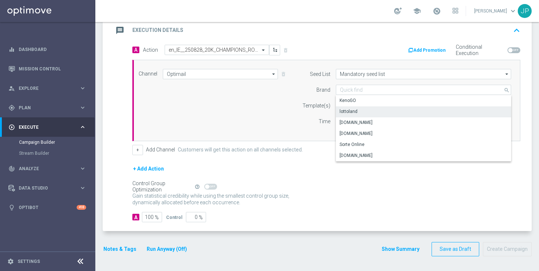
click at [368, 113] on div "lottoland" at bounding box center [423, 111] width 175 height 10
type input "lottoland"
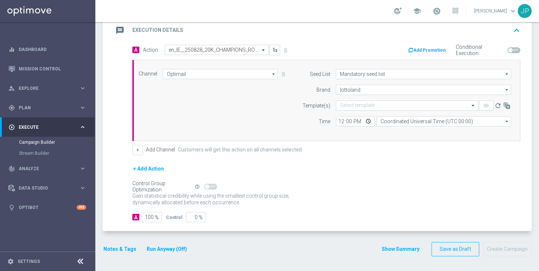
click at [267, 122] on div "Channel Optimail Optimail arrow_drop_down Drag here to set row groups Drag here…" at bounding box center [324, 100] width 383 height 63
click at [386, 124] on input "Coordinated Universal Time (UTC 00:00)" at bounding box center [443, 121] width 134 height 10
click at [435, 130] on div "United Kingdom Time (UTC +01:00)" at bounding box center [415, 132] width 71 height 7
type input "United Kingdom Time (UTC +01:00)"
click at [390, 180] on div "+ Add Action" at bounding box center [326, 173] width 388 height 18
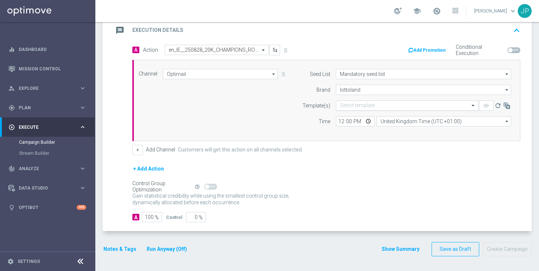
click at [374, 107] on input "text" at bounding box center [400, 106] width 120 height 6
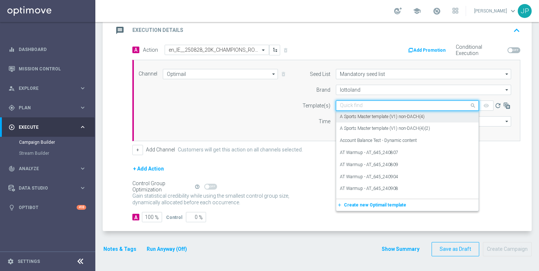
paste input "en_IE__250828_20K_CHAMPIONS_ROULETTE__NVIP_EMA_TAC_GM"
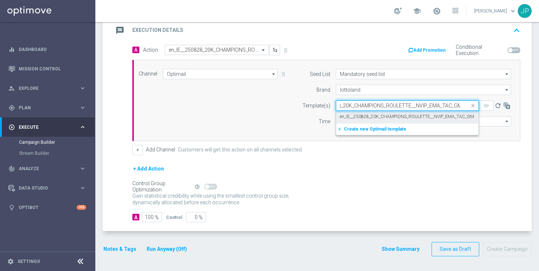
click at [395, 116] on label "en_IE__250828_20K_CHAMPIONS_ROULETTE__NVIP_EMA_TAC_GM" at bounding box center [407, 117] width 134 height 6
type input "en_IE__250828_20K_CHAMPIONS_ROULETTE__NVIP_EMA_TAC_GM"
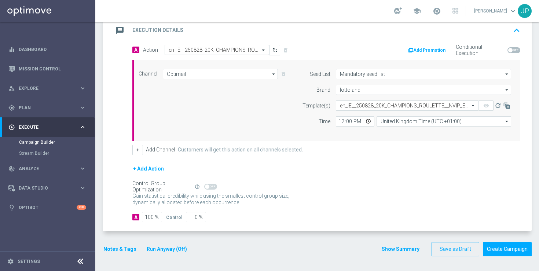
scroll to position [0, 0]
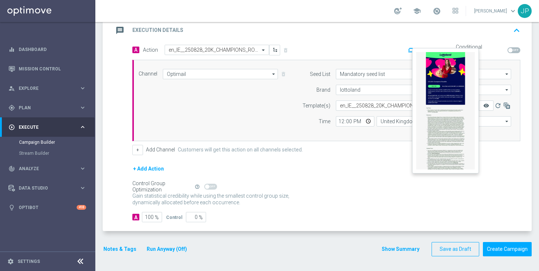
click at [486, 106] on icon "remove_red_eye" at bounding box center [486, 106] width 6 height 6
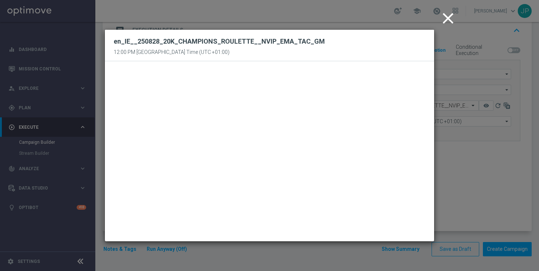
click at [450, 15] on icon "close" at bounding box center [448, 18] width 18 height 18
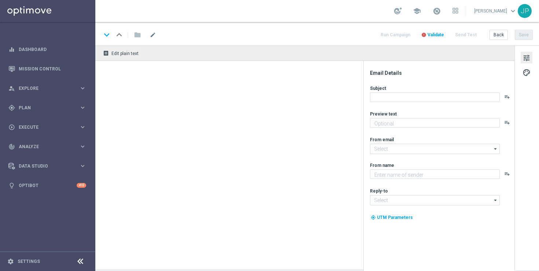
type textarea "The roulette wheel is calling! Ready to win €1,000 instantly with your very nex…"
type input "[EMAIL_ADDRESS][DOMAIN_NAME]"
type textarea "Lottoland"
type input "[EMAIL_ADDRESS][DOMAIN_NAME]"
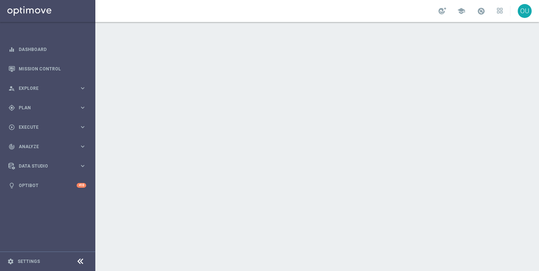
click at [515, 119] on div at bounding box center [316, 146] width 443 height 249
click at [526, 12] on div "OU" at bounding box center [524, 11] width 14 height 14
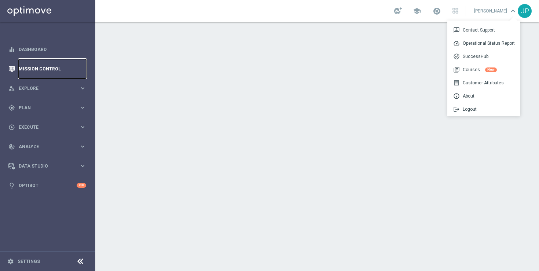
click at [37, 74] on link "Mission Control" at bounding box center [52, 68] width 67 height 19
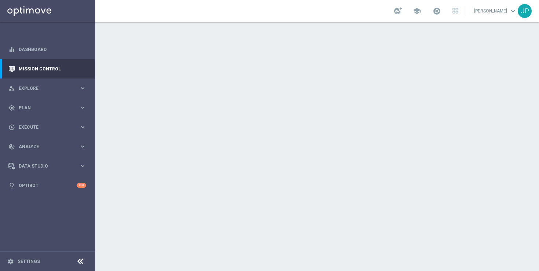
click at [514, 15] on span "keyboard_arrow_down" at bounding box center [513, 11] width 8 height 8
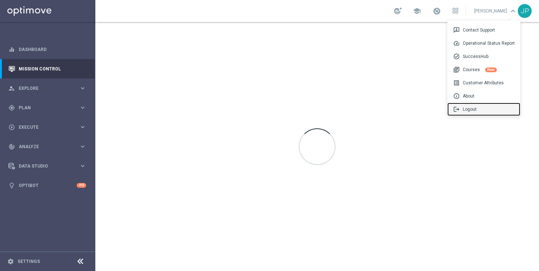
click at [480, 108] on div "logout Logout" at bounding box center [483, 109] width 73 height 13
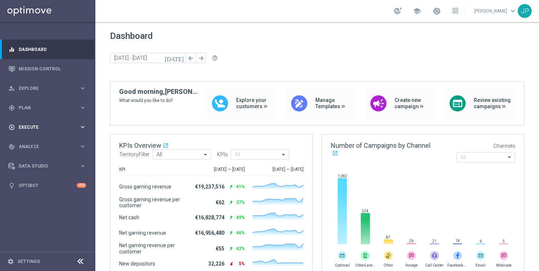
click at [47, 129] on span "Execute" at bounding box center [49, 127] width 60 height 4
click at [47, 143] on link "Campaign Builder" at bounding box center [47, 142] width 57 height 6
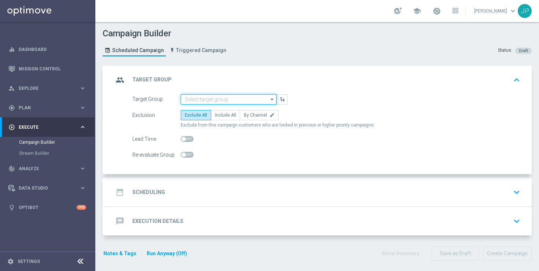
click at [230, 100] on input at bounding box center [229, 99] width 96 height 10
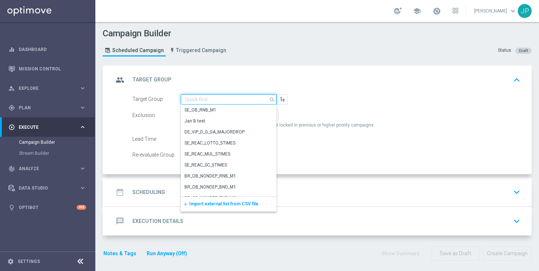
paste input "EMAIL - IE_OPT | ALL | No Dorm"
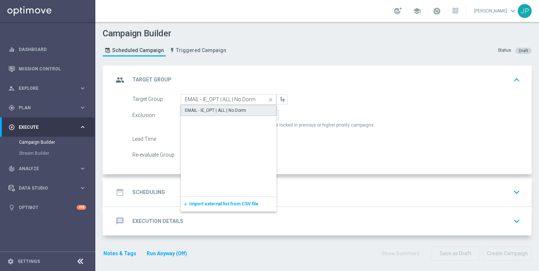
click at [229, 111] on div "EMAIL - IE_OPT | ALL | No Dorm" at bounding box center [215, 110] width 61 height 7
type input "EMAIL - IE_OPT | ALL | No Dorm"
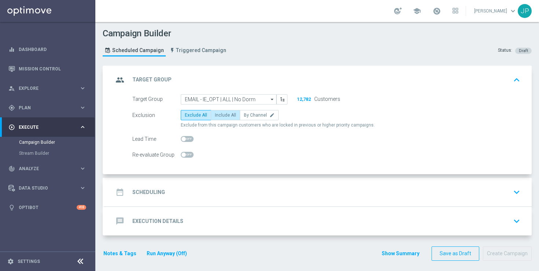
click at [222, 115] on span "Include All" at bounding box center [225, 114] width 21 height 5
click at [219, 115] on input "Include All" at bounding box center [217, 116] width 5 height 5
radio input "true"
click at [230, 194] on div "date_range Scheduling keyboard_arrow_down" at bounding box center [317, 192] width 409 height 14
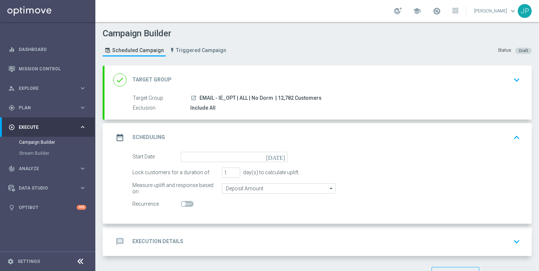
scroll to position [25, 0]
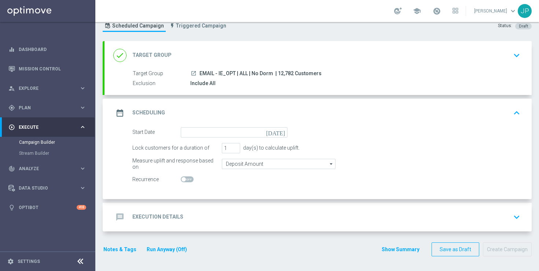
click at [286, 129] on icon "[DATE]" at bounding box center [277, 131] width 22 height 8
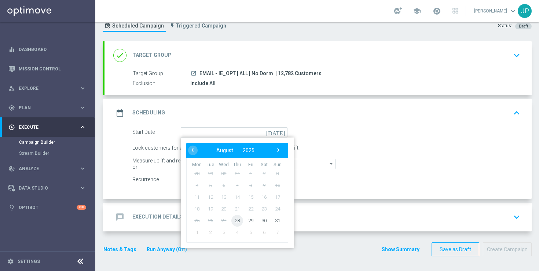
click at [237, 217] on span "28" at bounding box center [237, 220] width 12 height 12
type input "[DATE]"
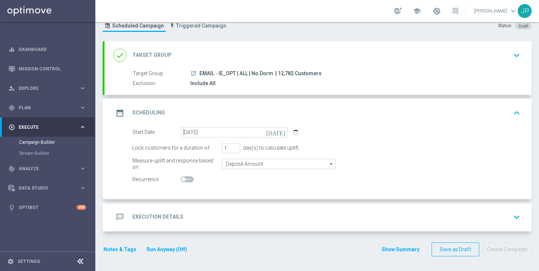
click at [305, 227] on div "message Execution Details keyboard_arrow_down" at bounding box center [317, 217] width 427 height 29
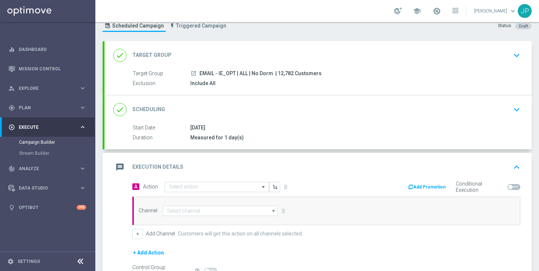
scroll to position [104, 0]
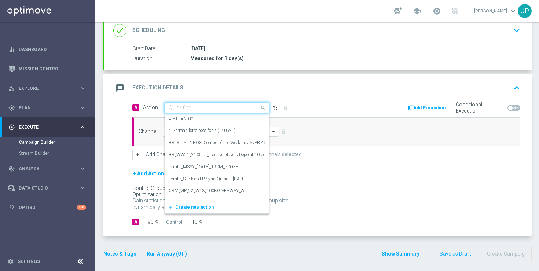
click at [199, 108] on input "text" at bounding box center [210, 108] width 82 height 6
paste input "🔲"
type input "🔲"
paste input "en_IE__250828_20K_CHAMPIONS_ROULETTE__NVIP_EMA_TAC_GM"
type input "en_IE__250828_20K_CHAMPIONS_ROULETTE__NVIP_EMA_TAC_GM"
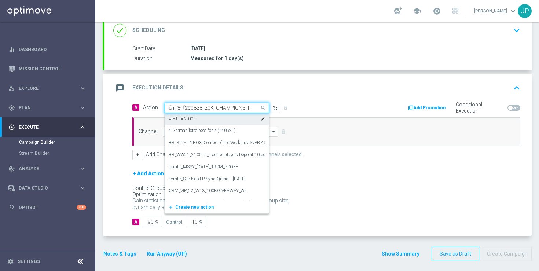
scroll to position [0, 72]
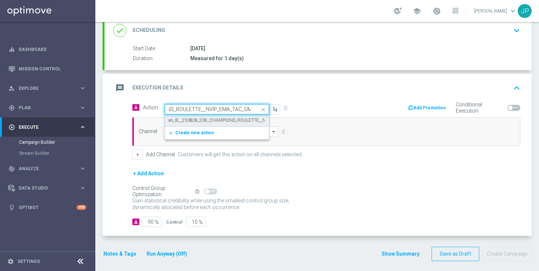
click at [218, 123] on label "en_IE__250828_20K_CHAMPIONS_ROULETTE__NVIP_EMA_TAC_GM" at bounding box center [236, 120] width 134 height 6
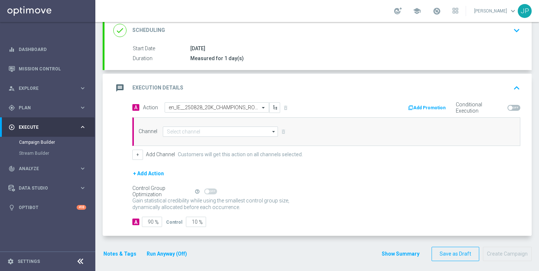
scroll to position [0, 0]
click at [196, 132] on input at bounding box center [220, 131] width 115 height 10
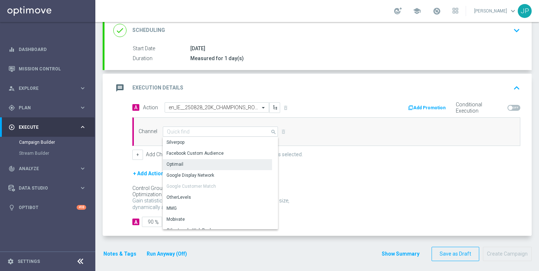
click at [187, 166] on div "Optimail" at bounding box center [217, 164] width 109 height 10
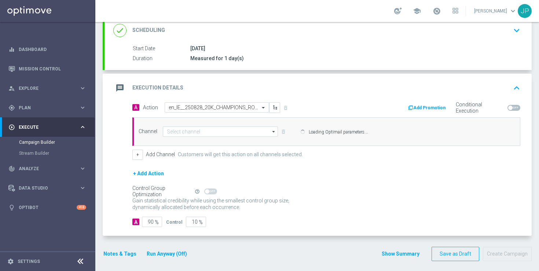
type input "Optimail"
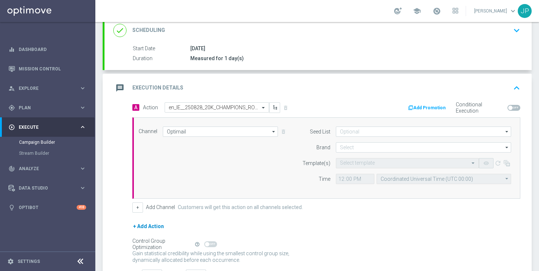
scroll to position [161, 0]
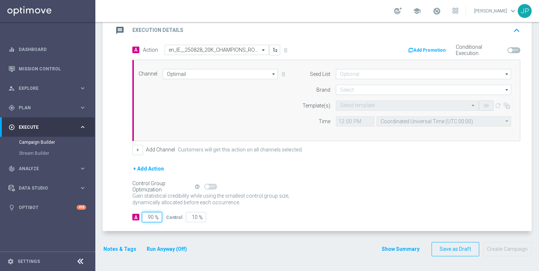
click at [151, 217] on input "90" at bounding box center [152, 217] width 20 height 10
type input "0"
type input "100"
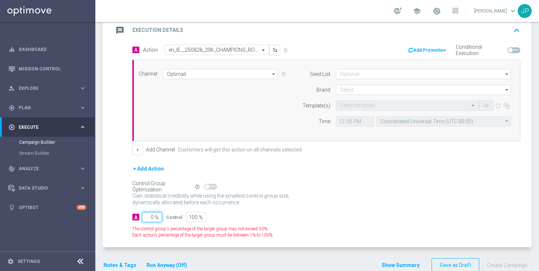
type input "10"
type input "90"
type input "100"
type input "0"
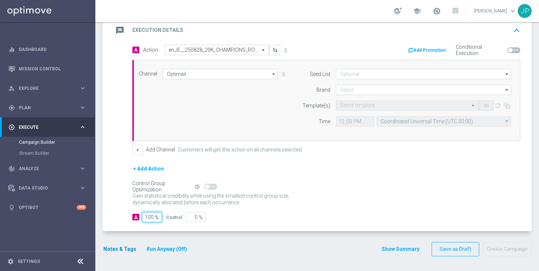
type input "100"
click at [128, 247] on button "Notes & Tags" at bounding box center [120, 248] width 34 height 9
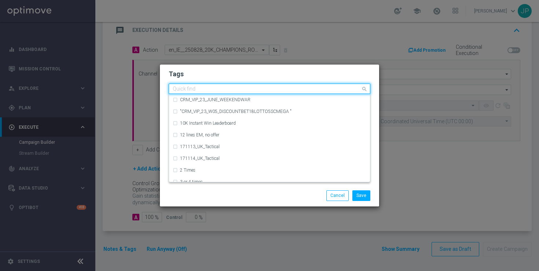
click at [217, 90] on input "text" at bounding box center [267, 89] width 188 height 6
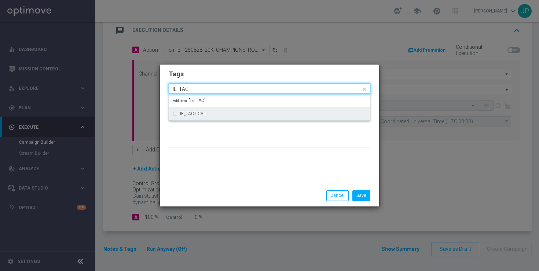
click at [210, 111] on div "IE_TACTICAL" at bounding box center [269, 114] width 193 height 12
type input "IE_TAC"
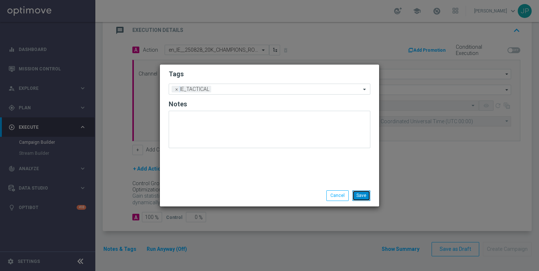
click at [363, 199] on button "Save" at bounding box center [361, 195] width 18 height 10
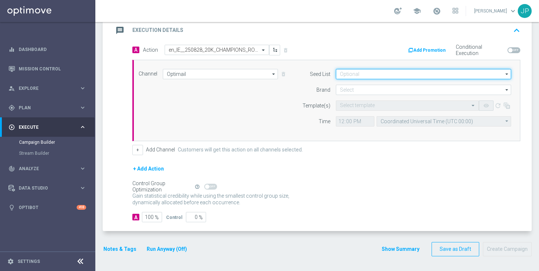
click at [355, 73] on input at bounding box center [423, 74] width 175 height 10
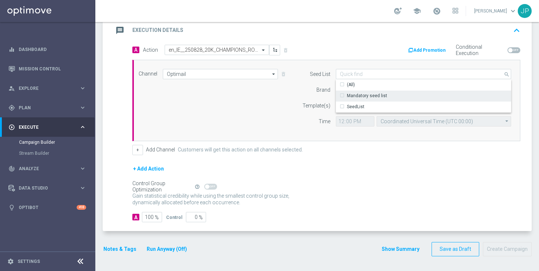
click at [353, 95] on div "Mandatory seed list" at bounding box center [367, 95] width 40 height 7
click at [311, 98] on form "Seed List Mandatory seed list search Show Selected 0 of 2 (All)" at bounding box center [404, 98] width 213 height 58
type input "Mandatory seed list"
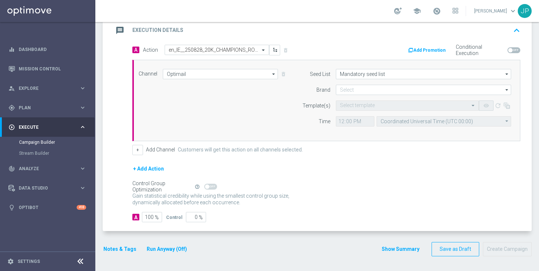
click at [342, 96] on form "Seed List Mandatory seed list Mandatory seed list arrow_drop_down Show Selected…" at bounding box center [404, 98] width 213 height 58
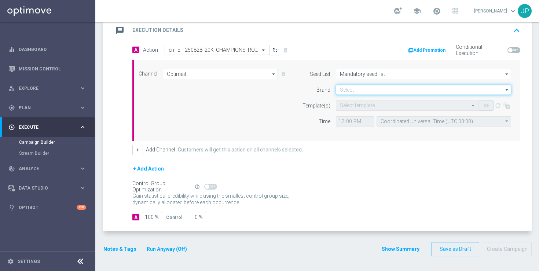
click at [347, 92] on input at bounding box center [423, 90] width 175 height 10
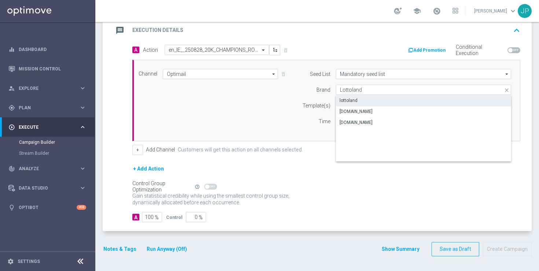
click at [351, 103] on div "lottoland" at bounding box center [348, 100] width 18 height 7
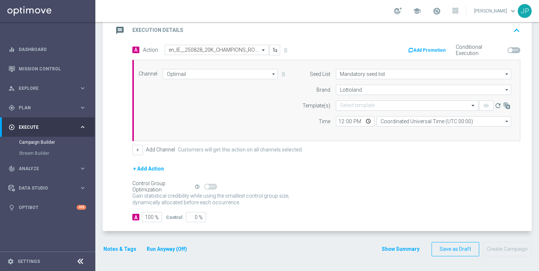
type input "lottoland"
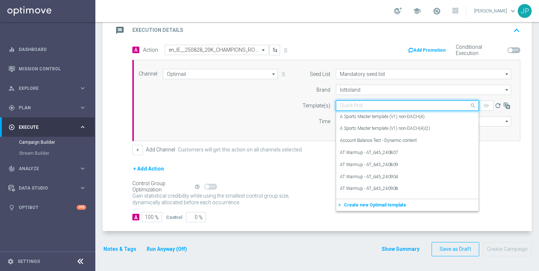
click at [361, 105] on input "text" at bounding box center [400, 106] width 120 height 6
paste input "en_IE__250828_20K_CHAMPIONS_ROULETTE__NVIP_EMA_TAC_GM"
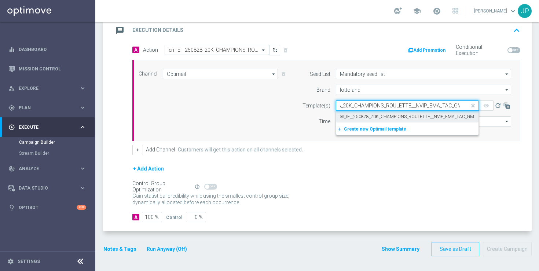
click at [367, 116] on label "en_IE__250828_20K_CHAMPIONS_ROULETTE__NVIP_EMA_TAC_GM" at bounding box center [407, 117] width 134 height 6
type input "en_IE__250828_20K_CHAMPIONS_ROULETTE__NVIP_EMA_TAC_GM"
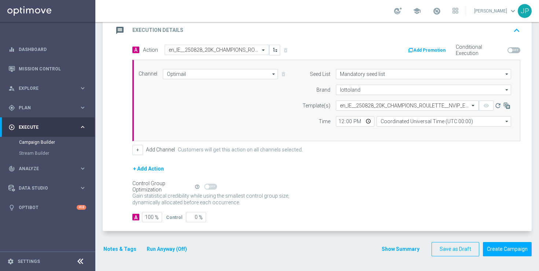
scroll to position [0, 0]
click at [460, 121] on input "Coordinated Universal Time (UTC 00:00)" at bounding box center [443, 121] width 134 height 10
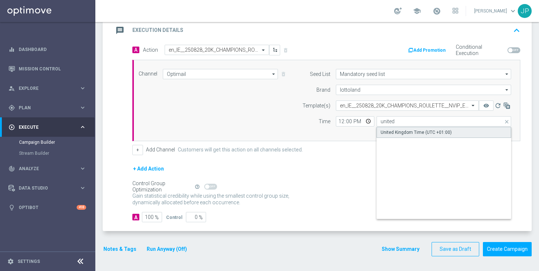
click at [458, 131] on div "United Kingdom Time (UTC +01:00)" at bounding box center [443, 132] width 134 height 11
type input "United Kingdom Time (UTC +01:00)"
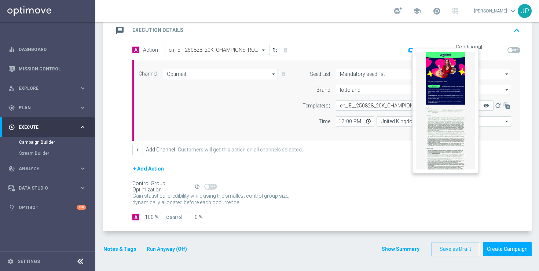
click at [484, 106] on icon "remove_red_eye" at bounding box center [486, 106] width 6 height 6
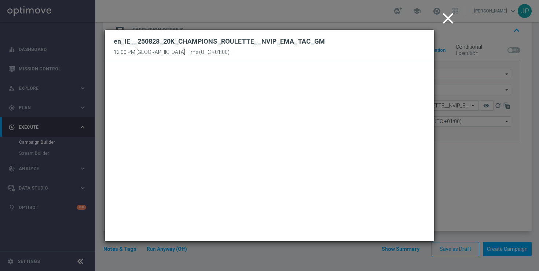
click at [448, 18] on icon "close" at bounding box center [448, 18] width 18 height 18
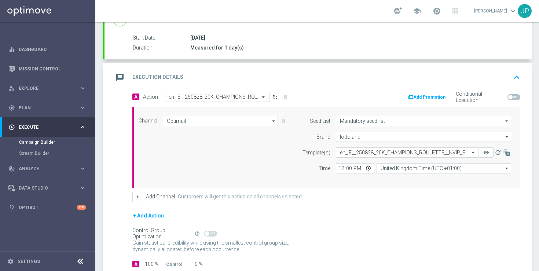
scroll to position [47, 0]
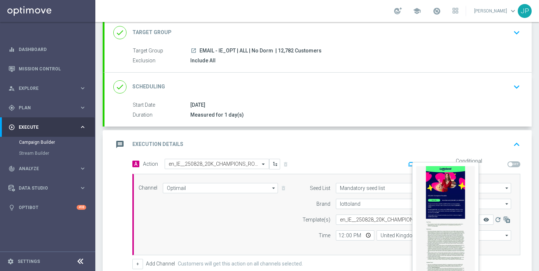
click at [486, 218] on icon "remove_red_eye" at bounding box center [486, 220] width 6 height 6
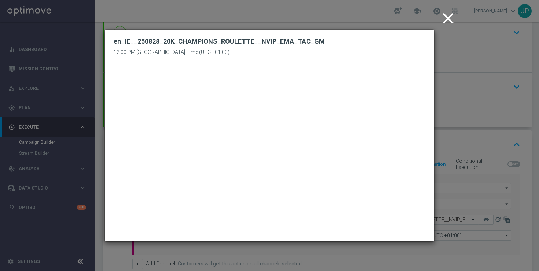
click at [443, 24] on icon "close" at bounding box center [448, 18] width 18 height 18
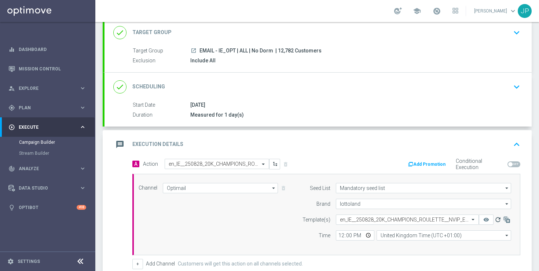
click at [496, 218] on icon "refresh" at bounding box center [497, 219] width 7 height 7
click at [470, 219] on span at bounding box center [473, 219] width 9 height 6
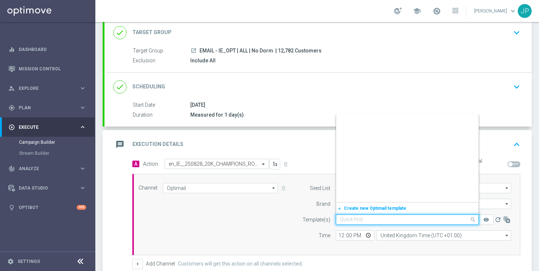
scroll to position [36514, 0]
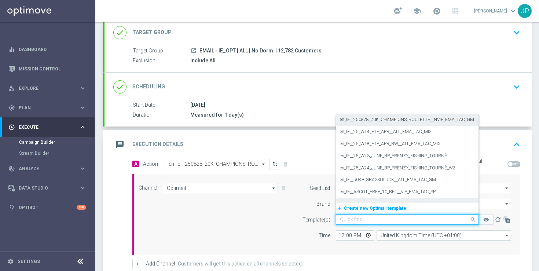
paste input "en_IE__250828_20K_CHAMPIONS_ROULETTE__NVIP_EMA_TAC_GM"
type input "en_IE__250828_20K_CHAMPIONS_ROULETTE__NVIP_EMA_TAC_GM"
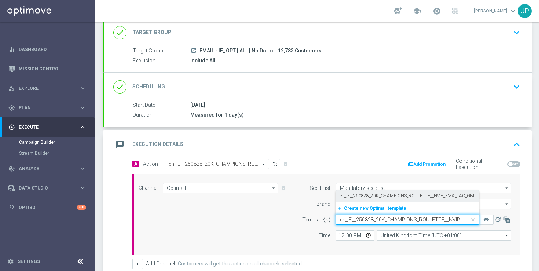
scroll to position [0, 0]
click at [415, 195] on label "en_IE__250828_20K_CHAMPIONS_ROULETTE__NVIP_EMA_TAC_GM" at bounding box center [407, 196] width 134 height 6
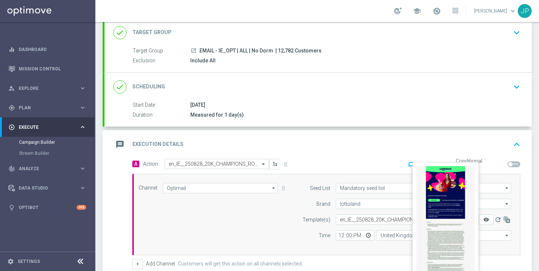
click at [485, 219] on icon "remove_red_eye" at bounding box center [486, 220] width 6 height 6
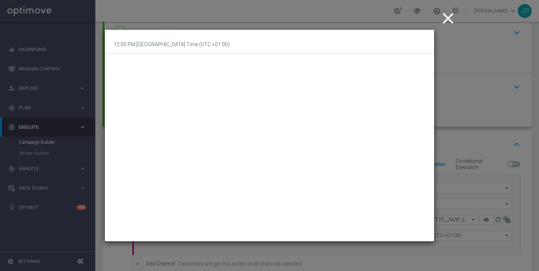
click at [443, 19] on icon "close" at bounding box center [448, 18] width 18 height 18
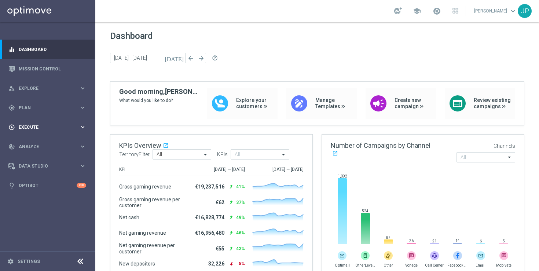
click at [41, 129] on div "play_circle_outline Execute" at bounding box center [43, 127] width 71 height 7
click at [44, 140] on link "Campaign Builder" at bounding box center [47, 142] width 57 height 6
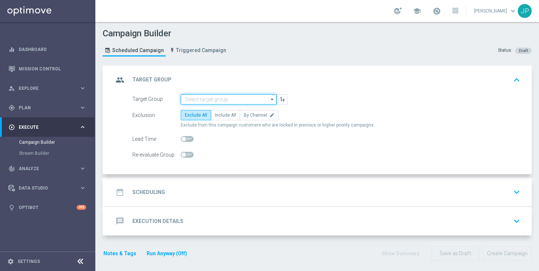
click at [236, 96] on input at bounding box center [229, 99] width 96 height 10
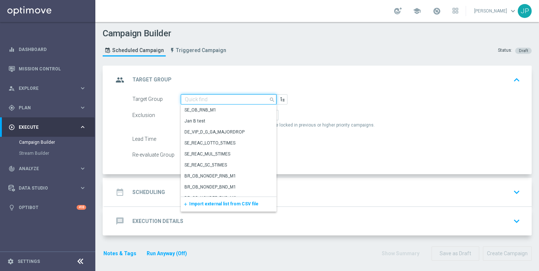
paste input "EMAIL - IE_OPT | ALL | No Dorm"
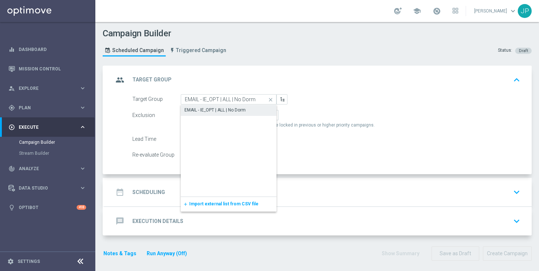
click at [230, 111] on div "EMAIL - IE_OPT | ALL | No Dorm" at bounding box center [214, 110] width 61 height 7
type input "EMAIL - IE_OPT | ALL | No Dorm"
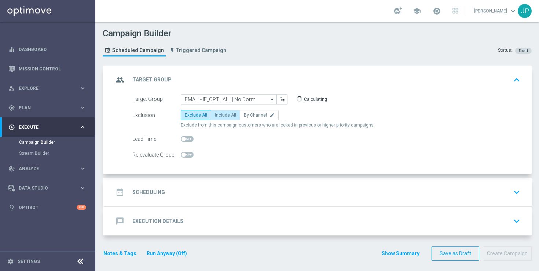
click at [228, 115] on span "Include All" at bounding box center [225, 114] width 21 height 5
click at [219, 115] on input "Include All" at bounding box center [217, 116] width 5 height 5
radio input "true"
click at [245, 192] on div "date_range Scheduling keyboard_arrow_down" at bounding box center [317, 192] width 409 height 14
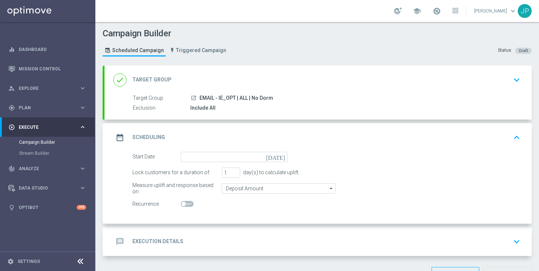
click at [284, 156] on icon "[DATE]" at bounding box center [277, 156] width 22 height 8
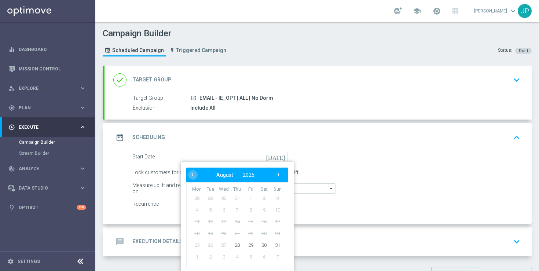
type input "[DATE]"
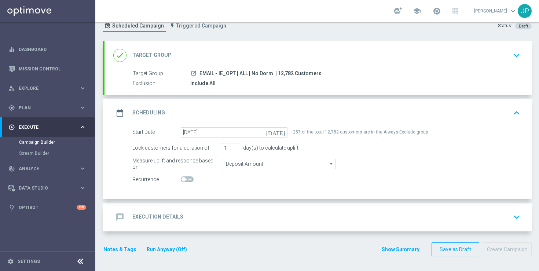
click at [303, 208] on div "message Execution Details keyboard_arrow_down" at bounding box center [317, 217] width 427 height 29
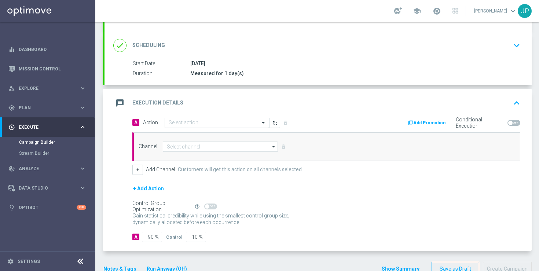
scroll to position [108, 0]
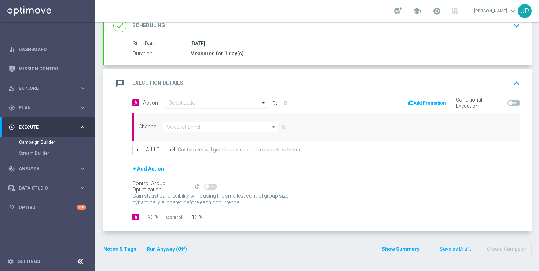
click at [186, 101] on input "text" at bounding box center [210, 103] width 82 height 6
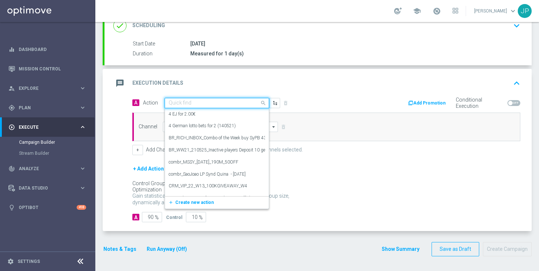
paste input "en_IE__250828_20K_CHAMPIONS_ROULETTE__NVIP_EMA_TAC_GM"
type input "en_IE__250828_20K_CHAMPIONS_ROULETTE__NVIP_EMA_TAC_GM"
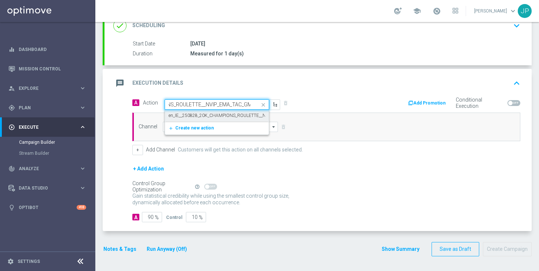
click at [195, 112] on label "en_IE__250828_20K_CHAMPIONS_ROULETTE__NVIP_EMA_TAC_GM" at bounding box center [236, 115] width 134 height 6
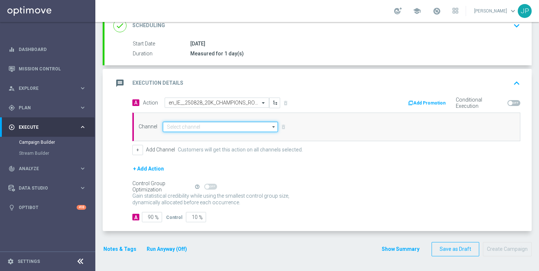
click at [200, 126] on input at bounding box center [220, 127] width 115 height 10
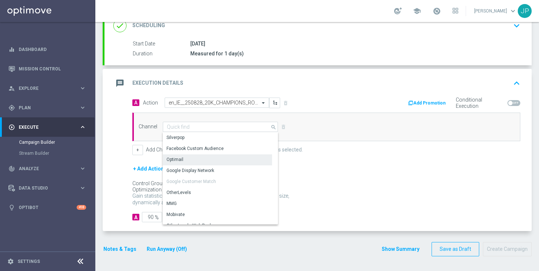
click at [190, 156] on div "Optimail" at bounding box center [217, 159] width 109 height 10
type input "Optimail"
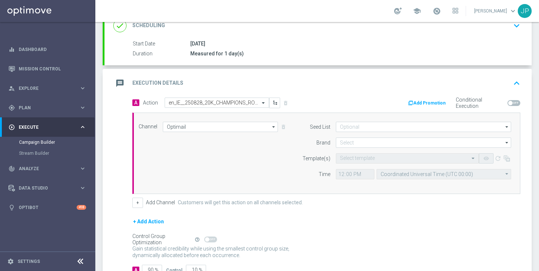
scroll to position [161, 0]
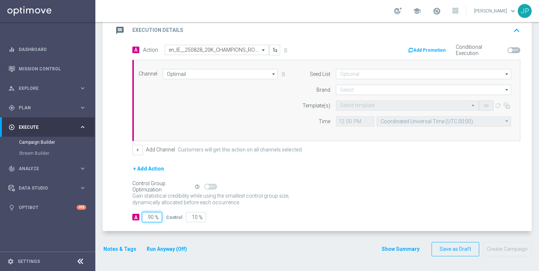
click at [151, 216] on input "90" at bounding box center [152, 217] width 20 height 10
type input "0"
type input "100"
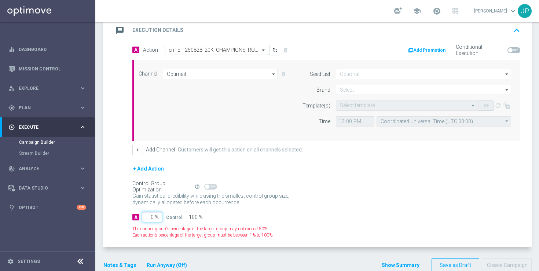
type input "10"
type input "90"
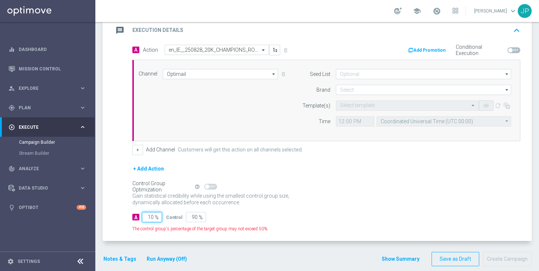
type input "100"
type input "0"
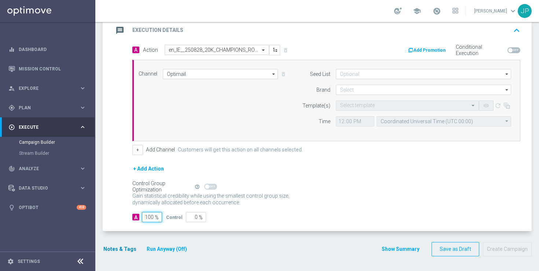
type input "100"
click at [123, 245] on button "Notes & Tags" at bounding box center [120, 248] width 34 height 9
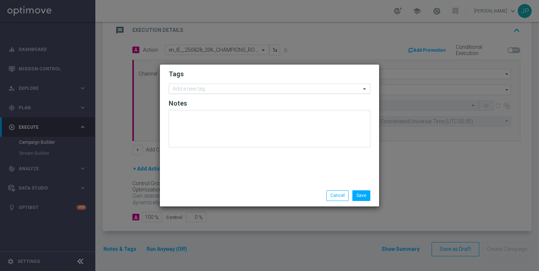
click at [254, 89] on input "text" at bounding box center [267, 89] width 188 height 6
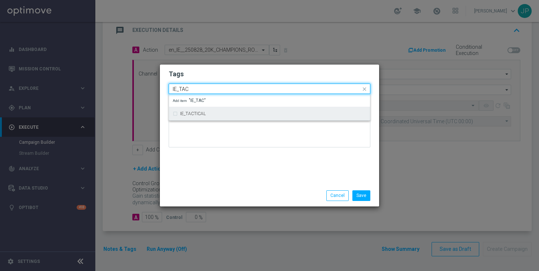
click at [249, 110] on div "IE_TACTICAL" at bounding box center [269, 114] width 193 height 12
type input "IE_TAC"
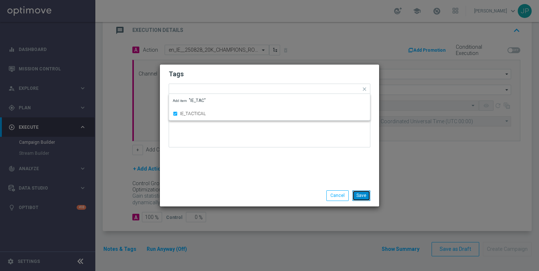
click at [369, 197] on button "Save" at bounding box center [361, 195] width 18 height 10
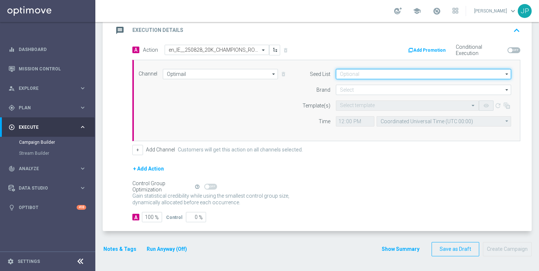
click at [355, 71] on input at bounding box center [423, 74] width 175 height 10
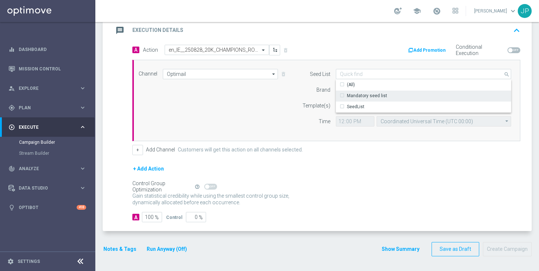
click at [361, 94] on div "Mandatory seed list" at bounding box center [367, 95] width 40 height 7
click at [310, 101] on div "Template(s)" at bounding box center [311, 105] width 37 height 10
type input "Mandatory seed list"
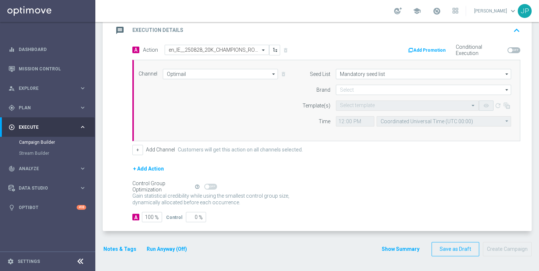
click at [346, 95] on form "Seed List Mandatory seed list Mandatory seed list arrow_drop_down Show Selected…" at bounding box center [404, 98] width 213 height 58
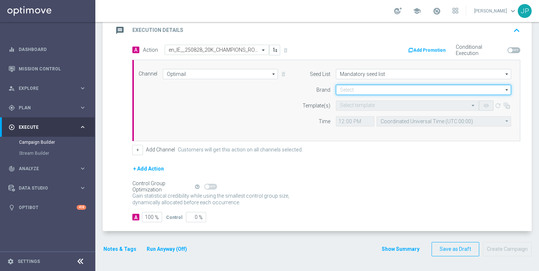
click at [350, 93] on input at bounding box center [423, 90] width 175 height 10
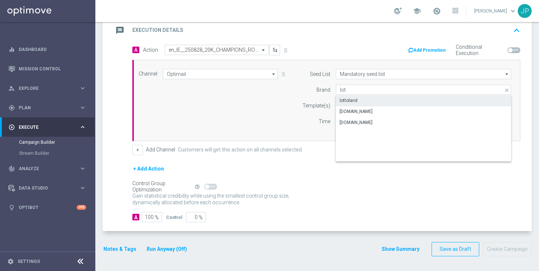
click at [362, 101] on div "lottoland" at bounding box center [423, 100] width 175 height 10
type input "lottoland"
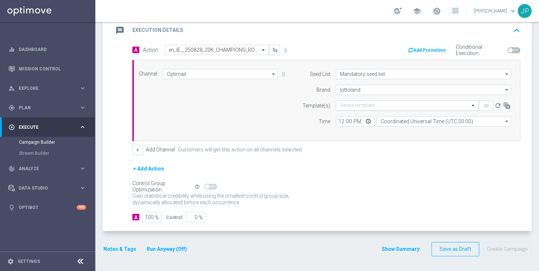
click at [340, 107] on input "text" at bounding box center [400, 106] width 120 height 6
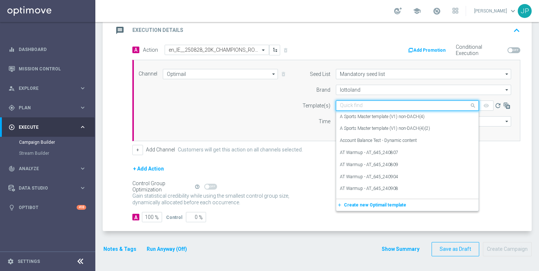
paste input "en_IE__250828_20K_CHAMPIONS_ROULETTE__NVIP_EMA_TAC_GM"
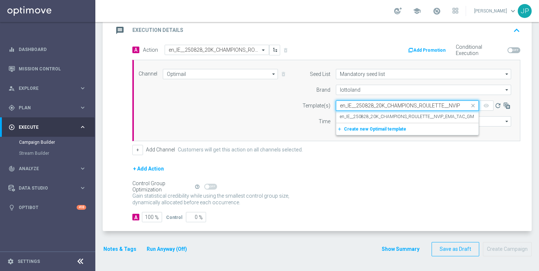
scroll to position [0, 33]
click at [370, 116] on label "en_IE__250828_20K_CHAMPIONS_ROULETTE__NVIP_EMA_TAC_GM" at bounding box center [407, 117] width 134 height 6
type input "en_IE__250828_20K_CHAMPIONS_ROULETTE__NVIP_EMA_TAC_GM"
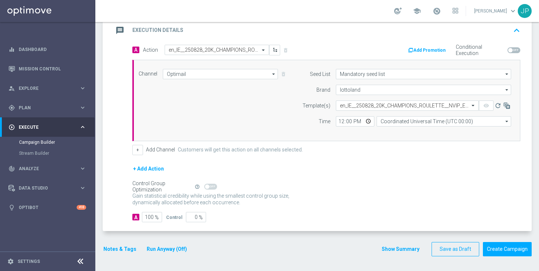
scroll to position [0, 0]
click at [420, 123] on input "Coordinated Universal Time (UTC 00:00)" at bounding box center [443, 121] width 134 height 10
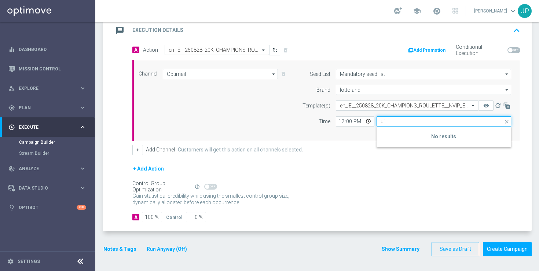
type input "u"
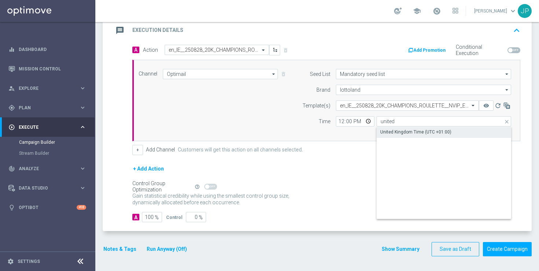
click at [469, 137] on div "United Kingdom Time (UTC +01:00)" at bounding box center [443, 132] width 134 height 10
type input "United Kingdom Time (UTC +01:00)"
click at [455, 100] on form "Seed List Mandatory seed list Mandatory seed list arrow_drop_down Show Selected…" at bounding box center [404, 98] width 213 height 58
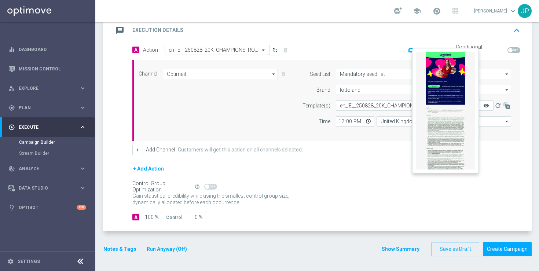
click at [486, 103] on icon "remove_red_eye" at bounding box center [486, 106] width 6 height 6
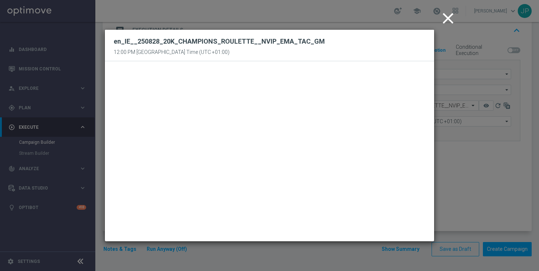
click at [446, 20] on icon "close" at bounding box center [448, 18] width 18 height 18
